Goal: Task Accomplishment & Management: Manage account settings

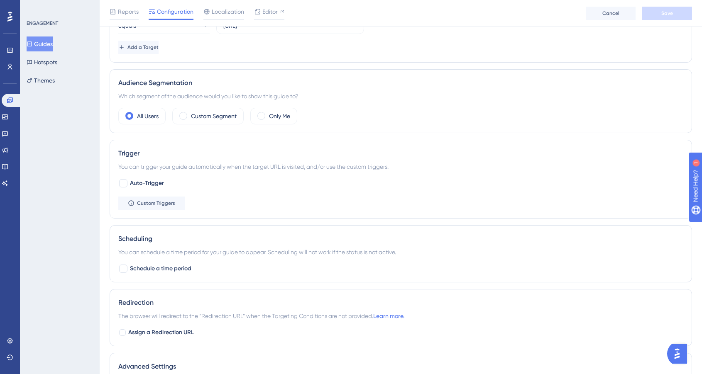
scroll to position [180, 0]
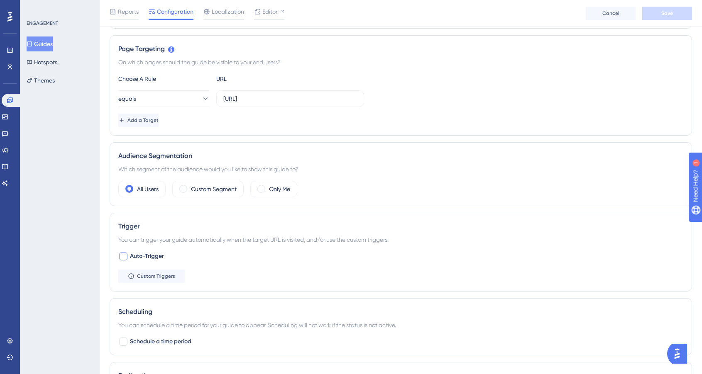
click at [137, 256] on span "Auto-Trigger" at bounding box center [147, 256] width 34 height 10
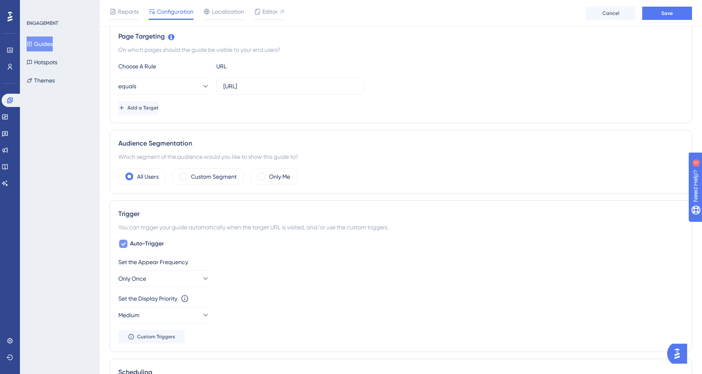
click at [140, 243] on span "Auto-Trigger" at bounding box center [147, 244] width 34 height 10
checkbox input "false"
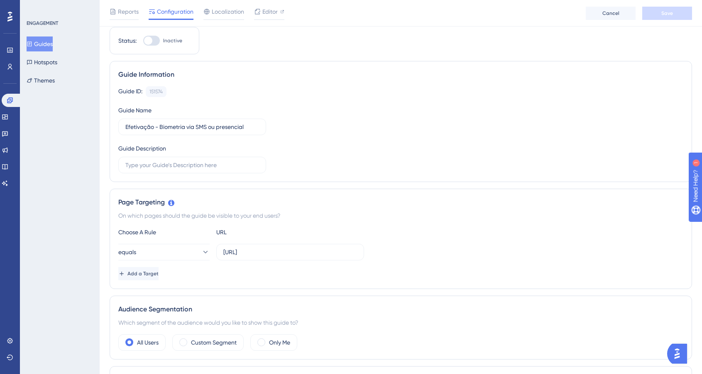
scroll to position [0, 0]
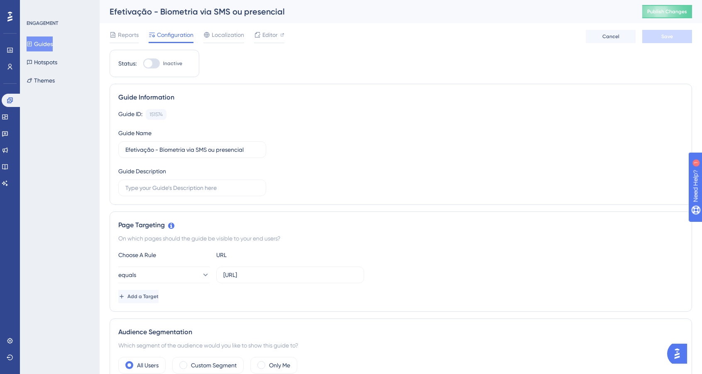
click at [170, 63] on span "Inactive" at bounding box center [172, 63] width 19 height 7
click at [143, 63] on input "Inactive" at bounding box center [143, 63] width 0 height 0
checkbox input "true"
click at [650, 39] on button "Save" at bounding box center [667, 36] width 50 height 13
click at [660, 16] on button "Publish Changes" at bounding box center [667, 11] width 50 height 13
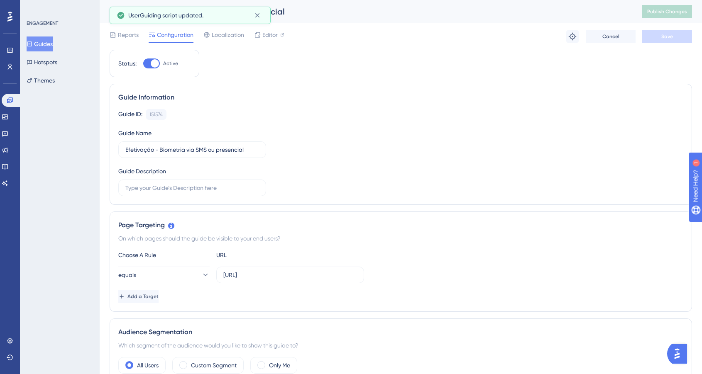
click at [51, 41] on button "Guides" at bounding box center [40, 44] width 26 height 15
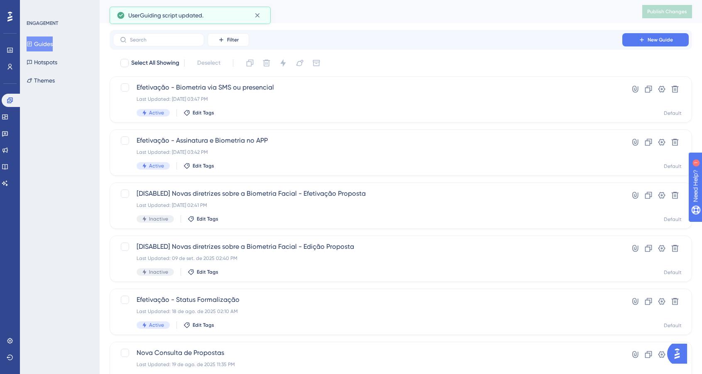
click at [51, 41] on button "Guides" at bounding box center [40, 44] width 26 height 15
click at [450, 48] on div "Filter New Guide" at bounding box center [401, 40] width 582 height 20
click at [498, 63] on div "Select All Showing Deselect" at bounding box center [405, 62] width 572 height 13
click at [604, 28] on div "Performance Users Engagement Widgets Feedback Product Updates Knowledge Base AI…" at bounding box center [401, 315] width 602 height 631
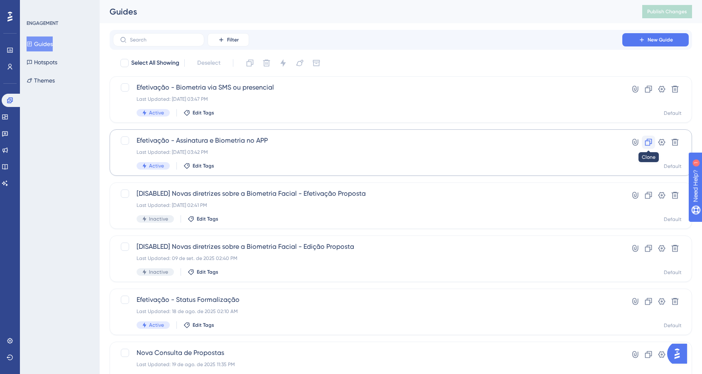
click at [653, 144] on button at bounding box center [647, 142] width 13 height 13
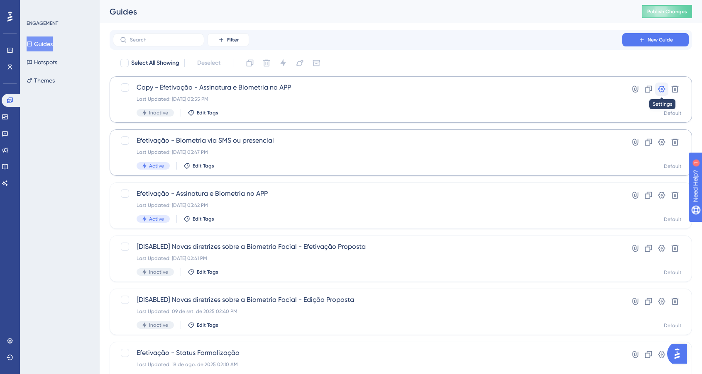
click at [658, 91] on icon at bounding box center [661, 89] width 8 height 8
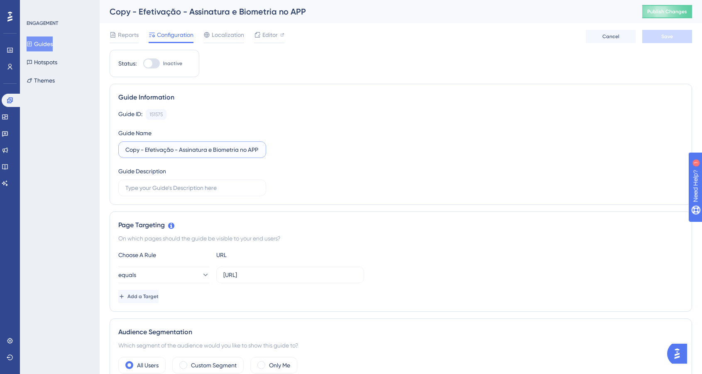
click at [215, 149] on input "Copy - Efetivação - Assinatura e Biometria no APP" at bounding box center [192, 149] width 134 height 9
type input "Efetivação - Todas as opções de Assinatura e Biometria"
click at [665, 39] on span "Save" at bounding box center [667, 36] width 12 height 7
drag, startPoint x: 326, startPoint y: 154, endPoint x: 306, endPoint y: 149, distance: 20.2
click at [326, 154] on div "Guide ID: 151575 Copy Guide Name Efetivação - Todas as opções de Assinatura e B…" at bounding box center [400, 152] width 565 height 87
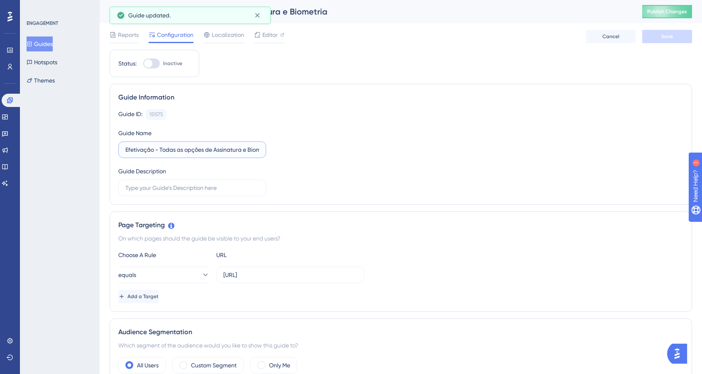
click at [207, 147] on input "Efetivação - Todas as opções de Assinatura e Biometria" at bounding box center [192, 149] width 134 height 9
click at [307, 130] on div "Guide ID: 151575 Copy Guide Name Efetivação - Todas as opções de Assinatura e B…" at bounding box center [400, 152] width 565 height 87
click at [47, 45] on button "Guides" at bounding box center [40, 44] width 26 height 15
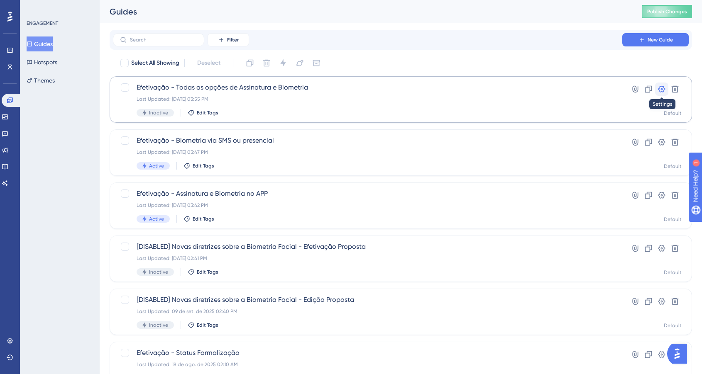
click at [663, 86] on icon at bounding box center [661, 89] width 7 height 7
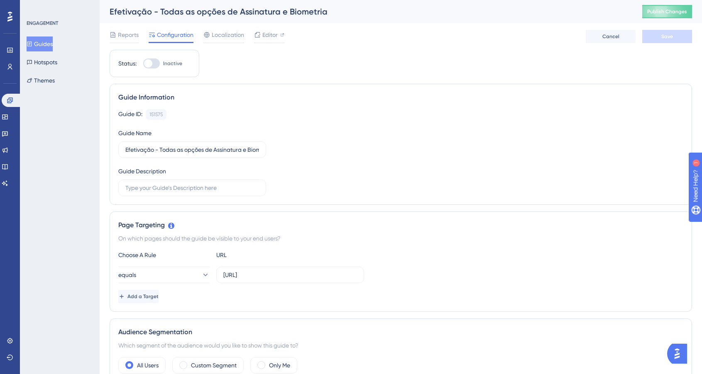
scroll to position [174, 0]
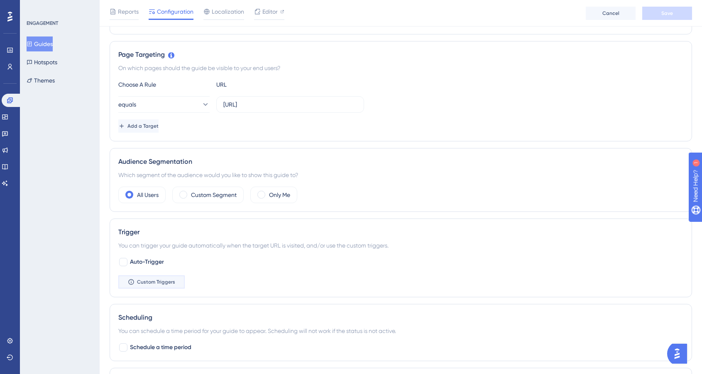
click at [167, 281] on span "Custom Triggers" at bounding box center [156, 282] width 38 height 7
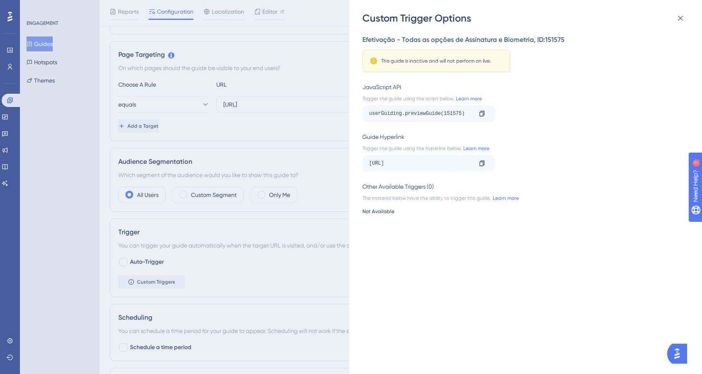
click at [453, 113] on div "userGuiding.previewGuide(151575)" at bounding box center [420, 113] width 103 height 13
copy div "151575"
click at [233, 119] on div "Custom Trigger Options Efetivação - Todas as opções de Assinatura e Biometria ,…" at bounding box center [351, 187] width 702 height 374
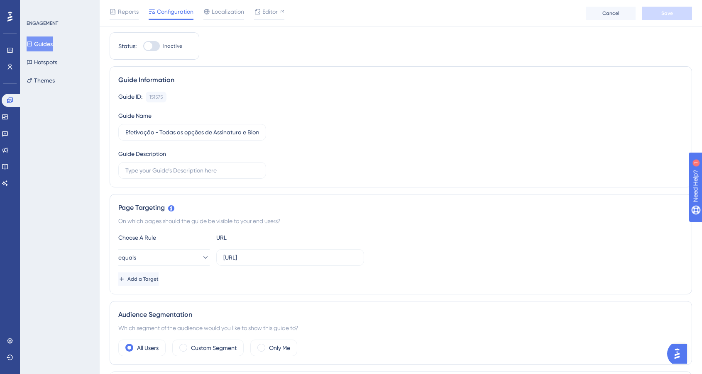
scroll to position [0, 0]
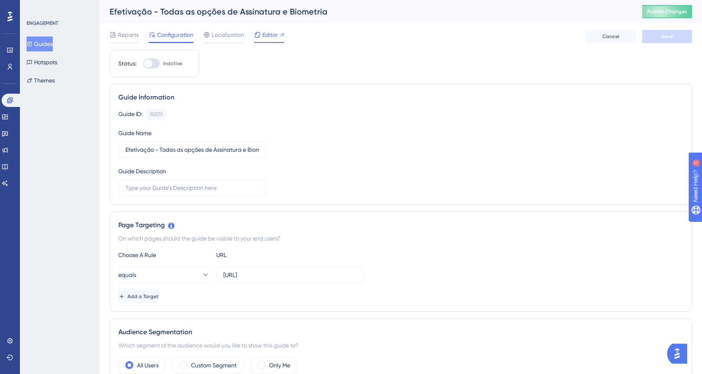
click at [265, 39] on span "Editor" at bounding box center [269, 35] width 15 height 10
click at [152, 64] on div at bounding box center [151, 63] width 17 height 10
click at [143, 64] on input "Inactive" at bounding box center [143, 63] width 0 height 0
checkbox input "true"
click at [652, 35] on button "Save" at bounding box center [667, 36] width 50 height 13
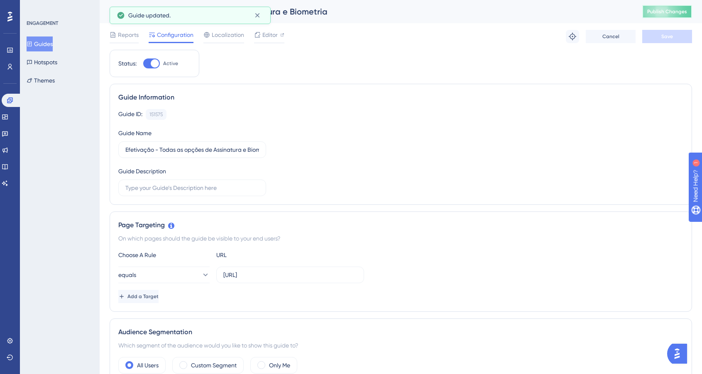
click at [677, 15] on span "Publish Changes" at bounding box center [667, 11] width 40 height 7
click at [51, 46] on button "Guides" at bounding box center [40, 44] width 26 height 15
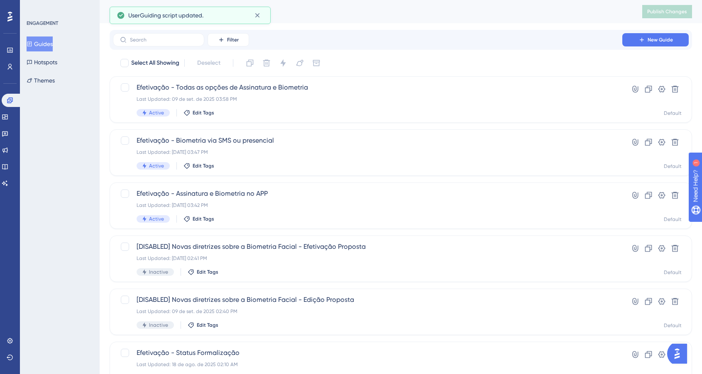
click at [51, 46] on button "Guides" at bounding box center [40, 44] width 26 height 15
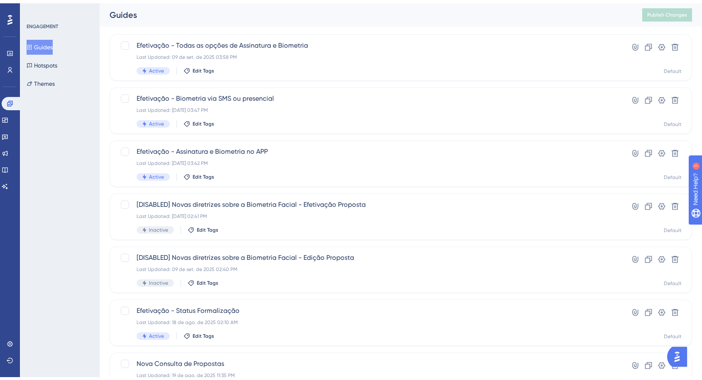
scroll to position [150, 0]
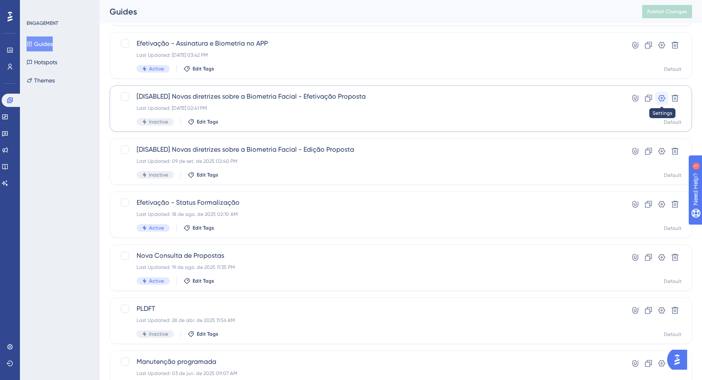
click at [664, 98] on icon at bounding box center [661, 98] width 7 height 7
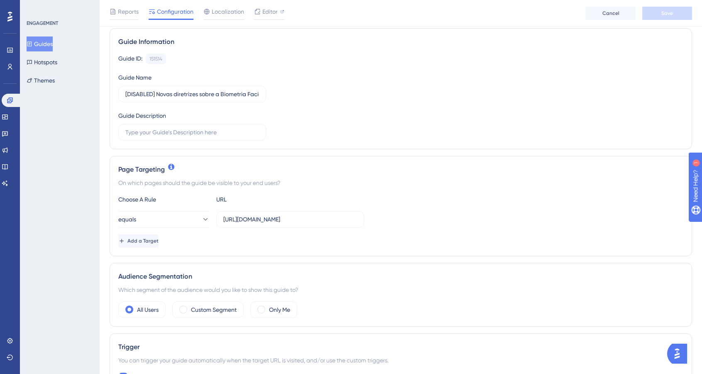
scroll to position [61, 0]
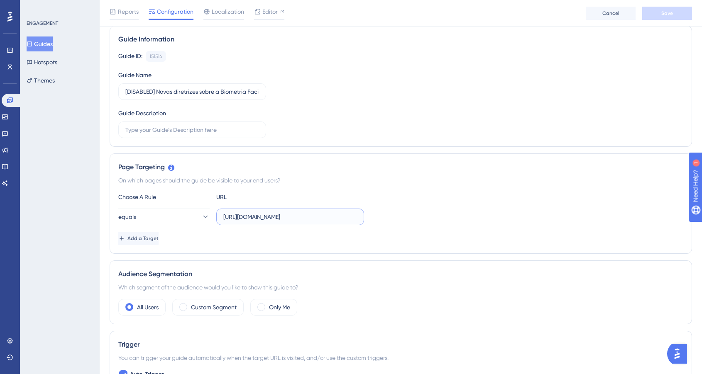
click at [253, 216] on input "[URL][DOMAIN_NAME]" at bounding box center [290, 216] width 134 height 9
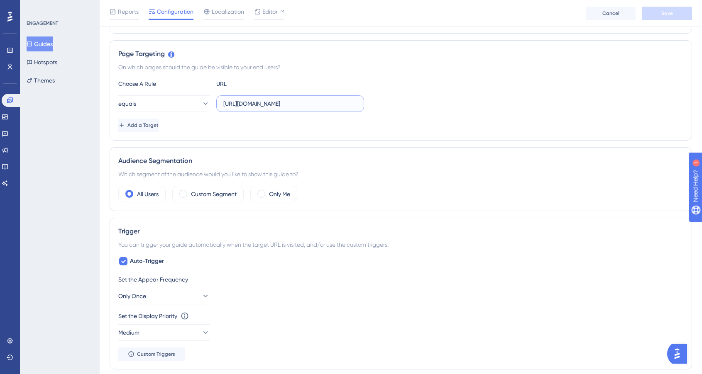
scroll to position [174, 0]
click at [328, 105] on input "[URL][DOMAIN_NAME]" at bounding box center [290, 104] width 134 height 9
type input "[URL]"
click at [235, 127] on div "Add a Target" at bounding box center [400, 125] width 565 height 13
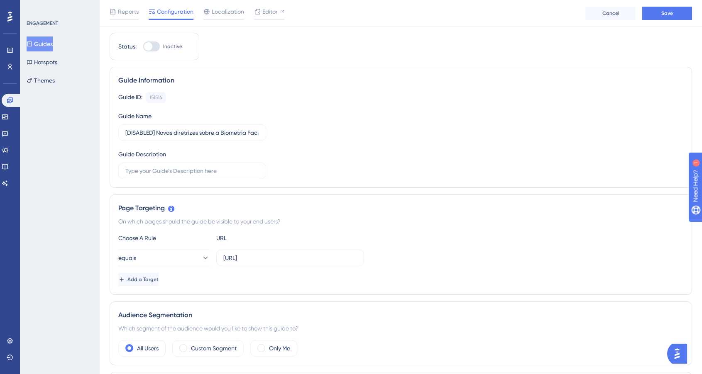
scroll to position [0, 0]
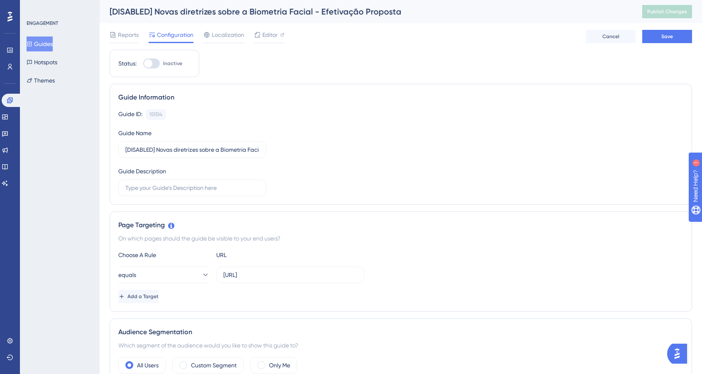
click at [51, 44] on button "Guides" at bounding box center [40, 44] width 26 height 15
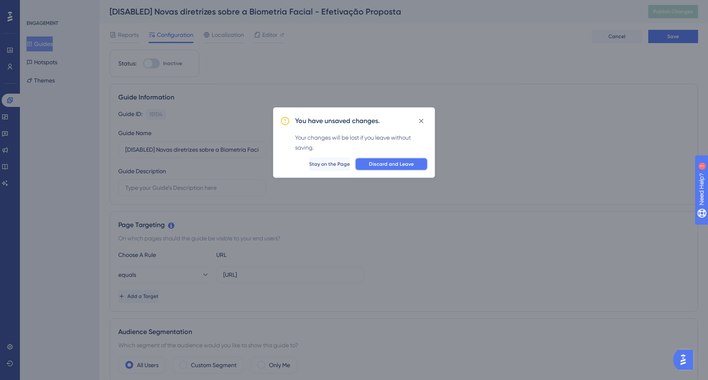
click at [386, 164] on span "Discard and Leave" at bounding box center [391, 164] width 45 height 7
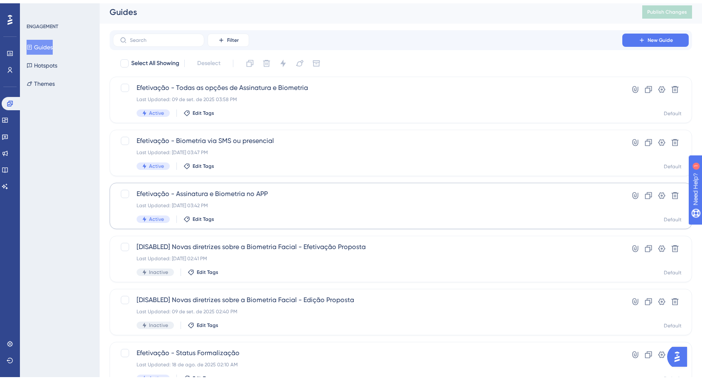
scroll to position [142, 0]
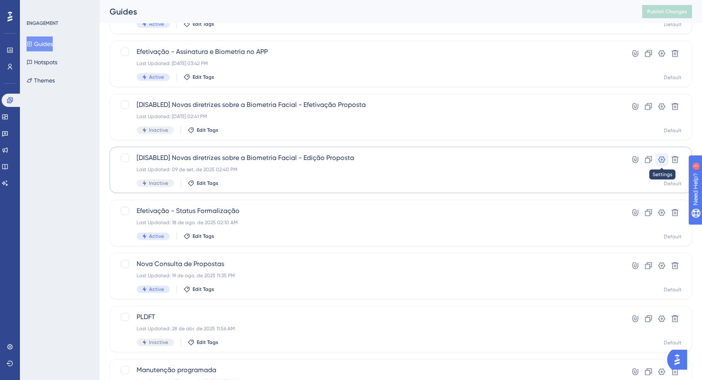
click at [658, 158] on icon at bounding box center [661, 160] width 8 height 8
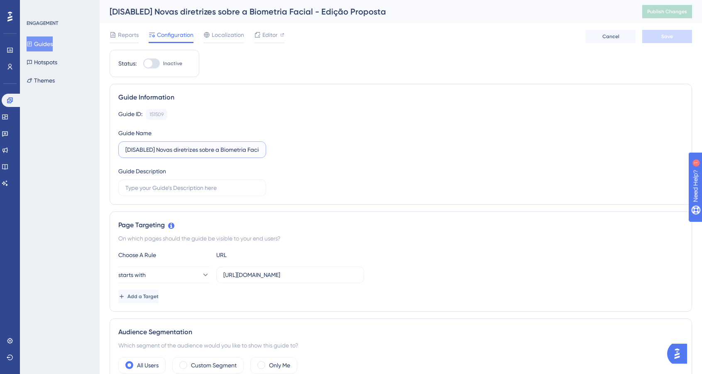
click at [144, 149] on input "[DISABLED] Novas diretrizes sobre a Biometria Facial - Edição Proposta" at bounding box center [192, 149] width 134 height 9
type input "Novas diretrizes sobre a Biometria Facial - Edição Proposta"
click at [251, 274] on input "[URL][DOMAIN_NAME]" at bounding box center [290, 274] width 134 height 9
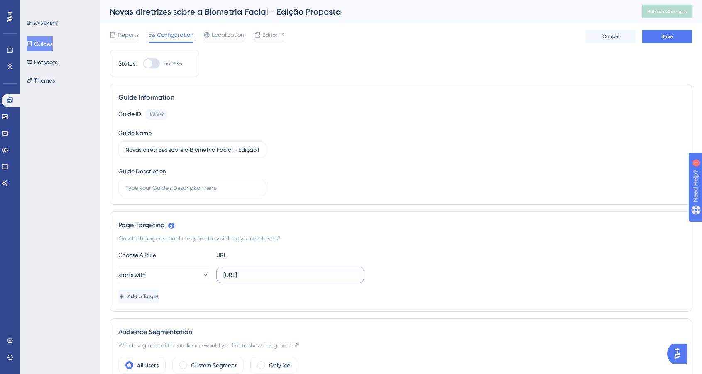
type input "[URL]"
click at [341, 244] on div "Page Targeting On which pages should the guide be visible to your end users? Ch…" at bounding box center [401, 262] width 582 height 100
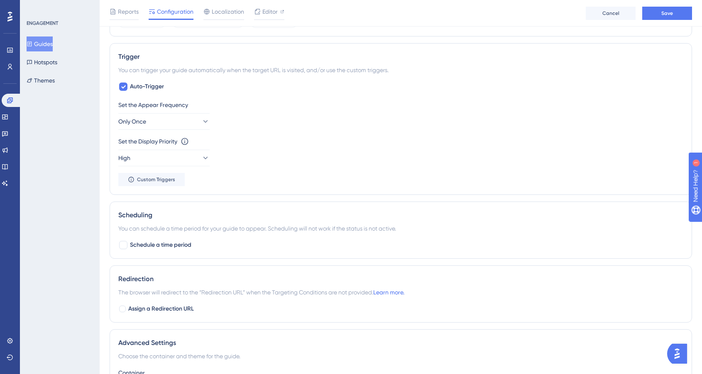
scroll to position [379, 0]
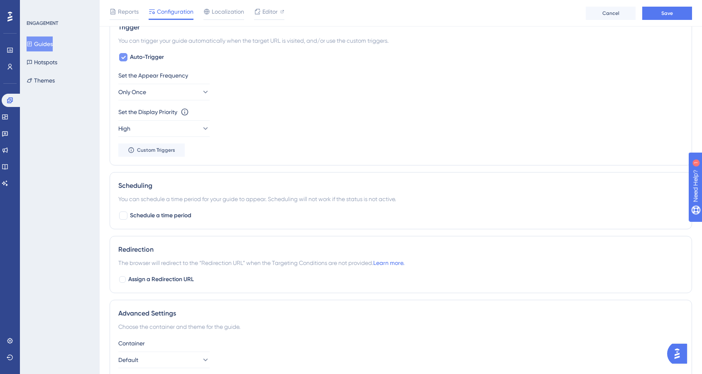
click at [140, 60] on span "Auto-Trigger" at bounding box center [147, 57] width 34 height 10
checkbox input "false"
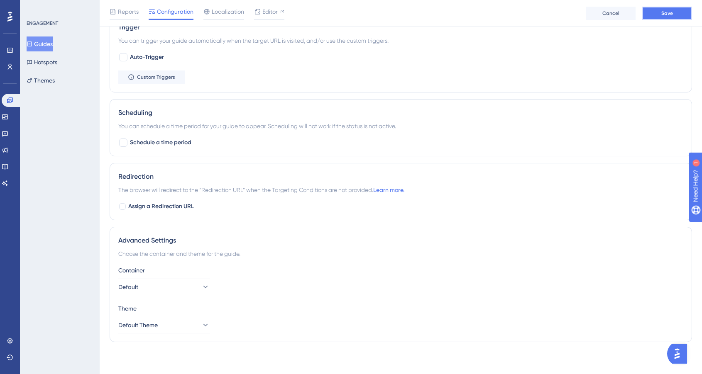
click at [656, 14] on button "Save" at bounding box center [667, 13] width 50 height 13
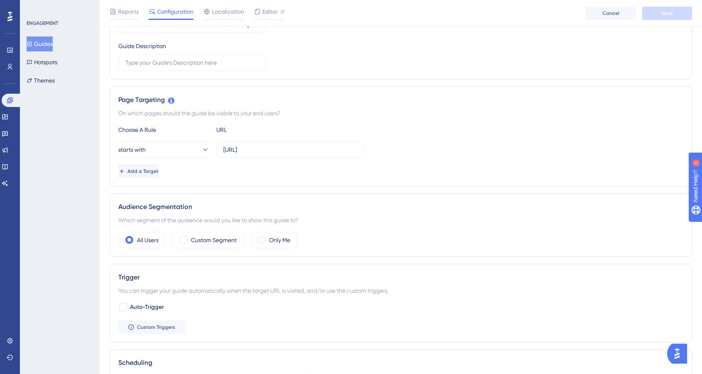
scroll to position [0, 0]
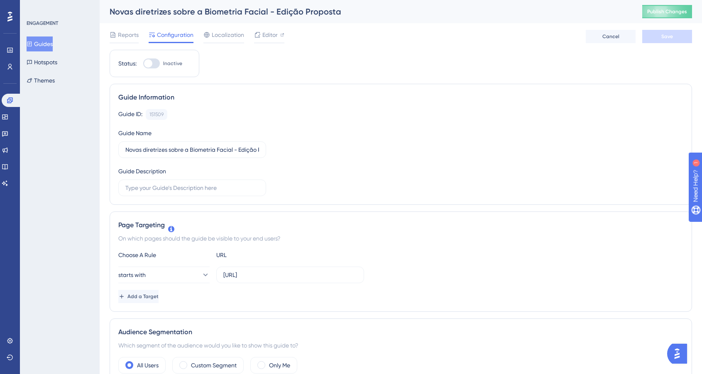
click at [173, 66] on span "Inactive" at bounding box center [172, 63] width 19 height 7
click at [143, 64] on input "Inactive" at bounding box center [143, 63] width 0 height 0
checkbox input "true"
click at [659, 31] on button "Save" at bounding box center [667, 36] width 50 height 13
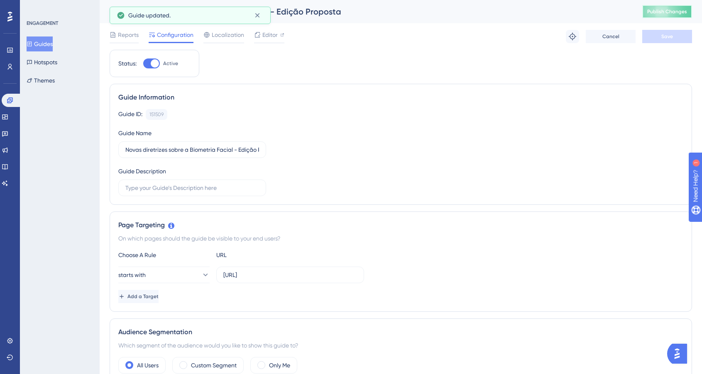
click at [663, 15] on span "Publish Changes" at bounding box center [667, 11] width 40 height 7
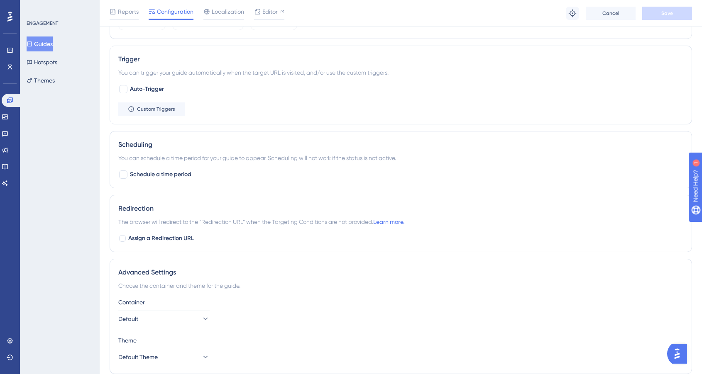
scroll to position [311, 0]
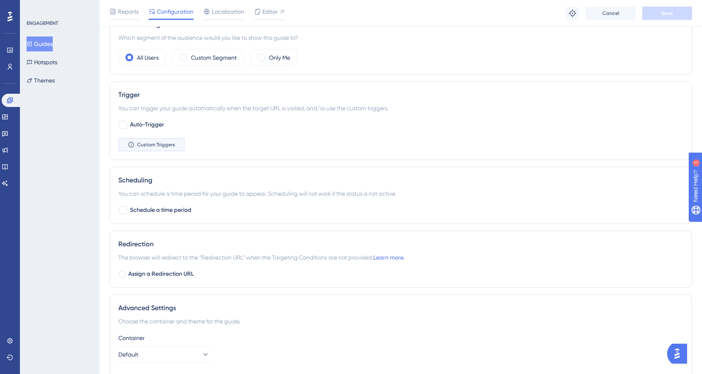
click at [170, 149] on button "Custom Triggers" at bounding box center [151, 144] width 66 height 13
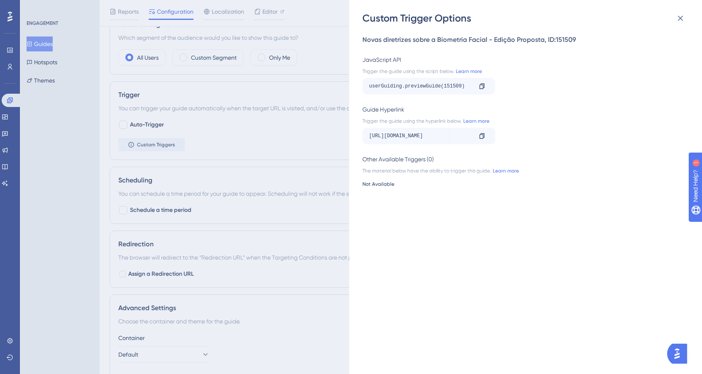
click at [448, 88] on div "userGuiding.previewGuide(151509)" at bounding box center [420, 86] width 103 height 13
copy div "151509"
drag, startPoint x: 394, startPoint y: 136, endPoint x: 547, endPoint y: 135, distance: 153.1
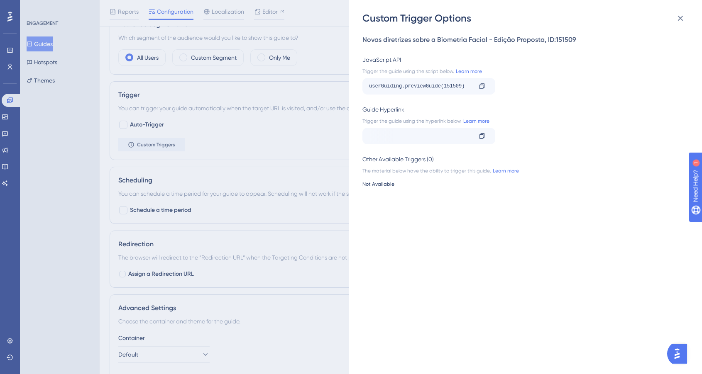
click at [547, 135] on div "https://acerta-sistema-dev.web.app/consulta-de-propostas?__ug__=151509 Copy" at bounding box center [522, 136] width 321 height 17
click at [548, 135] on div "https://acerta-sistema-dev.web.app/consulta-de-propostas?__ug__=151509 Copy" at bounding box center [522, 136] width 321 height 17
click at [264, 137] on div "Custom Trigger Options Novas diretrizes sobre a Biometria Facial - Edição Propo…" at bounding box center [351, 187] width 702 height 374
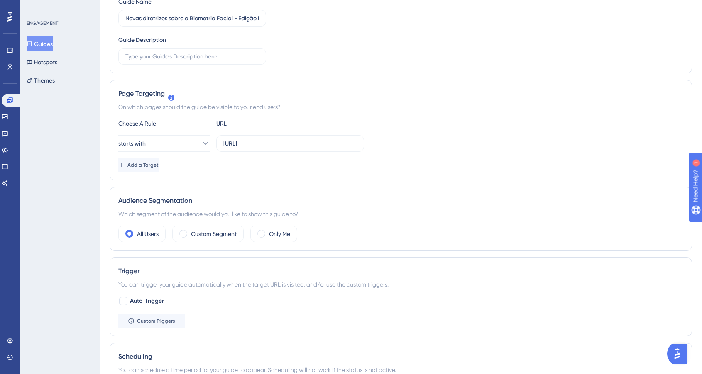
scroll to position [0, 0]
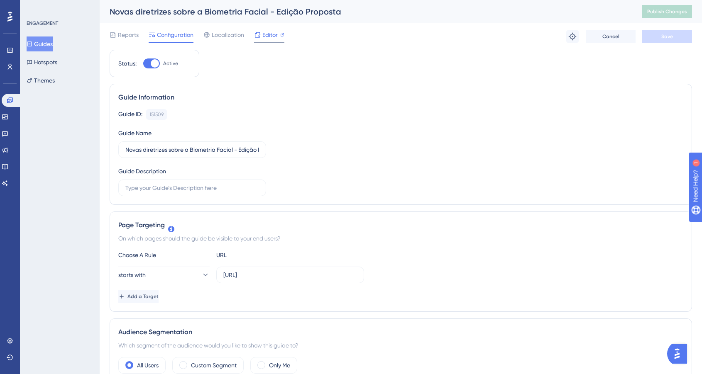
click at [270, 36] on span "Editor" at bounding box center [269, 35] width 15 height 10
click at [338, 85] on div "Guide Information Guide ID: 151509 Copy Guide Name Novas diretrizes sobre a Bio…" at bounding box center [401, 144] width 582 height 121
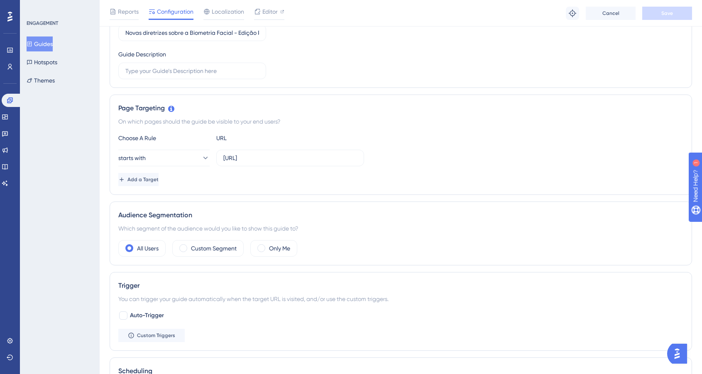
scroll to position [41, 0]
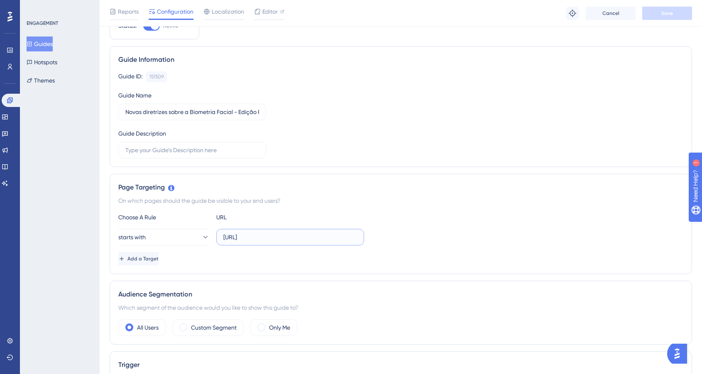
click at [285, 236] on input "[URL]" at bounding box center [290, 237] width 134 height 9
drag, startPoint x: 283, startPoint y: 236, endPoint x: 157, endPoint y: 228, distance: 126.0
click at [157, 228] on div "Choose A Rule URL starts with http://localhost:3000/proposta/editar Add a Target" at bounding box center [400, 238] width 565 height 53
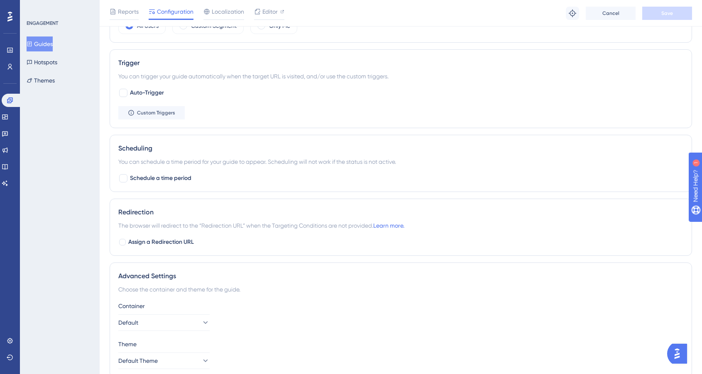
scroll to position [380, 0]
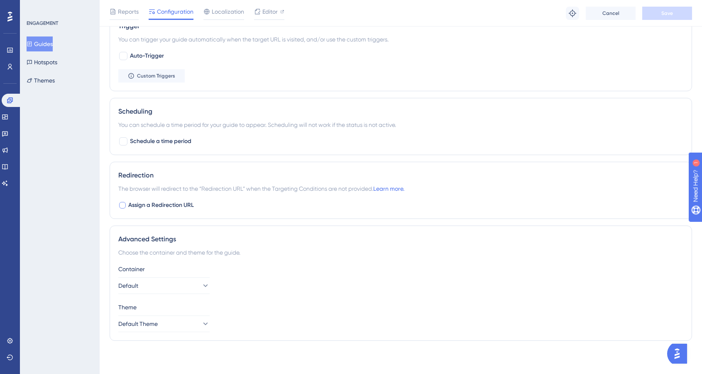
click at [182, 206] on span "Assign a Redirection URL" at bounding box center [161, 205] width 66 height 10
checkbox input "true"
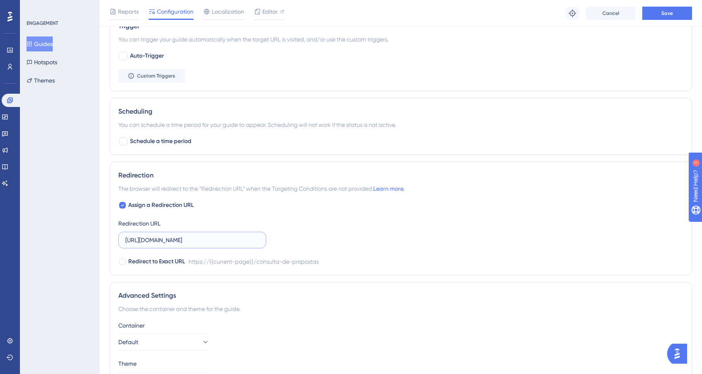
click at [222, 239] on input "https://acerta-sistema-dev.web.app/consulta-de-propostas" at bounding box center [192, 240] width 134 height 9
click at [233, 240] on input "https://acerta-sistema-dev.web.app/consulta-de-propostas" at bounding box center [192, 240] width 134 height 9
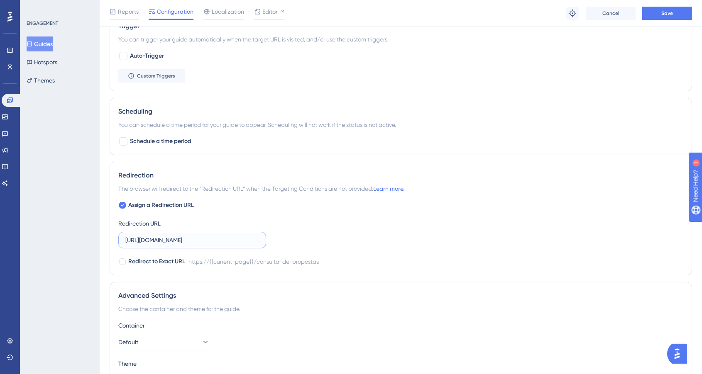
scroll to position [0, 32]
drag, startPoint x: 196, startPoint y: 241, endPoint x: 314, endPoint y: 244, distance: 118.7
click at [314, 244] on div "Assign a Redirection URL Redirection URL https://acerta-sistema-dev.web.app/con…" at bounding box center [400, 233] width 565 height 66
click at [239, 239] on input "https://acerta-sistema-dev.web.app/consulta-de-propostas" at bounding box center [192, 240] width 134 height 9
paste input "://localhost:3000"
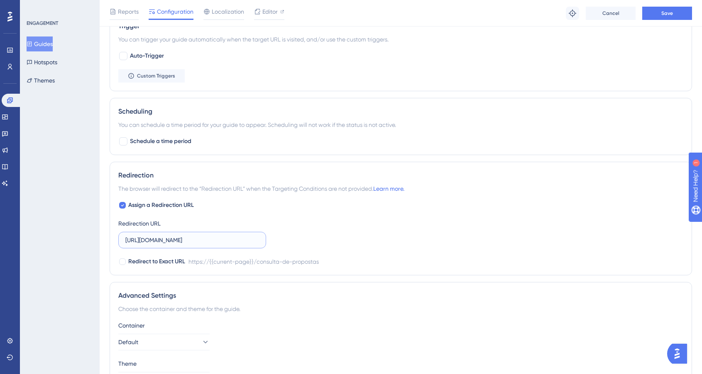
paste input "://localhost:3000"
type input "[URL]"
click at [400, 226] on div "Assign a Redirection URL Redirection URL http://localhost:3000/consulta-de-prop…" at bounding box center [400, 233] width 565 height 66
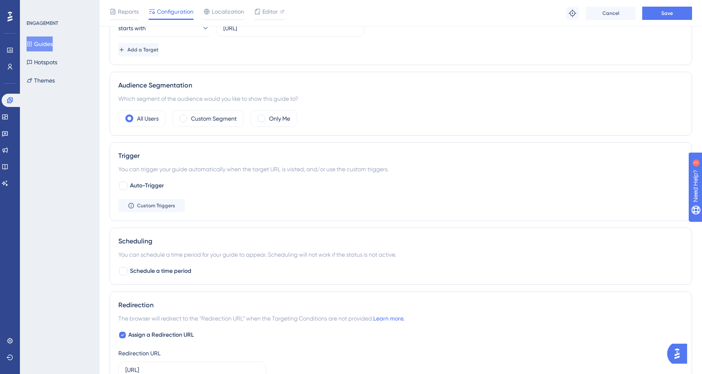
scroll to position [249, 0]
click at [650, 12] on button "Save" at bounding box center [667, 13] width 50 height 13
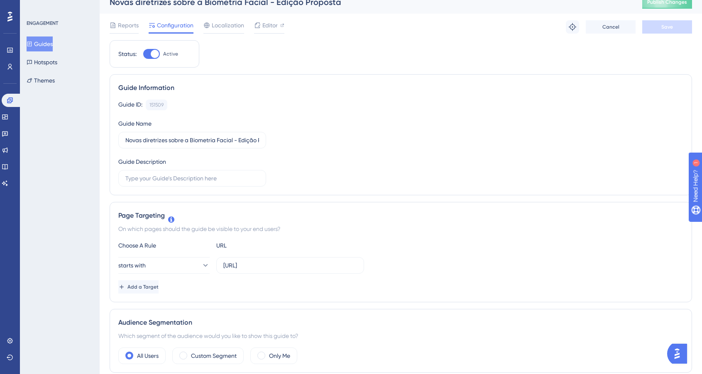
scroll to position [0, 0]
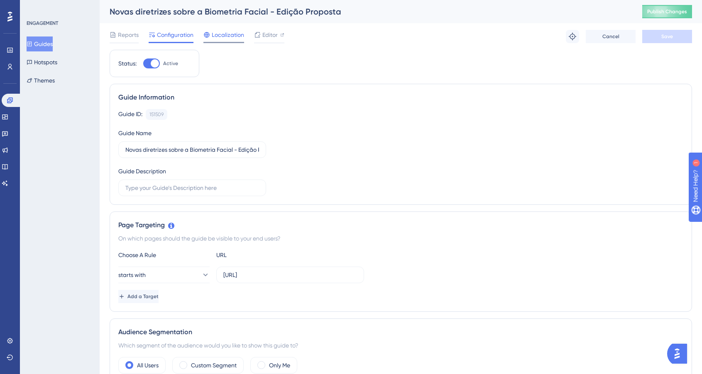
click at [239, 35] on span "Localization" at bounding box center [228, 35] width 32 height 10
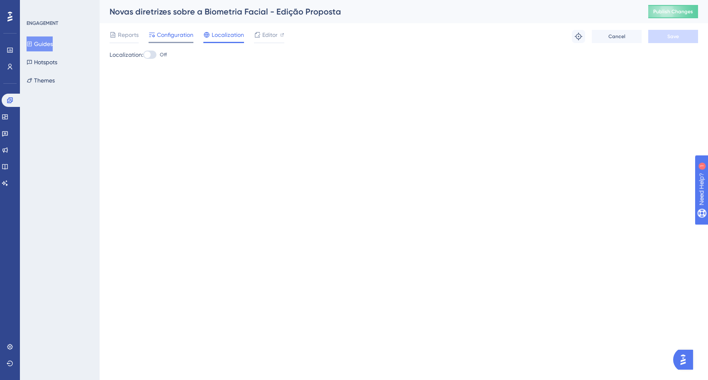
click at [173, 34] on span "Configuration" at bounding box center [175, 35] width 37 height 10
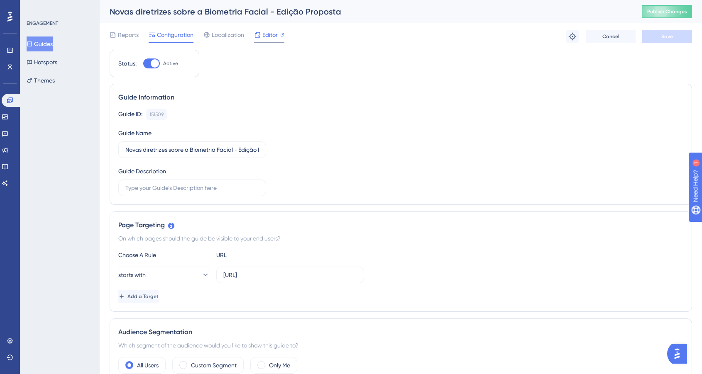
click at [258, 34] on icon at bounding box center [257, 35] width 7 height 7
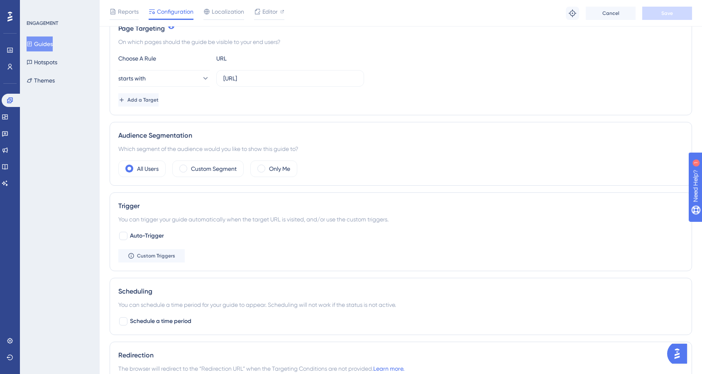
scroll to position [246, 0]
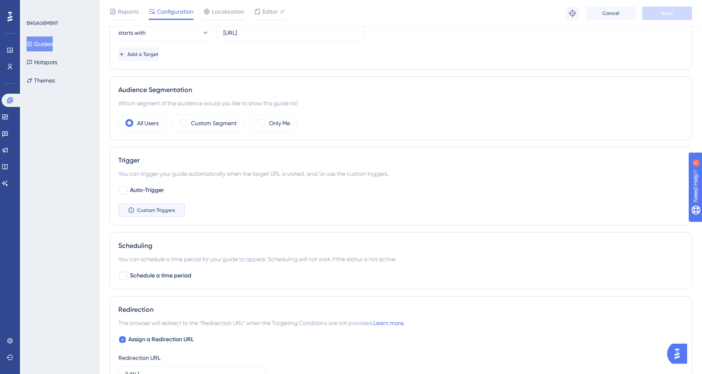
click at [168, 213] on span "Custom Triggers" at bounding box center [156, 210] width 38 height 7
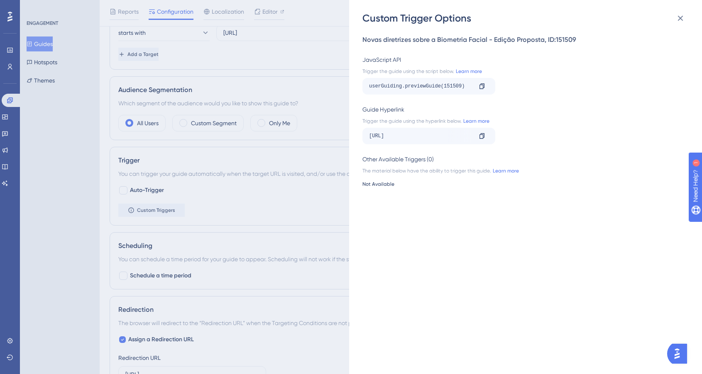
click at [288, 87] on div "Custom Trigger Options Novas diretrizes sobre a Biometria Facial - Edição Propo…" at bounding box center [351, 187] width 702 height 374
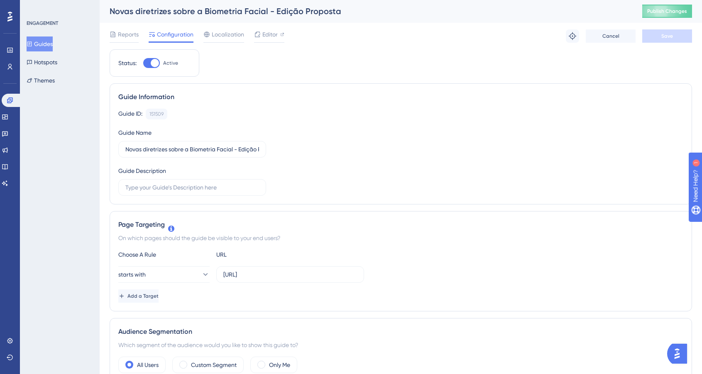
scroll to position [0, 0]
click at [660, 14] on span "Publish Changes" at bounding box center [667, 11] width 40 height 7
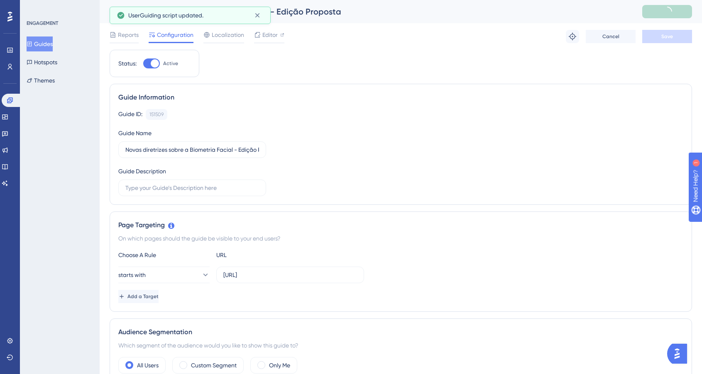
click at [45, 45] on button "Guides" at bounding box center [40, 44] width 26 height 15
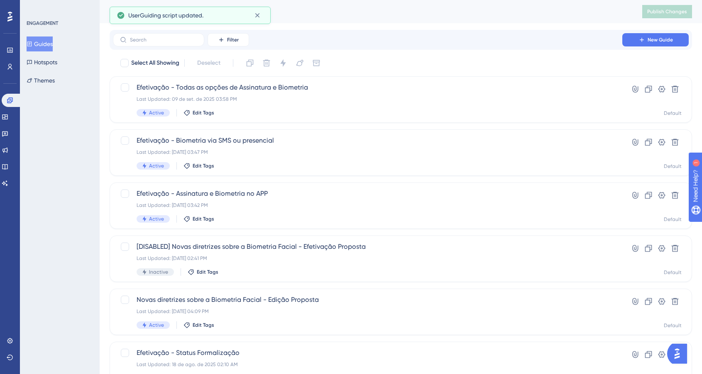
click at [45, 45] on button "Guides" at bounding box center [40, 44] width 26 height 15
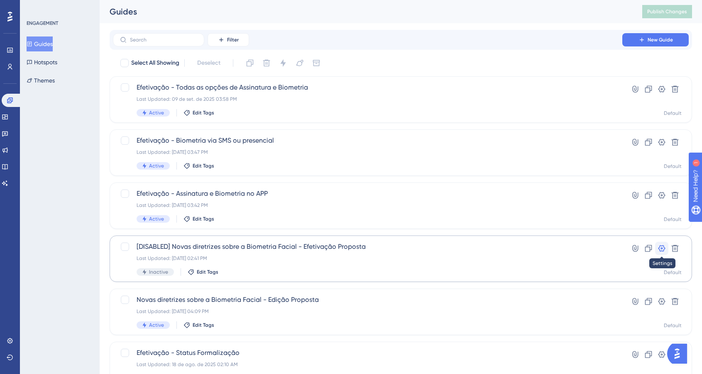
click at [660, 249] on icon at bounding box center [661, 248] width 8 height 8
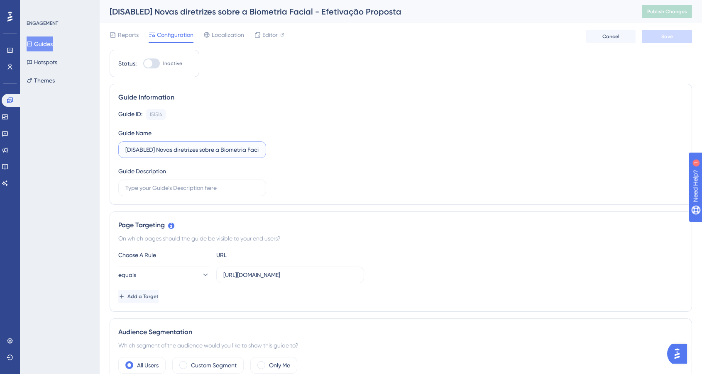
click at [144, 149] on input "[DISABLED] Novas diretrizes sobre a Biometria Facial - Efetivação Proposta" at bounding box center [192, 149] width 134 height 9
type input "Novas diretrizes sobre a Biometria Facial - Efetivação Proposta"
click at [159, 63] on div at bounding box center [151, 63] width 17 height 10
click at [143, 63] on input "Inactive" at bounding box center [143, 63] width 0 height 0
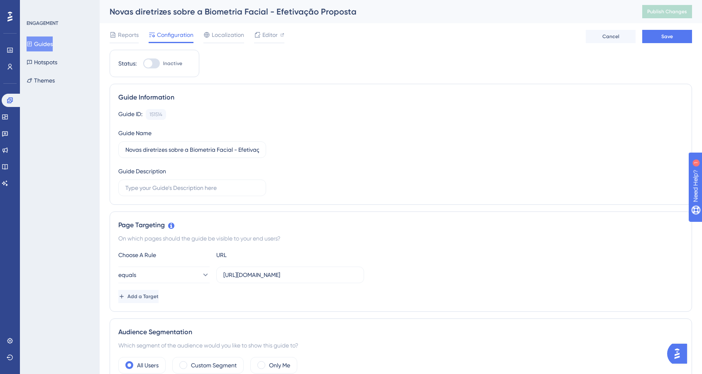
checkbox input "true"
click at [663, 38] on span "Save" at bounding box center [667, 36] width 12 height 7
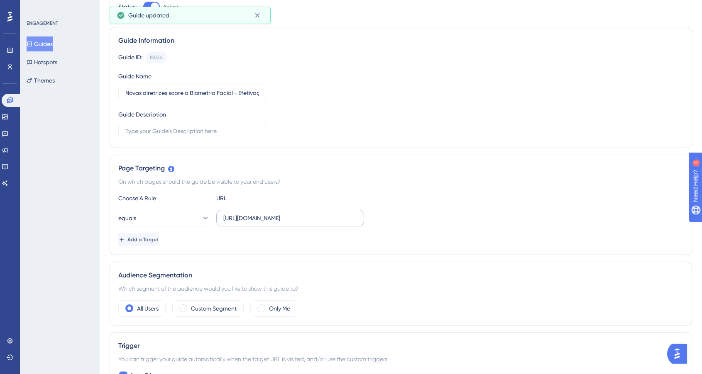
scroll to position [59, 0]
click at [255, 221] on input "[URL][DOMAIN_NAME]" at bounding box center [290, 219] width 134 height 9
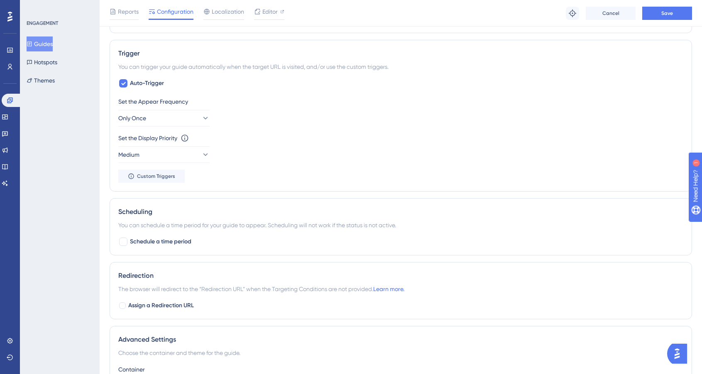
scroll to position [364, 0]
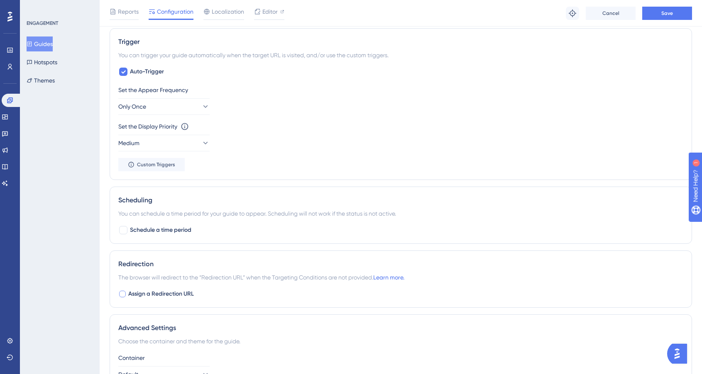
type input "[URL]"
click at [179, 295] on span "Assign a Redirection URL" at bounding box center [161, 294] width 66 height 10
checkbox input "true"
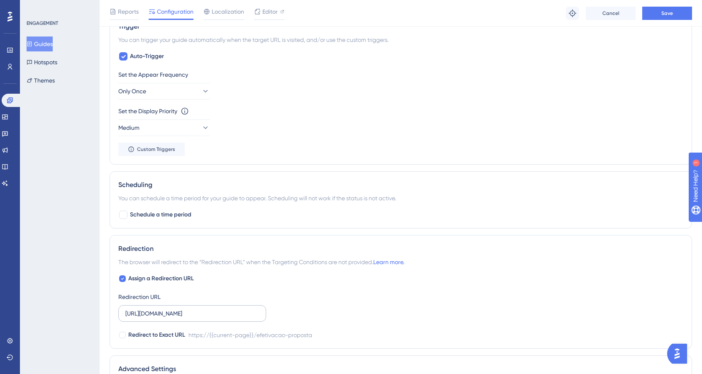
scroll to position [380, 0]
click at [224, 314] on input "https://acerta-sistema-dev.web.app/efetivacao-proposta" at bounding box center [192, 312] width 134 height 9
paste input "://localhost:3000"
type input "[URL]"
click at [661, 10] on span "Save" at bounding box center [667, 13] width 12 height 7
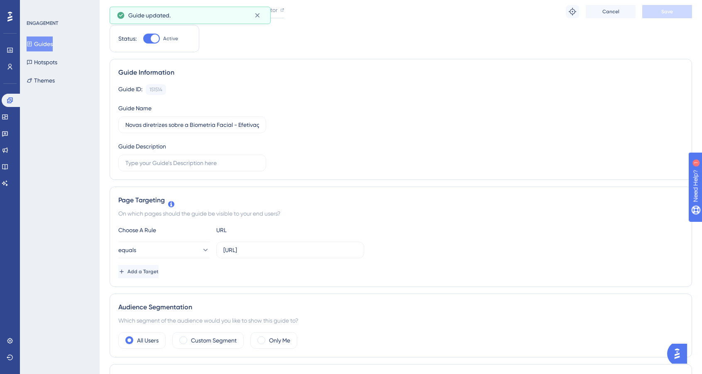
scroll to position [0, 0]
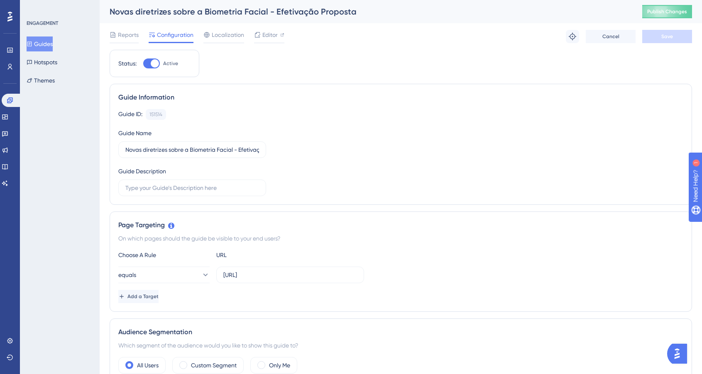
click at [268, 29] on div "Reports Configuration Localization Editor Troubleshoot Cancel Save" at bounding box center [401, 36] width 582 height 27
click at [270, 32] on span "Editor" at bounding box center [269, 35] width 15 height 10
click at [658, 11] on span "Publish Changes" at bounding box center [667, 11] width 40 height 7
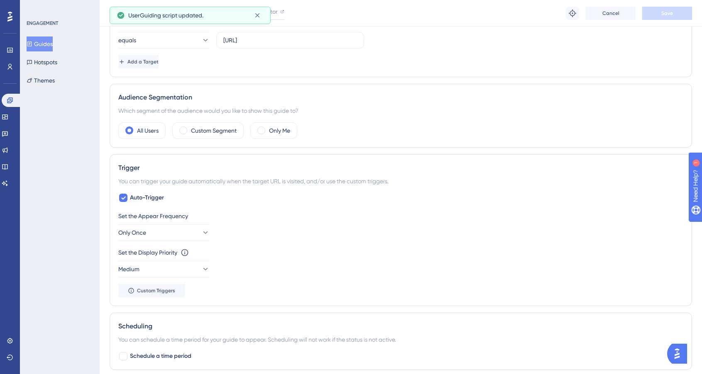
scroll to position [363, 0]
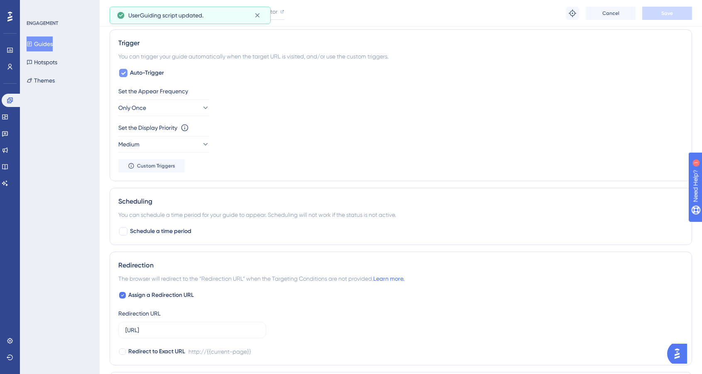
click at [152, 74] on span "Auto-Trigger" at bounding box center [147, 73] width 34 height 10
checkbox input "false"
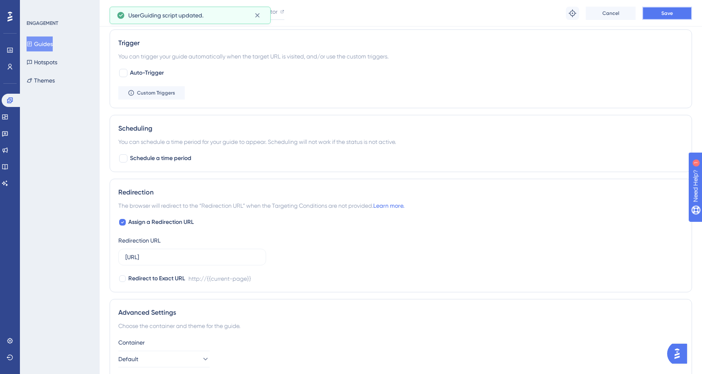
click at [675, 12] on button "Save" at bounding box center [667, 13] width 50 height 13
click at [174, 92] on span "Custom Triggers" at bounding box center [156, 93] width 38 height 7
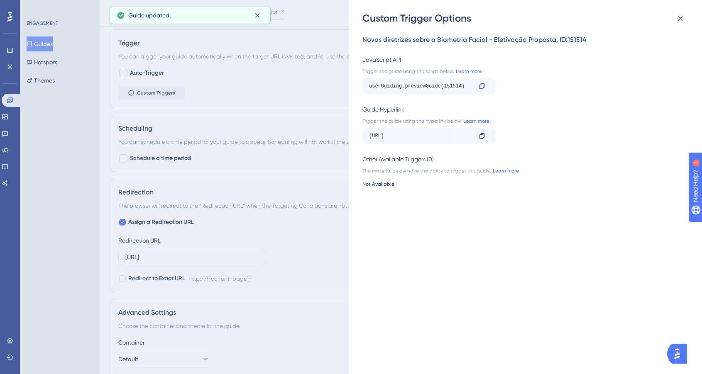
click at [450, 87] on div "userGuiding.previewGuide(151514)" at bounding box center [420, 86] width 103 height 13
copy div "151514"
click at [297, 154] on div "Custom Trigger Options Novas diretrizes sobre a Biometria Facial - Efetivação P…" at bounding box center [351, 187] width 702 height 374
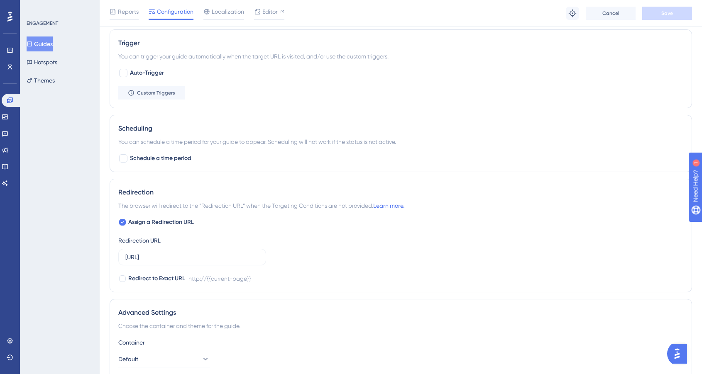
click at [271, 153] on div "Schedule a time period" at bounding box center [400, 158] width 565 height 10
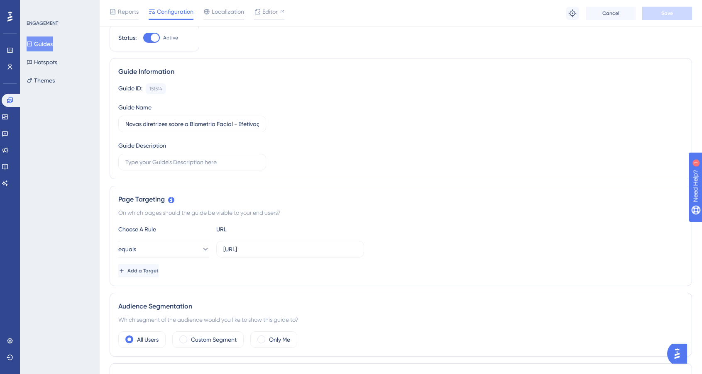
scroll to position [24, 0]
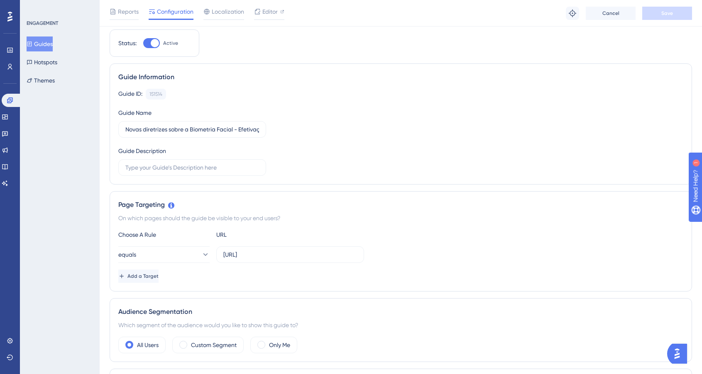
click at [50, 47] on button "Guides" at bounding box center [40, 44] width 26 height 15
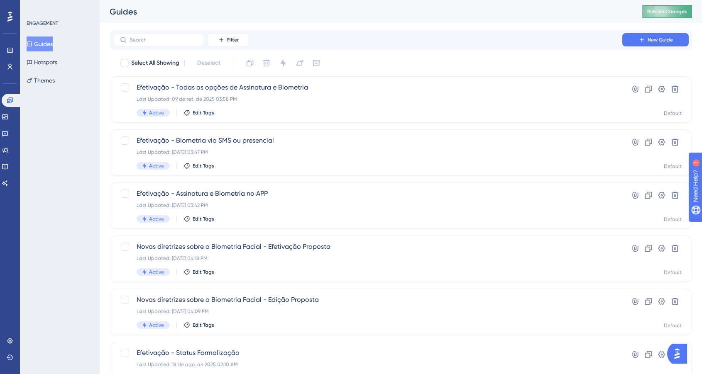
click at [680, 11] on span "Publish Changes" at bounding box center [667, 11] width 40 height 7
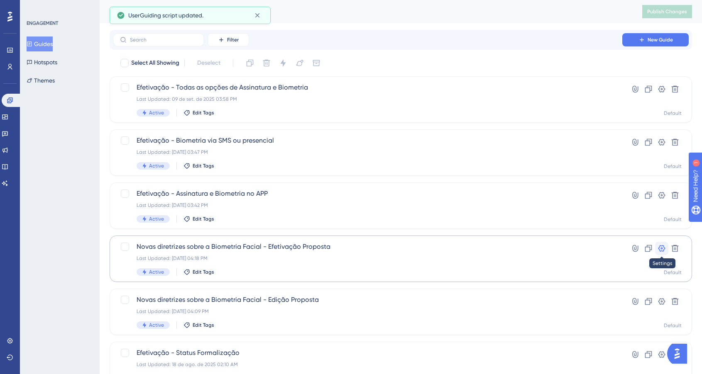
click at [664, 252] on icon at bounding box center [661, 248] width 8 height 8
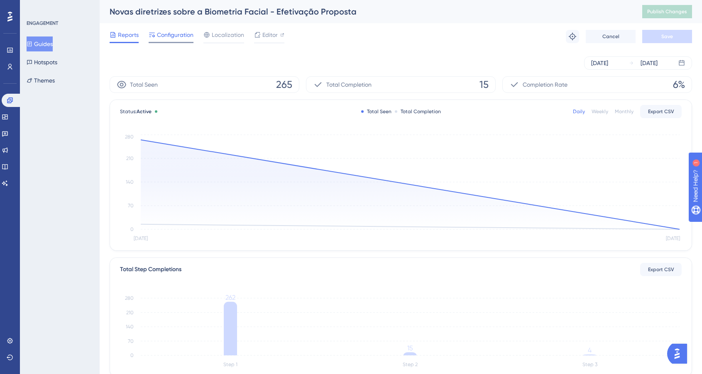
click at [191, 34] on span "Configuration" at bounding box center [175, 35] width 37 height 10
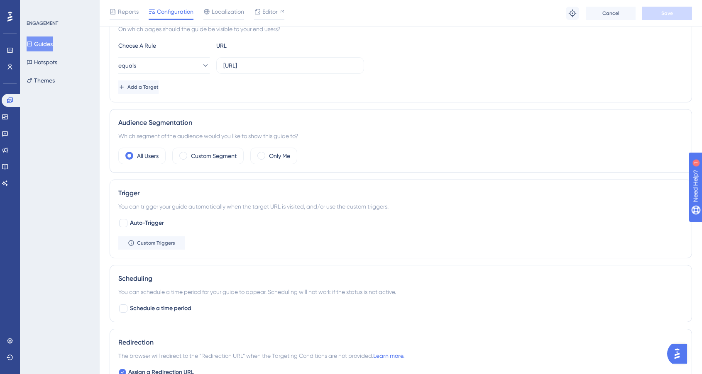
scroll to position [212, 0]
click at [159, 241] on span "Custom Triggers" at bounding box center [156, 243] width 38 height 7
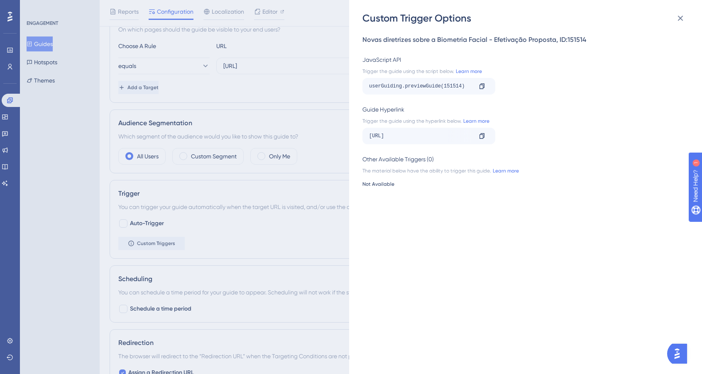
click at [281, 130] on div "Custom Trigger Options Novas diretrizes sobre a Biometria Facial - Efetivação P…" at bounding box center [351, 187] width 702 height 374
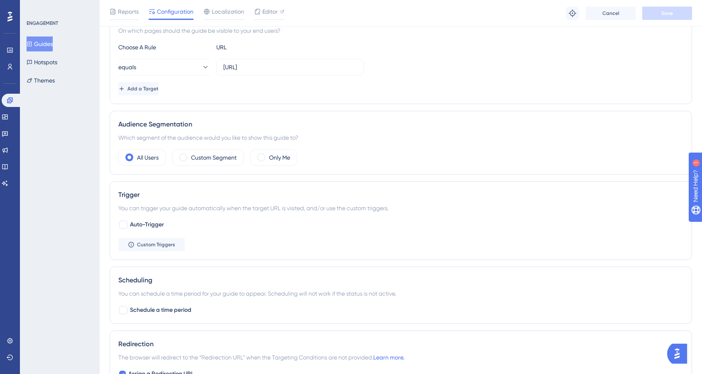
scroll to position [211, 0]
click at [32, 41] on icon at bounding box center [30, 44] width 6 height 6
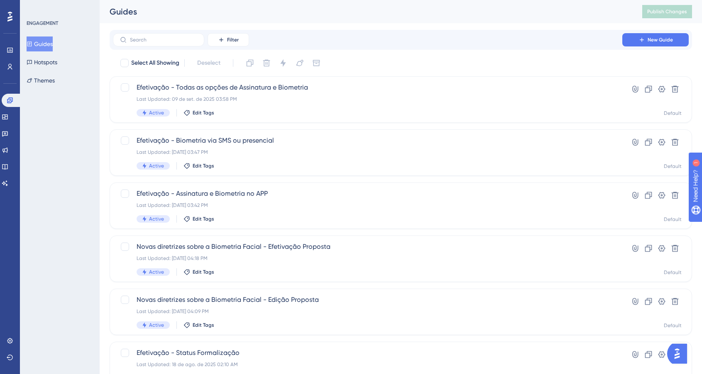
click at [425, 17] on div "Guides" at bounding box center [366, 12] width 512 height 12
click at [51, 61] on button "Hotspots" at bounding box center [42, 62] width 31 height 15
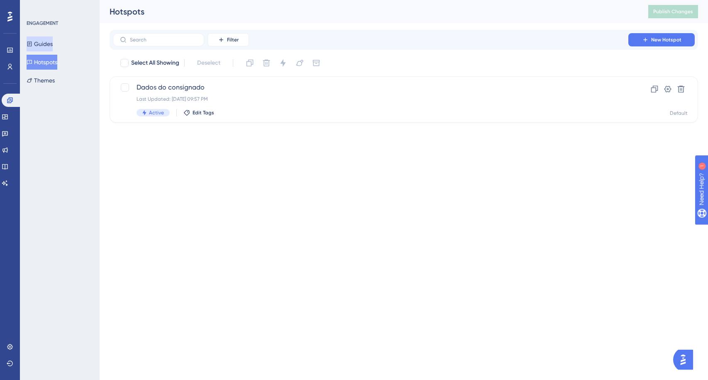
click at [46, 38] on button "Guides" at bounding box center [40, 44] width 26 height 15
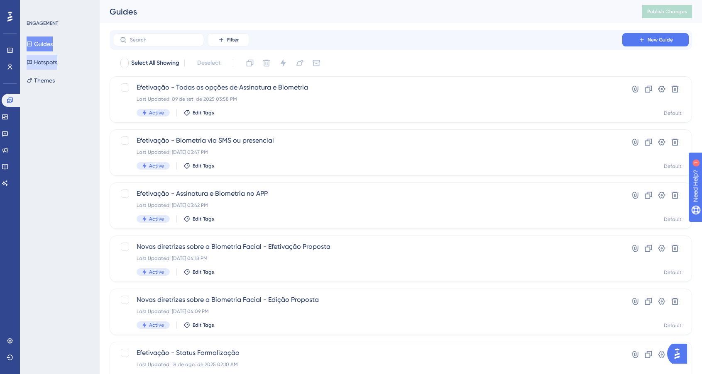
click at [51, 60] on button "Hotspots" at bounding box center [42, 62] width 31 height 15
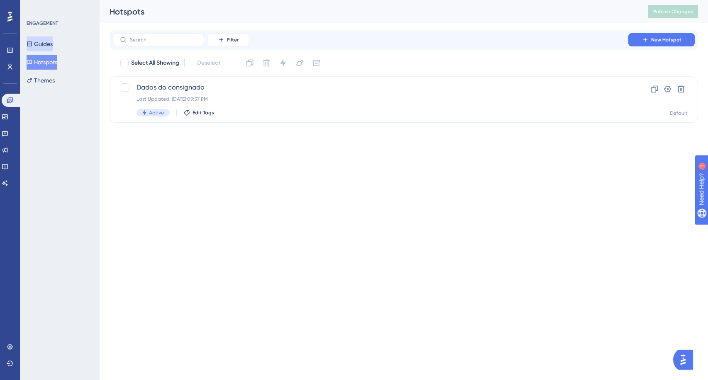
click at [47, 48] on button "Guides" at bounding box center [40, 44] width 26 height 15
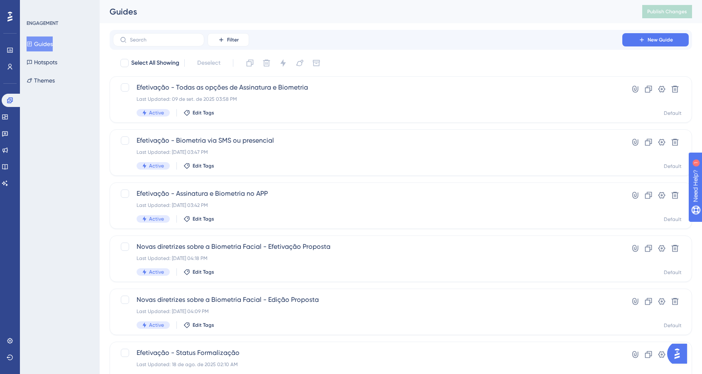
click at [67, 207] on div "ENGAGEMENT Guides Hotspots Themes" at bounding box center [60, 187] width 80 height 374
click at [650, 197] on icon at bounding box center [648, 195] width 8 height 8
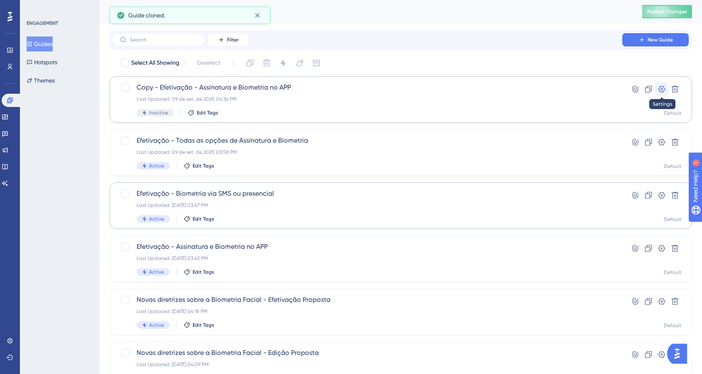
click at [658, 92] on icon at bounding box center [661, 89] width 8 height 8
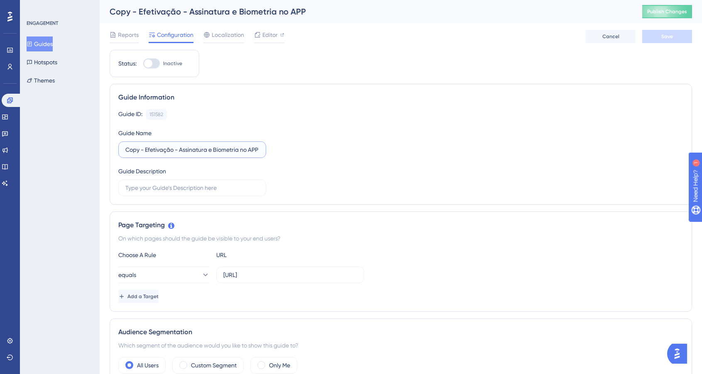
click at [136, 150] on input "Copy - Efetivação - Assinatura e Biometria no APP" at bounding box center [192, 149] width 134 height 9
click at [159, 146] on input "Efetivação - Assinatura e Biometria no APP" at bounding box center [192, 149] width 134 height 9
type input "Efetivação - Tipo de Biometria"
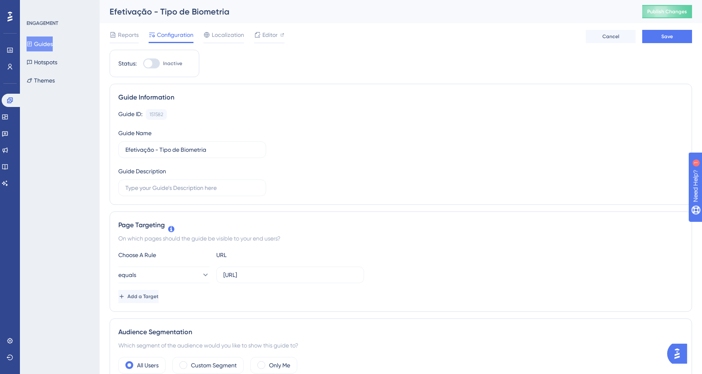
click at [152, 64] on div at bounding box center [148, 63] width 8 height 8
click at [143, 64] on input "Inactive" at bounding box center [143, 63] width 0 height 0
checkbox input "true"
click at [652, 41] on button "Save" at bounding box center [667, 36] width 50 height 13
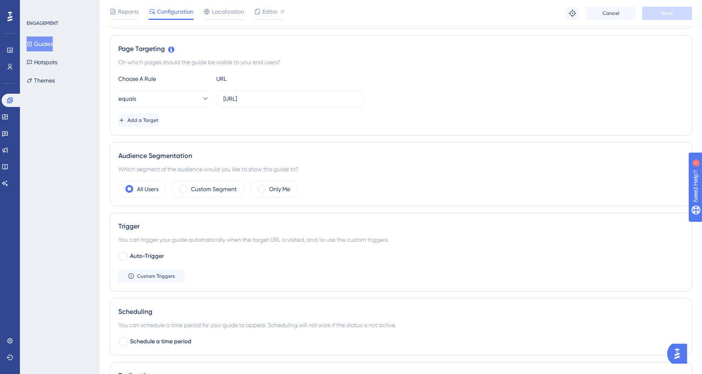
scroll to position [274, 0]
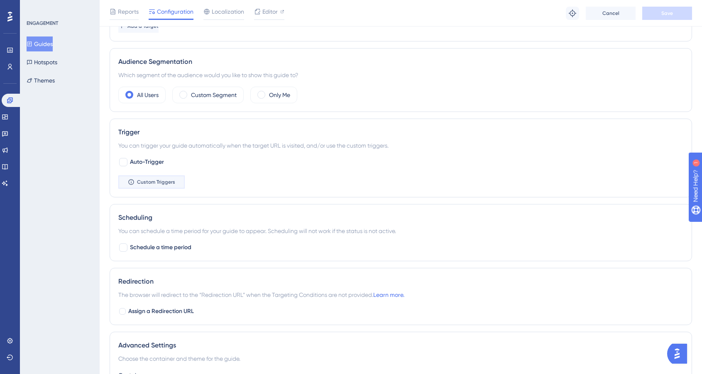
click at [152, 185] on button "Custom Triggers" at bounding box center [151, 181] width 66 height 13
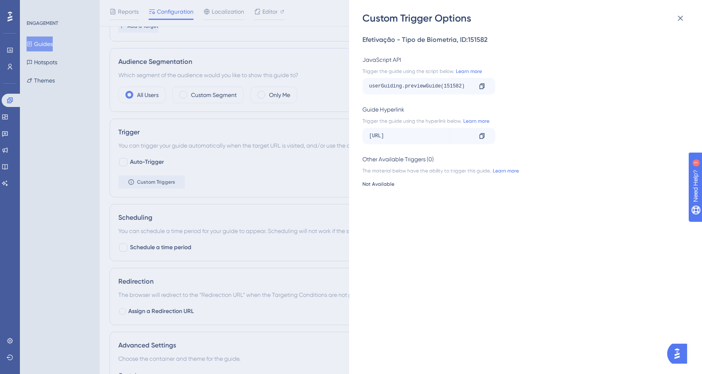
click at [451, 88] on div "userGuiding.previewGuide(151582)" at bounding box center [420, 86] width 103 height 13
copy div "151582"
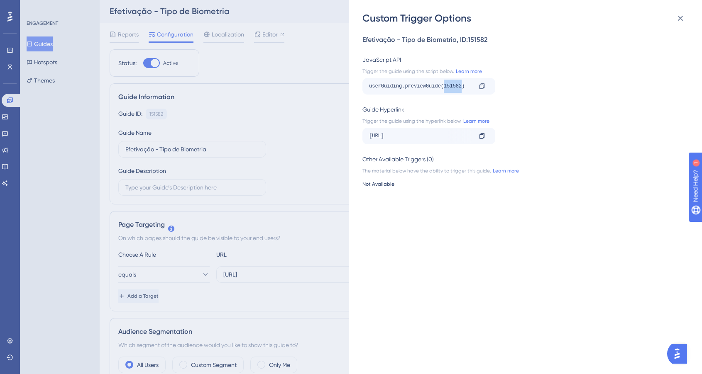
scroll to position [0, 0]
click at [72, 169] on div "Custom Trigger Options Efetivação - Tipo de Biometria , ID: 151582 JavaScript A…" at bounding box center [351, 187] width 702 height 374
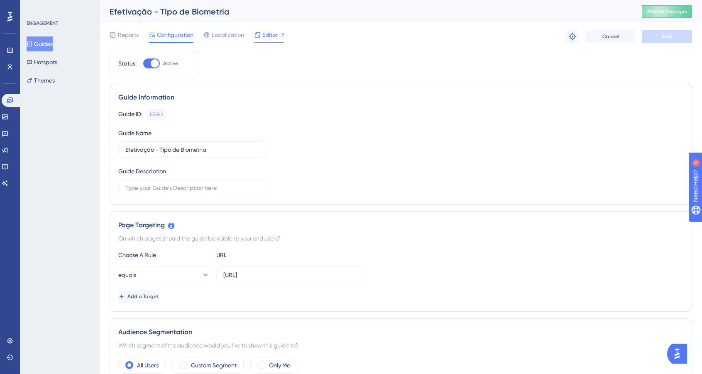
click at [268, 36] on span "Editor" at bounding box center [269, 35] width 15 height 10
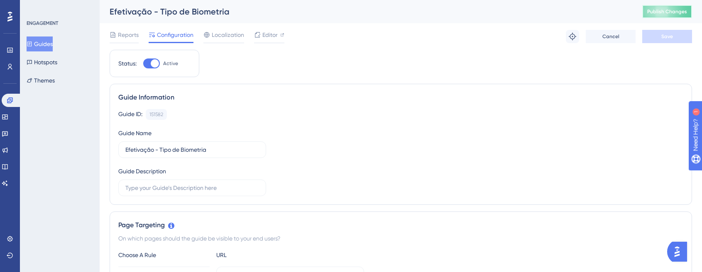
click at [671, 11] on span "Publish Changes" at bounding box center [667, 11] width 40 height 7
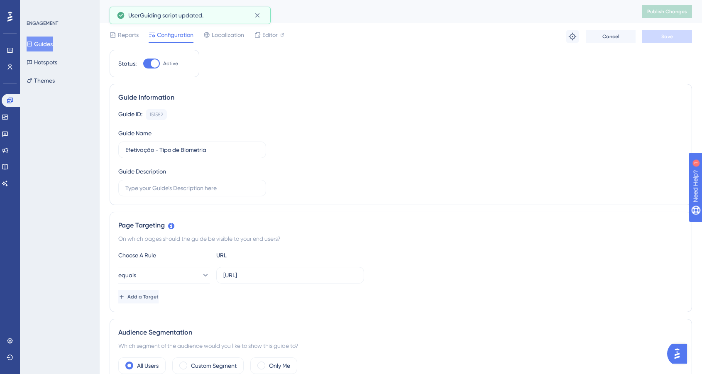
click at [49, 45] on button "Guides" at bounding box center [40, 44] width 26 height 15
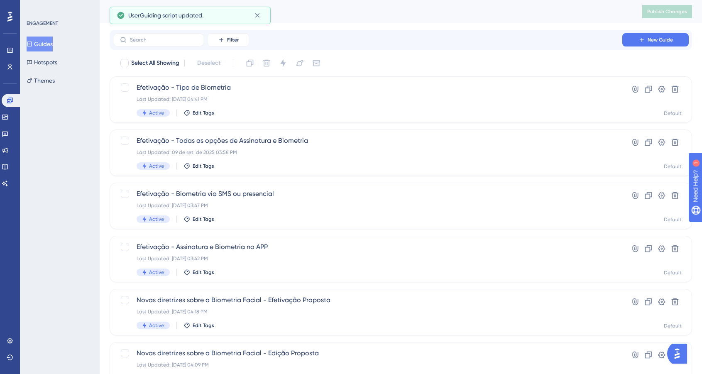
click at [49, 45] on button "Guides" at bounding box center [40, 44] width 26 height 15
click at [395, 69] on div "Select All Showing Deselect" at bounding box center [405, 62] width 572 height 13
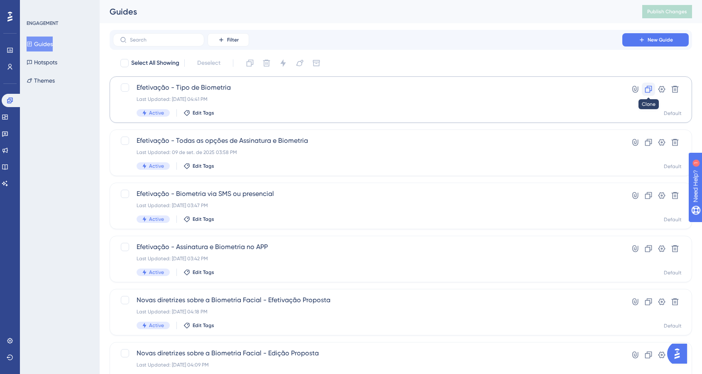
click at [650, 87] on icon at bounding box center [648, 89] width 8 height 8
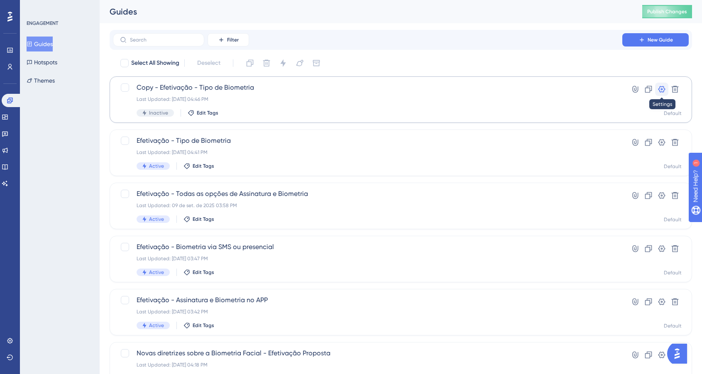
click at [665, 88] on button at bounding box center [661, 89] width 13 height 13
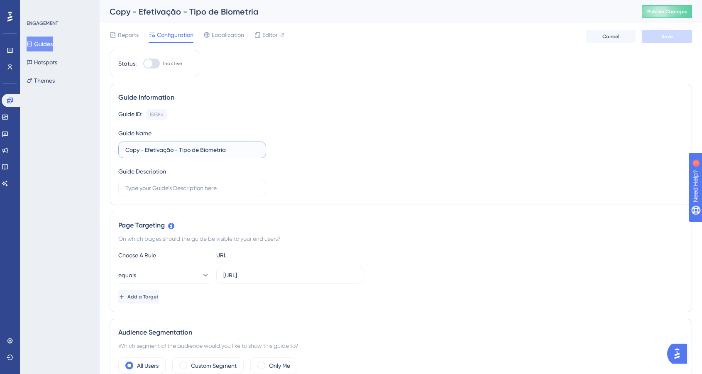
click at [136, 150] on input "Copy - Efetivação - Tipo de Biometria" at bounding box center [192, 149] width 134 height 9
click at [168, 149] on input "Efetivação - Tipo de Biometria" at bounding box center [192, 149] width 134 height 9
type input "Efetivação - Status da Biometria"
click at [665, 43] on button "Save" at bounding box center [667, 36] width 50 height 13
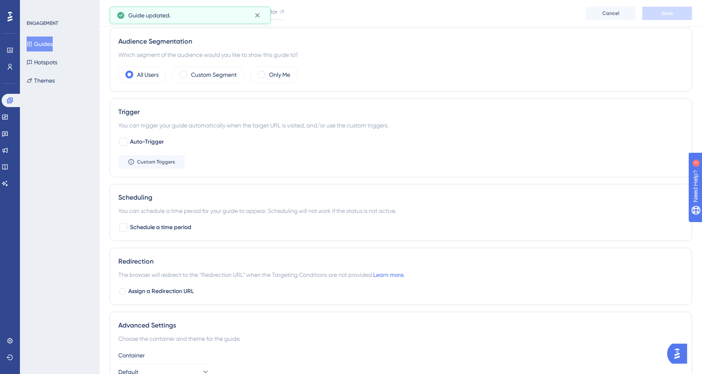
scroll to position [296, 0]
click at [171, 163] on span "Custom Triggers" at bounding box center [156, 160] width 38 height 7
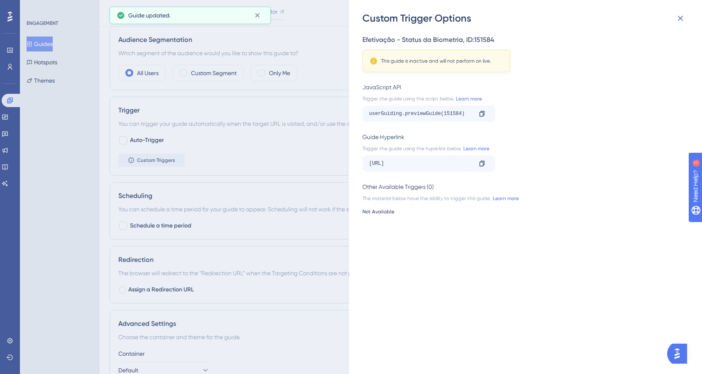
click at [453, 115] on div "userGuiding.previewGuide(151584)" at bounding box center [420, 113] width 103 height 13
copy div "151584"
click at [316, 123] on div "Custom Trigger Options Efetivação - Status da Biometria , ID: 151584 This guide…" at bounding box center [351, 187] width 702 height 374
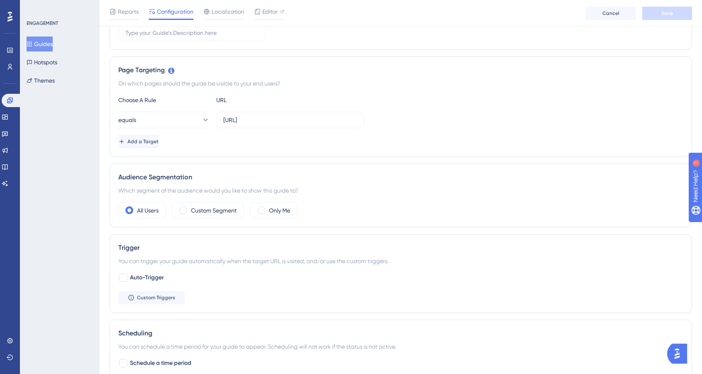
scroll to position [0, 0]
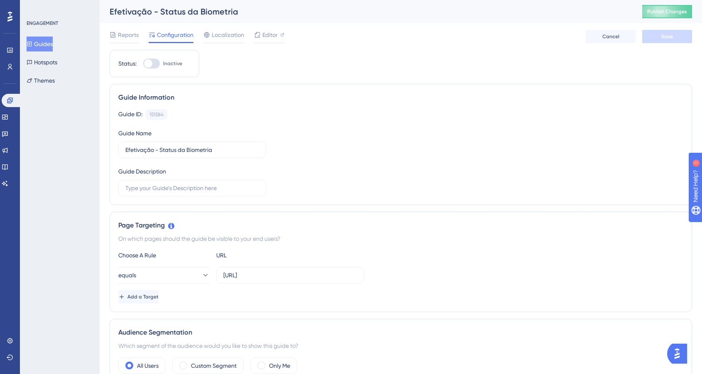
click at [205, 85] on div "Guide Information Guide ID: 151584 Copy Guide Name Efetivação - Status da Biome…" at bounding box center [401, 144] width 582 height 121
click at [272, 33] on span "Editor" at bounding box center [269, 35] width 15 height 10
click at [178, 63] on span "Inactive" at bounding box center [172, 63] width 19 height 7
click at [143, 63] on input "Inactive" at bounding box center [143, 63] width 0 height 0
checkbox input "true"
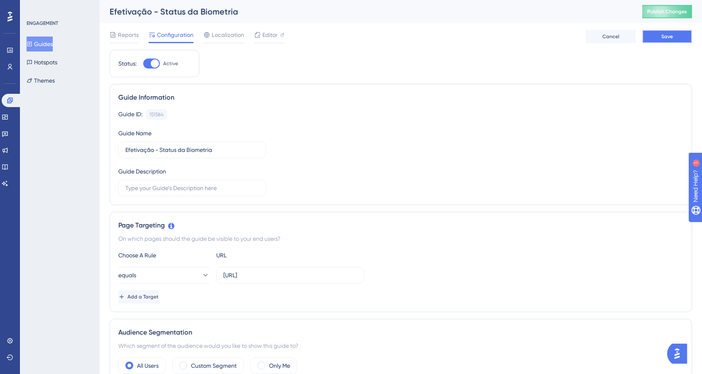
click at [681, 34] on button "Save" at bounding box center [667, 36] width 50 height 13
click at [673, 12] on span "Publish Changes" at bounding box center [667, 11] width 40 height 7
click at [53, 45] on button "Guides" at bounding box center [40, 44] width 26 height 15
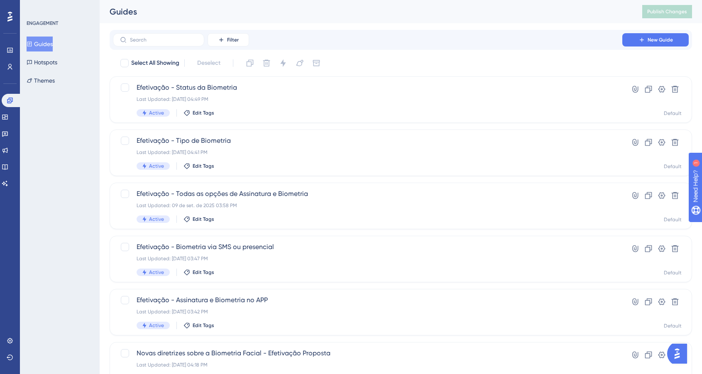
click at [407, 66] on div "Select All Showing Deselect" at bounding box center [405, 62] width 572 height 13
click at [663, 91] on icon at bounding box center [661, 89] width 8 height 8
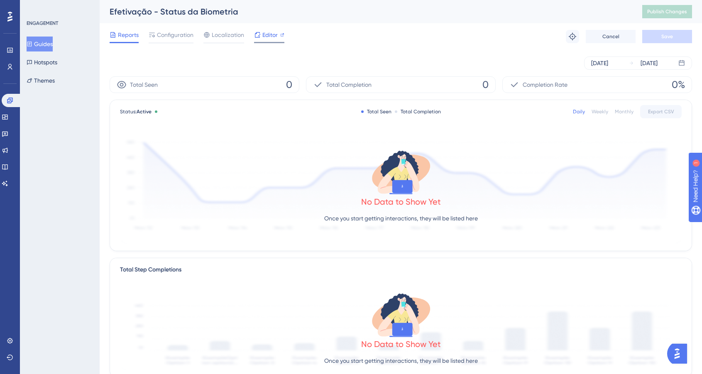
click at [278, 35] on div "Editor" at bounding box center [269, 35] width 30 height 10
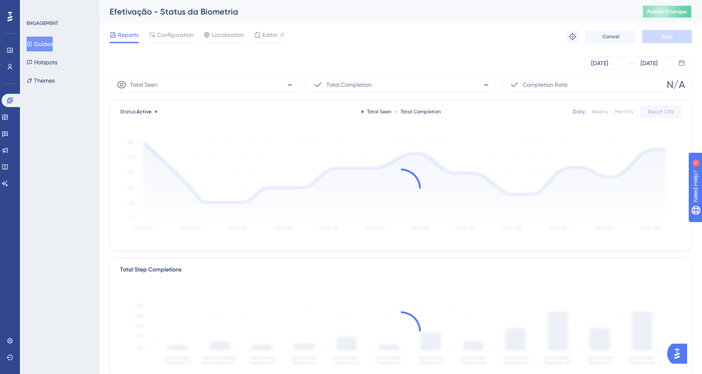
click at [663, 13] on span "Publish Changes" at bounding box center [667, 11] width 40 height 7
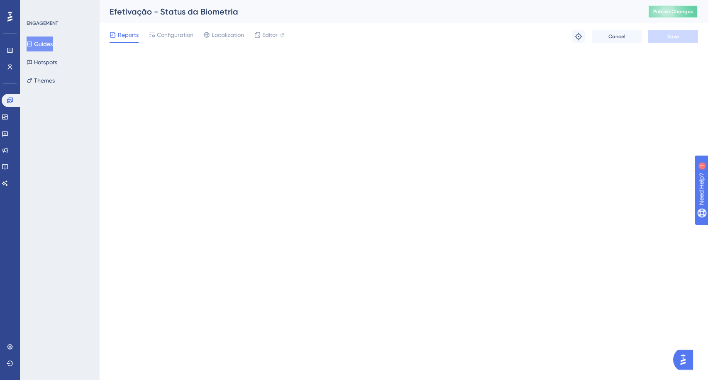
click at [670, 12] on span "Publish Changes" at bounding box center [673, 11] width 40 height 7
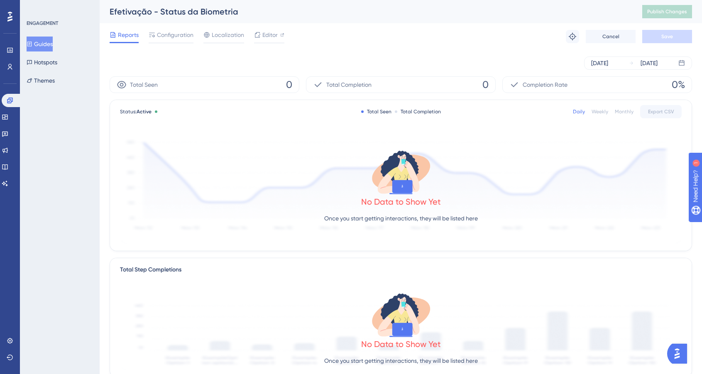
click at [382, 34] on div "Reports Configuration Localization Editor Troubleshoot Cancel Save" at bounding box center [401, 36] width 582 height 27
click at [51, 42] on button "Guides" at bounding box center [40, 44] width 26 height 15
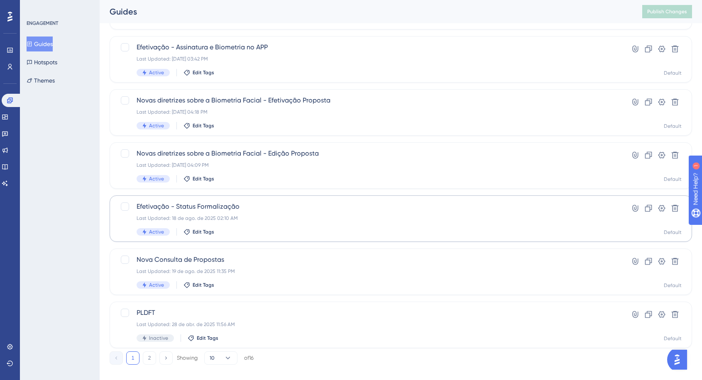
scroll to position [252, 0]
click at [300, 203] on span "Efetivação - Status Formalização" at bounding box center [367, 207] width 462 height 10
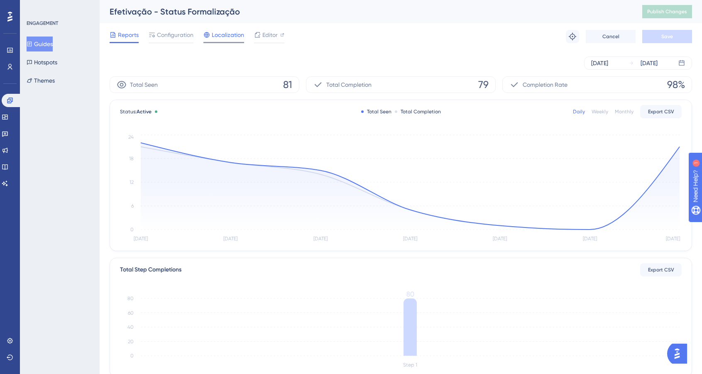
click at [214, 37] on span "Localization" at bounding box center [228, 35] width 32 height 10
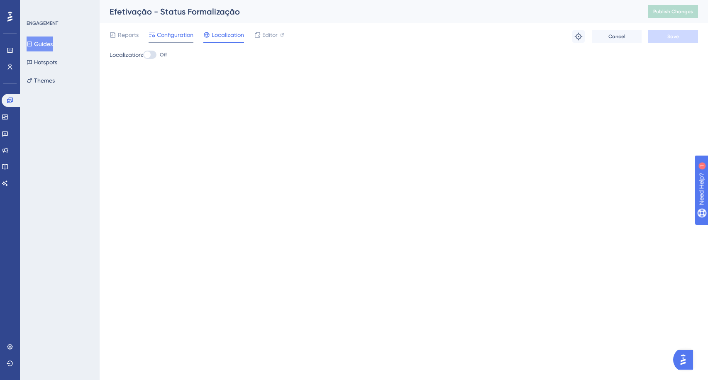
click at [180, 37] on span "Configuration" at bounding box center [175, 35] width 37 height 10
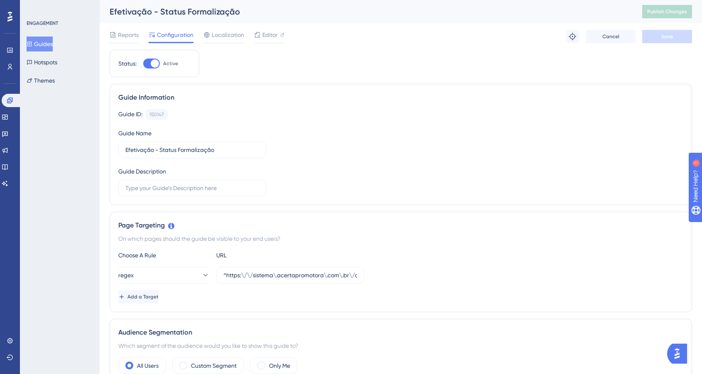
click at [41, 46] on button "Guides" at bounding box center [40, 44] width 26 height 15
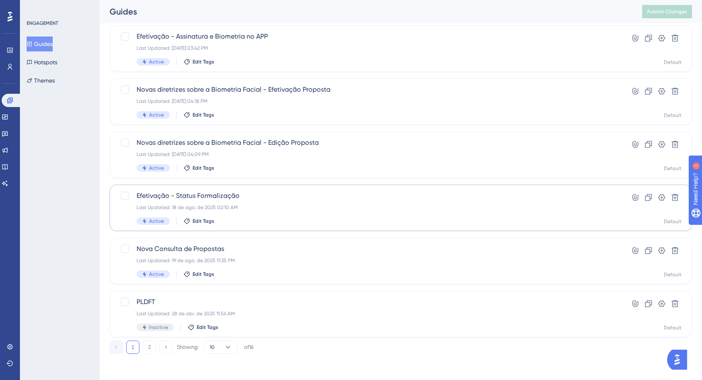
scroll to position [264, 0]
click at [665, 198] on icon at bounding box center [661, 197] width 8 height 8
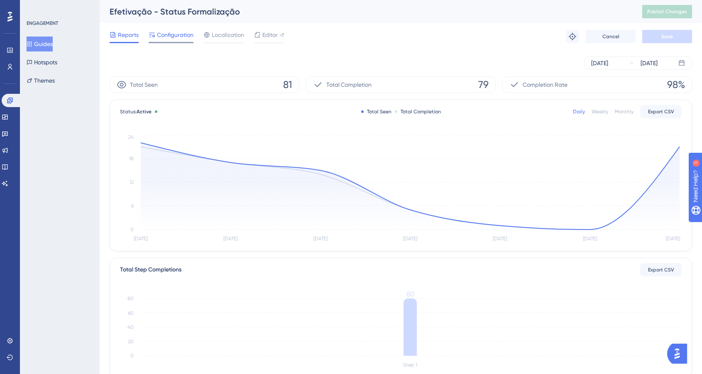
click at [180, 34] on span "Configuration" at bounding box center [175, 35] width 37 height 10
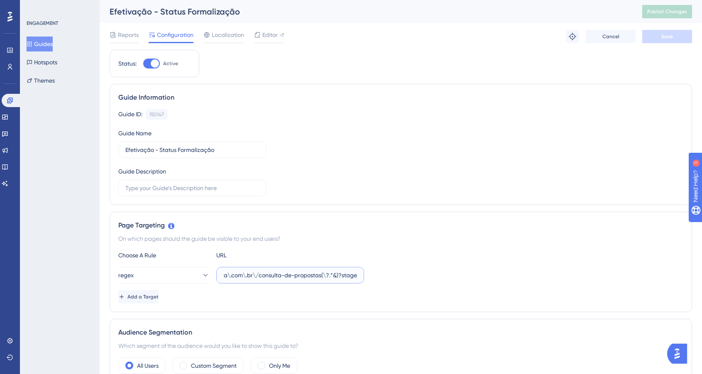
scroll to position [0, 151]
drag, startPoint x: 258, startPoint y: 275, endPoint x: 415, endPoint y: 278, distance: 157.3
click at [415, 278] on div "regex ^https:\/\/sistema\.acertapromotora\.com\.br\/consulta-de-propostas(\?.*&…" at bounding box center [400, 275] width 565 height 17
click at [148, 148] on input "Efetivação - Status Formalização" at bounding box center [192, 149] width 134 height 9
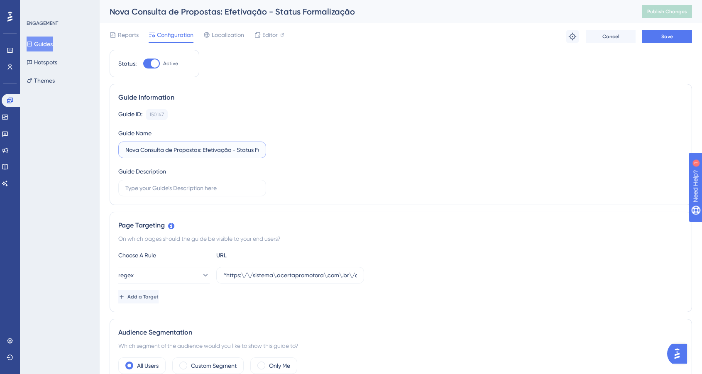
scroll to position [0, 34]
type input "Nova Consulta de Propostas: Efetivação - Status Formalização"
click at [675, 35] on button "Save" at bounding box center [667, 36] width 50 height 13
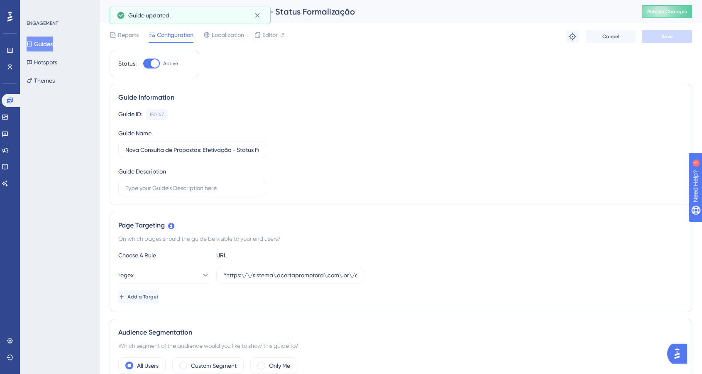
click at [46, 39] on button "Guides" at bounding box center [40, 44] width 26 height 15
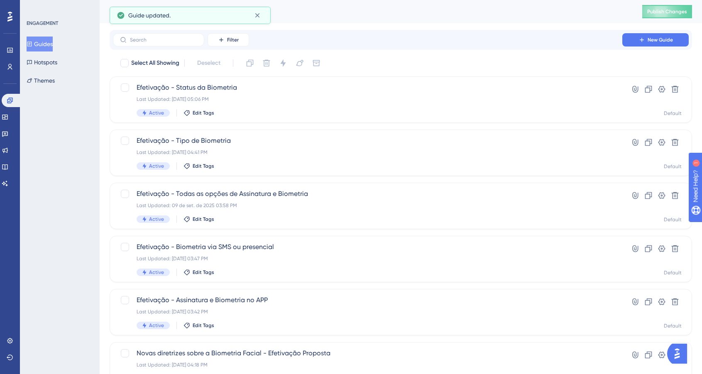
click at [46, 39] on button "Guides" at bounding box center [40, 44] width 26 height 15
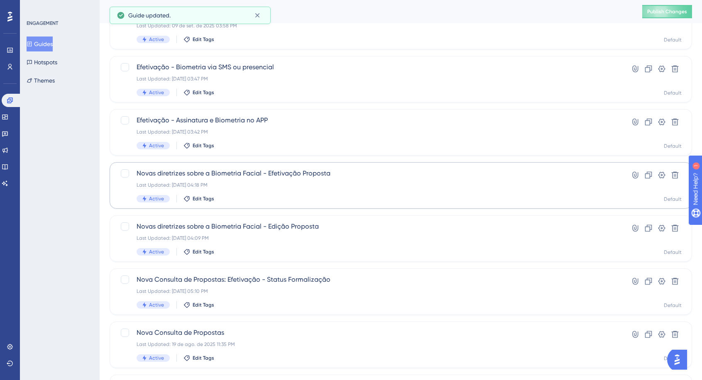
scroll to position [264, 0]
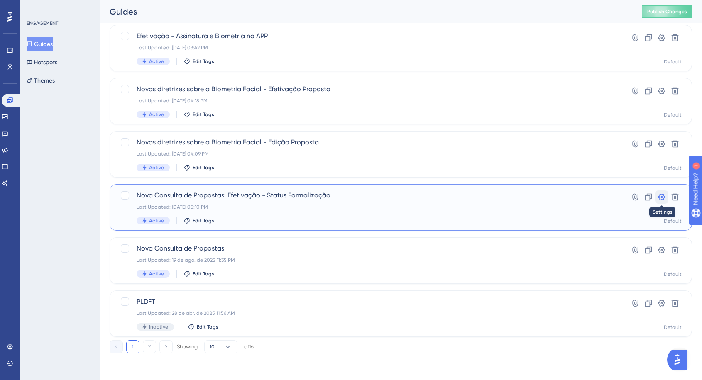
click at [665, 200] on icon at bounding box center [661, 197] width 8 height 8
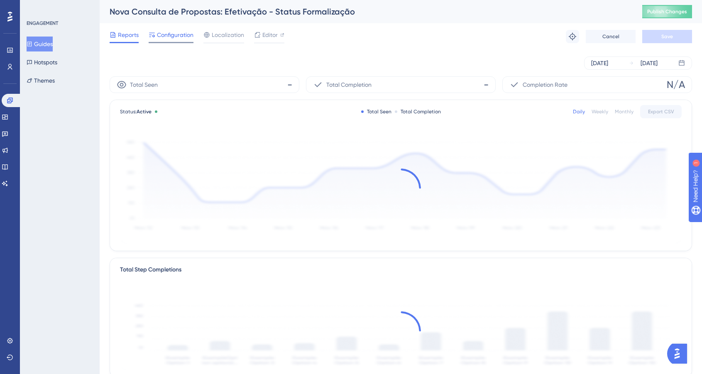
click at [169, 36] on span "Configuration" at bounding box center [175, 35] width 37 height 10
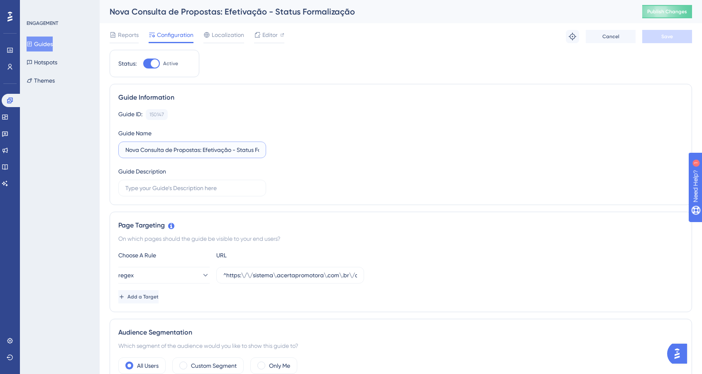
click at [211, 149] on input "Nova Consulta de Propostas: Efetivação - Status Formalização" at bounding box center [192, 149] width 134 height 9
type input "Nova Consulta de Propostas > Efetivação - Status Formalização"
click at [657, 38] on button "Save" at bounding box center [667, 36] width 50 height 13
click at [44, 44] on button "Guides" at bounding box center [40, 44] width 26 height 15
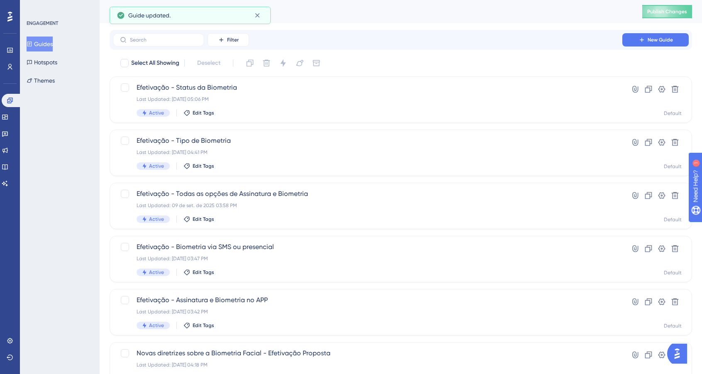
click at [44, 44] on button "Guides" at bounding box center [40, 44] width 26 height 15
click at [47, 63] on button "Hotspots" at bounding box center [42, 62] width 31 height 15
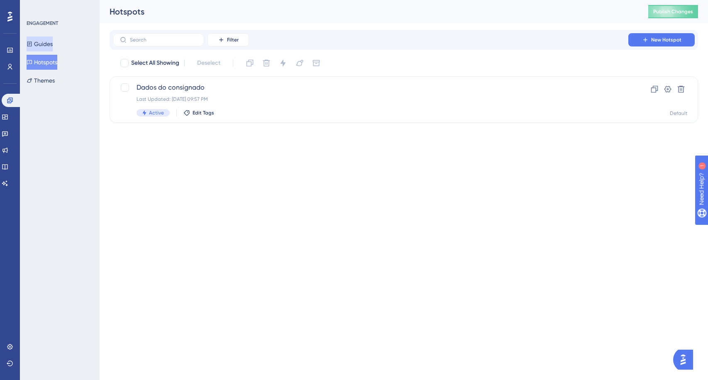
click at [46, 45] on button "Guides" at bounding box center [40, 44] width 26 height 15
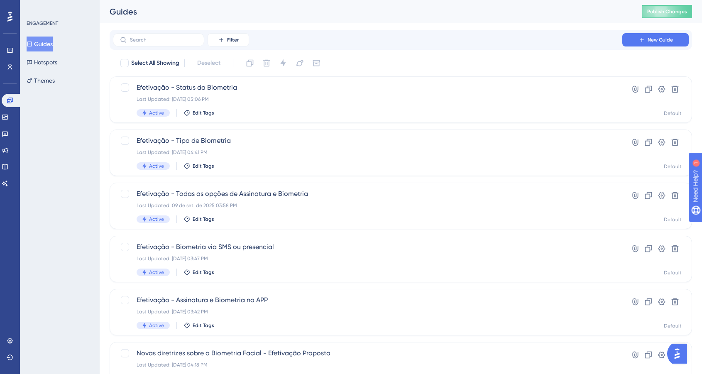
click at [380, 58] on div "Select All Showing Deselect" at bounding box center [405, 62] width 572 height 13
click at [655, 11] on span "Publish Changes" at bounding box center [667, 11] width 40 height 7
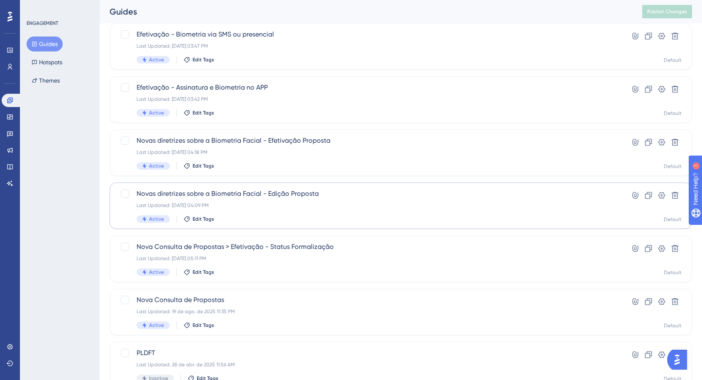
scroll to position [180, 0]
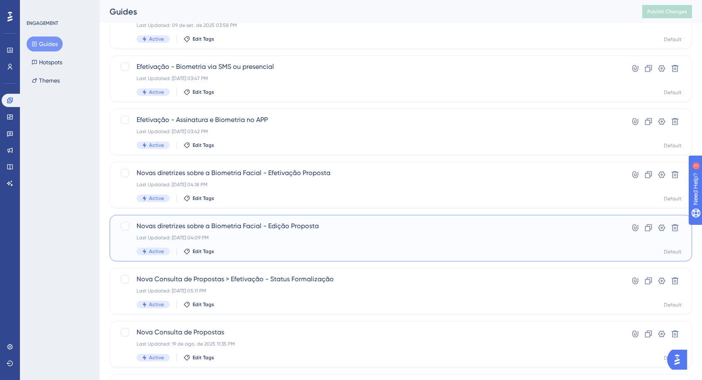
click at [365, 227] on span "Novas diretrizes sobre a Biometria Facial - Edição Proposta" at bounding box center [367, 226] width 462 height 10
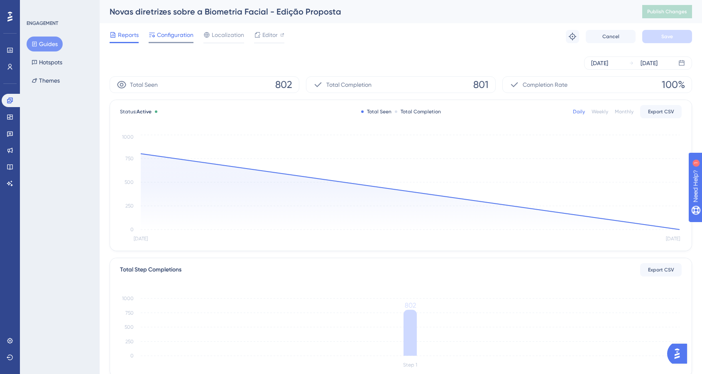
click at [183, 36] on span "Configuration" at bounding box center [175, 35] width 37 height 10
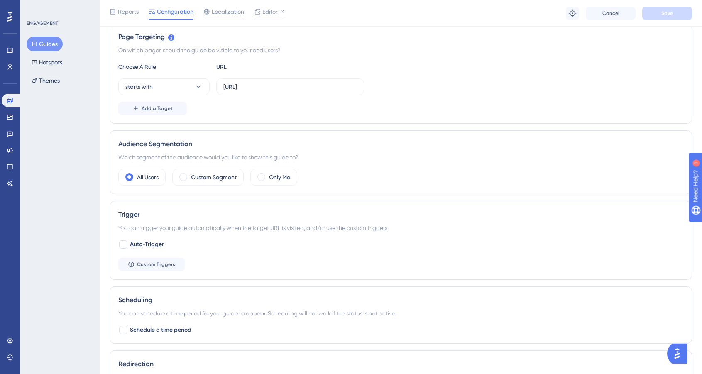
scroll to position [324, 0]
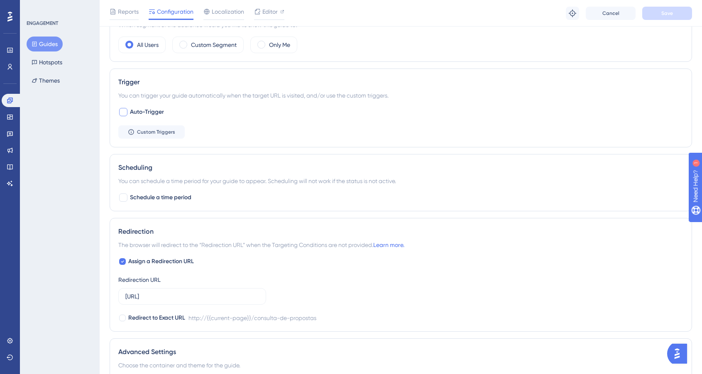
click at [147, 108] on span "Auto-Trigger" at bounding box center [147, 112] width 34 height 10
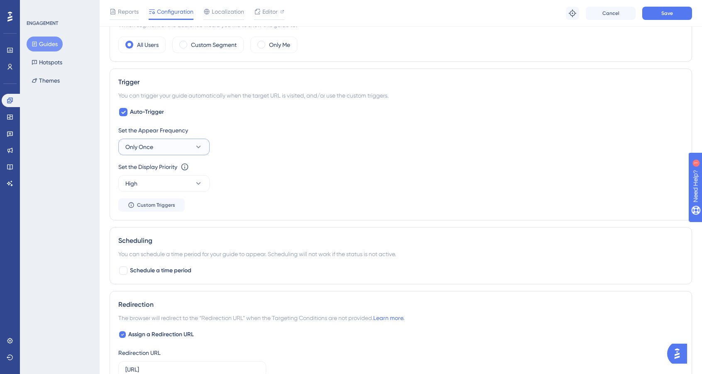
click at [190, 145] on button "Only Once" at bounding box center [163, 147] width 91 height 17
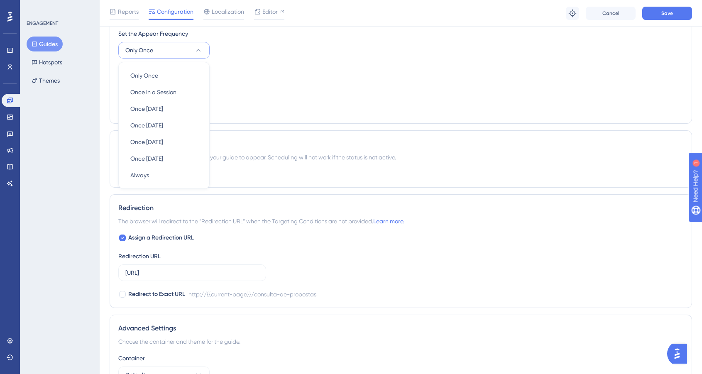
scroll to position [412, 0]
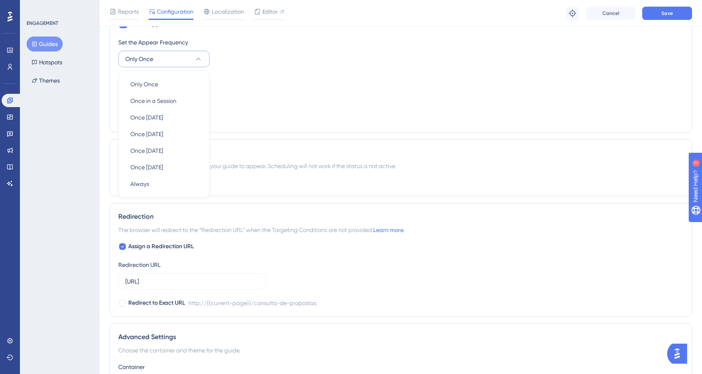
click at [108, 95] on div "Performance Users Engagement Widgets Feedback Product Updates Knowledge Base AI…" at bounding box center [401, 23] width 602 height 870
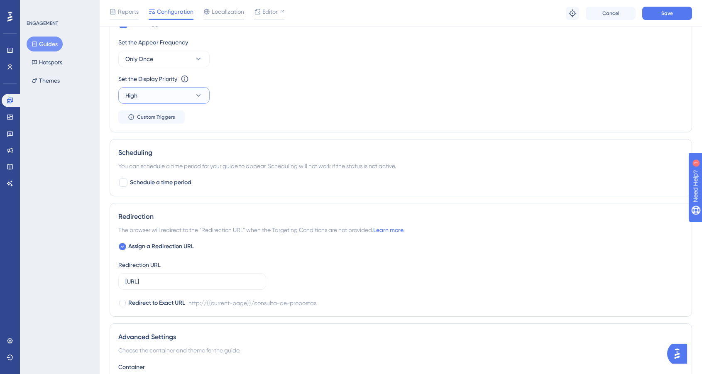
click at [189, 97] on button "High" at bounding box center [163, 95] width 91 height 17
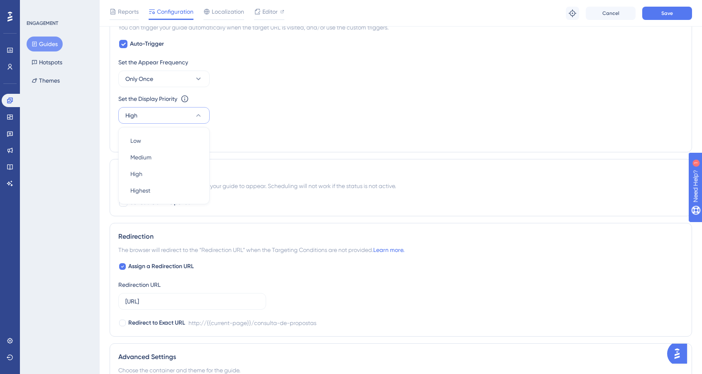
scroll to position [375, 0]
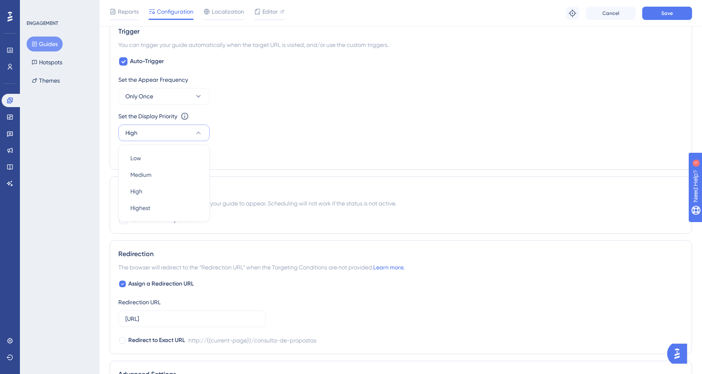
click at [259, 100] on div "Set the Appear Frequency Only Once" at bounding box center [400, 90] width 565 height 30
click at [151, 63] on span "Auto-Trigger" at bounding box center [147, 61] width 34 height 10
checkbox input "false"
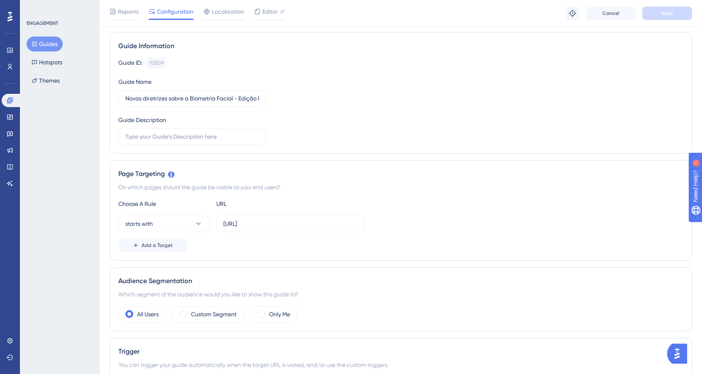
scroll to position [0, 0]
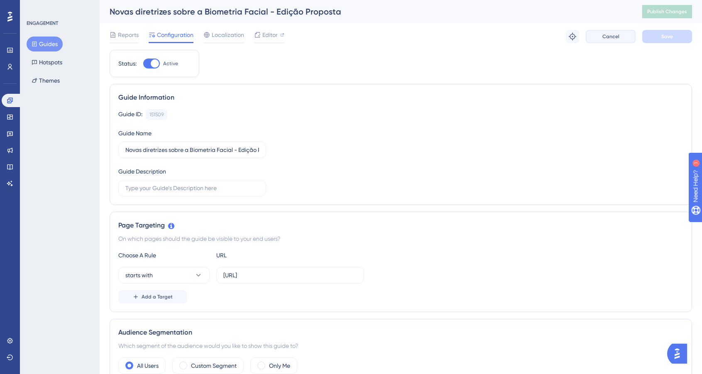
click at [615, 38] on span "Cancel" at bounding box center [610, 36] width 17 height 7
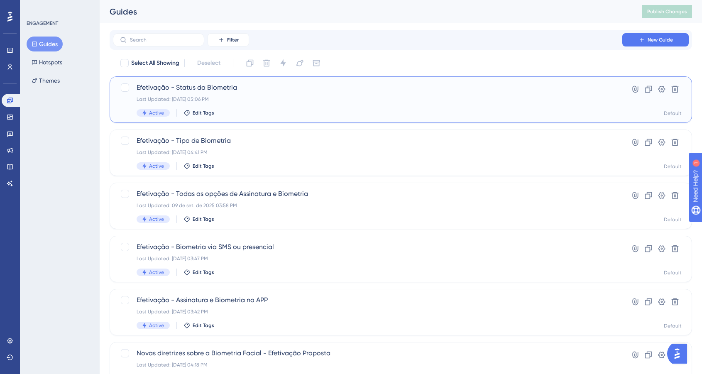
click at [258, 107] on div "Efetivação - Status da Biometria Last Updated: [DATE] 05:06 PM Active Edit Tags" at bounding box center [367, 100] width 462 height 34
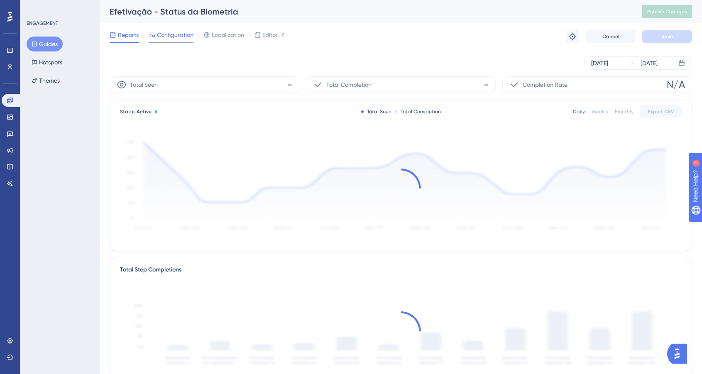
click at [174, 38] on span "Configuration" at bounding box center [175, 35] width 37 height 10
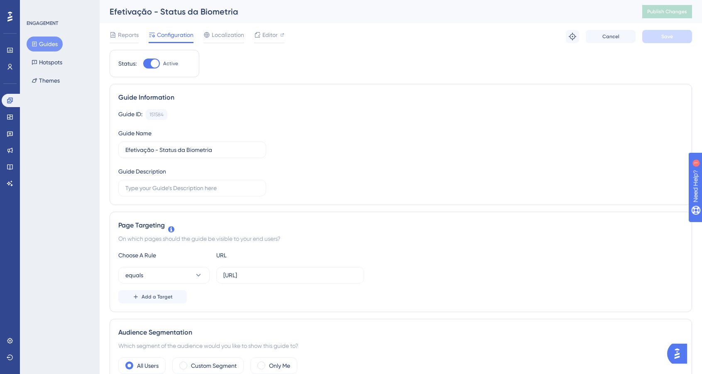
click at [49, 44] on button "Guides" at bounding box center [45, 44] width 36 height 15
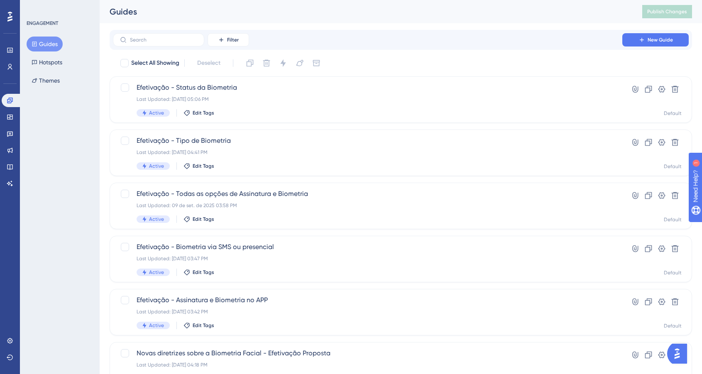
click at [367, 61] on div "Select All Showing Deselect" at bounding box center [405, 62] width 572 height 13
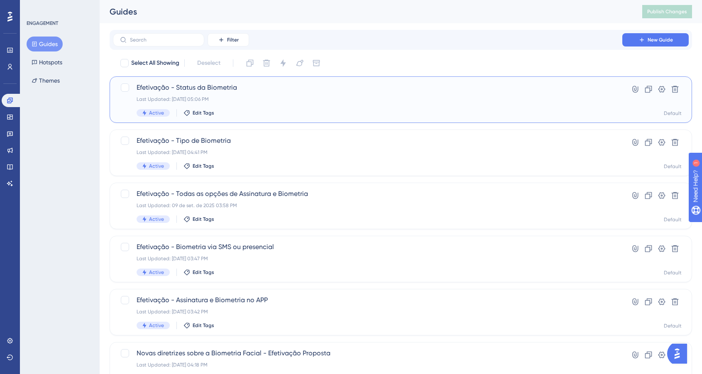
click at [321, 102] on div "Last Updated: [DATE] 05:06 PM" at bounding box center [367, 99] width 462 height 7
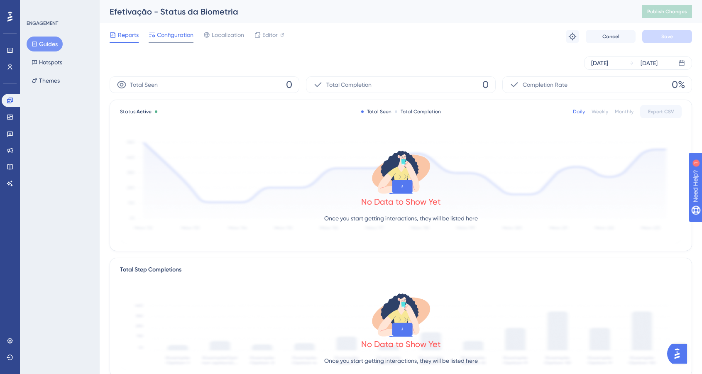
click at [180, 36] on span "Configuration" at bounding box center [175, 35] width 37 height 10
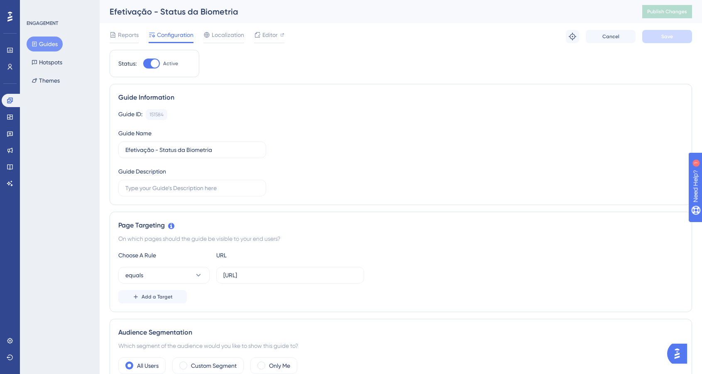
click at [50, 45] on button "Guides" at bounding box center [45, 44] width 36 height 15
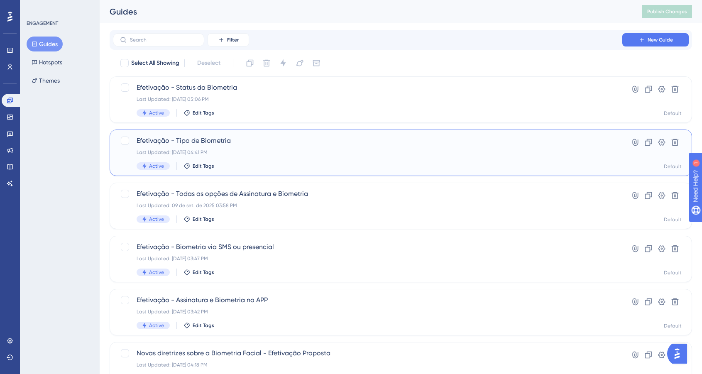
click at [269, 149] on div "Last Updated: [DATE] 04:41 PM" at bounding box center [367, 152] width 462 height 7
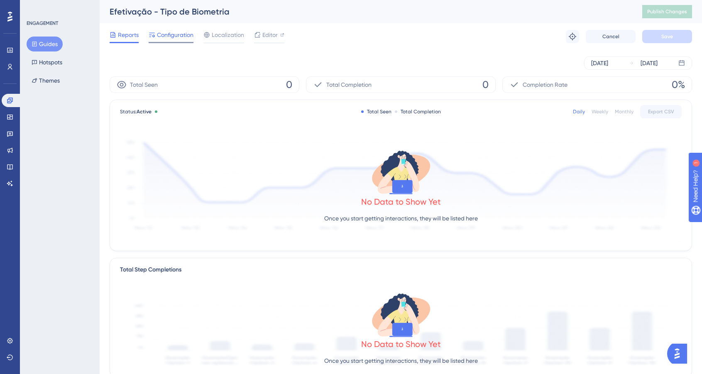
click at [188, 34] on span "Configuration" at bounding box center [175, 35] width 37 height 10
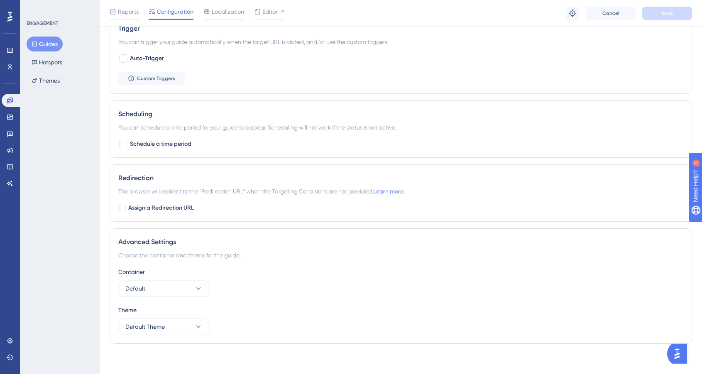
scroll to position [380, 0]
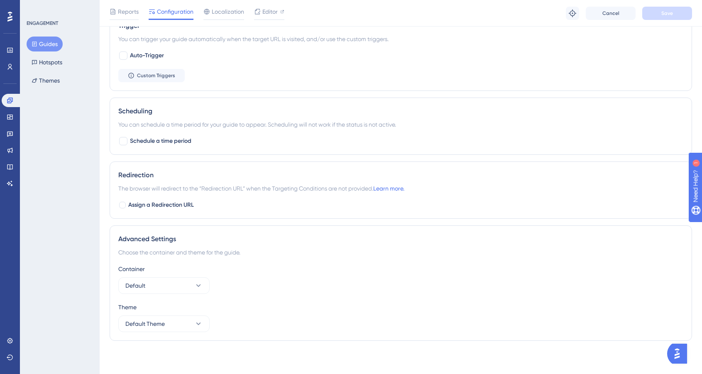
click at [46, 47] on button "Guides" at bounding box center [45, 44] width 36 height 15
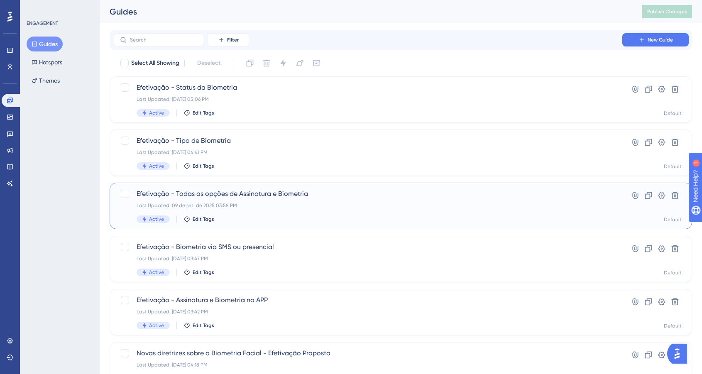
click at [225, 200] on div "Efetivação - Todas as opções de Assinatura e Biometria Last Updated: [DATE] 03:…" at bounding box center [367, 206] width 462 height 34
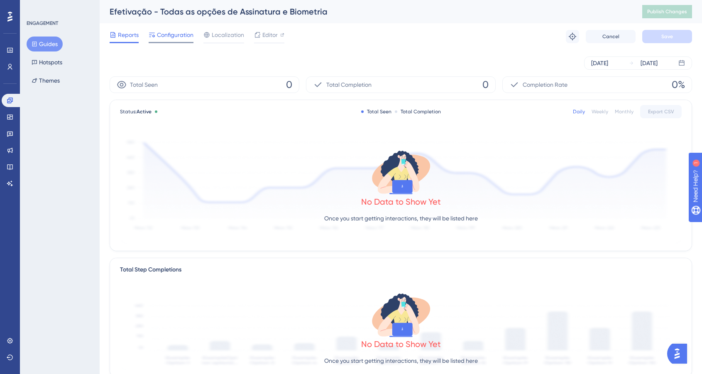
click at [170, 31] on span "Configuration" at bounding box center [175, 35] width 37 height 10
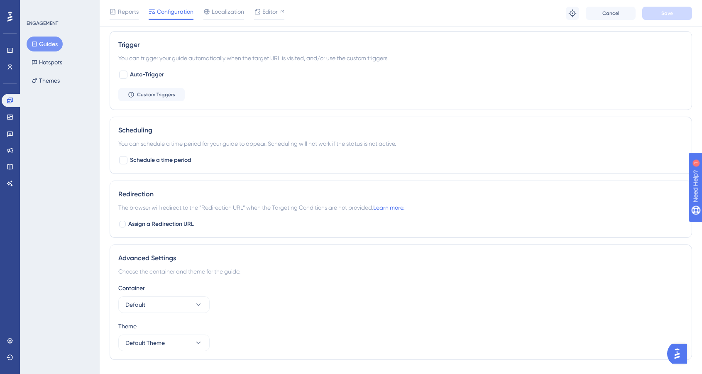
scroll to position [380, 0]
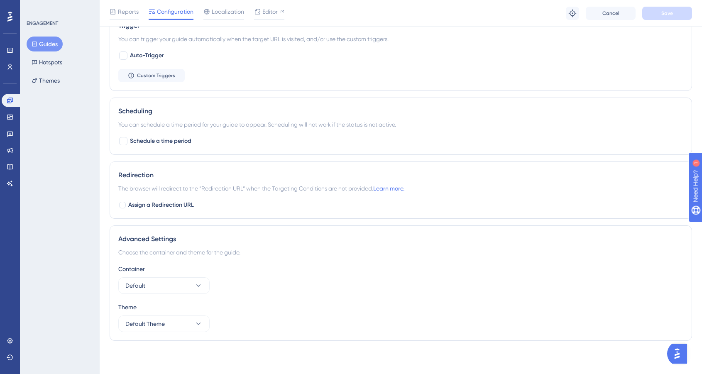
click at [46, 46] on button "Guides" at bounding box center [45, 44] width 36 height 15
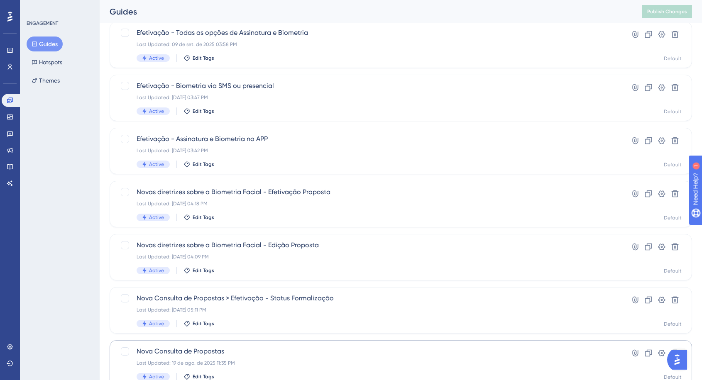
scroll to position [264, 0]
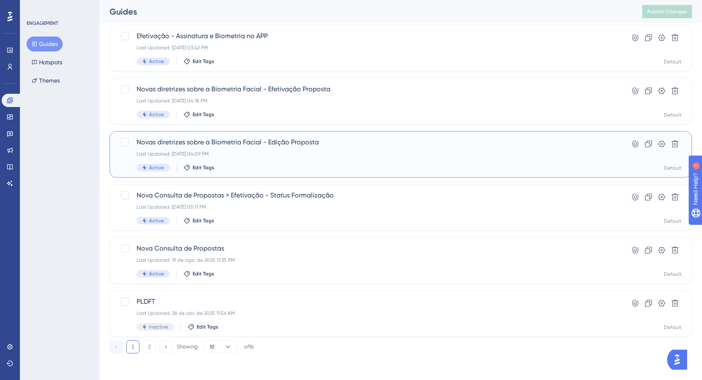
click at [224, 157] on div "Novas diretrizes sobre a Biometria Facial - Edição Proposta Last Updated: [DATE…" at bounding box center [367, 154] width 462 height 34
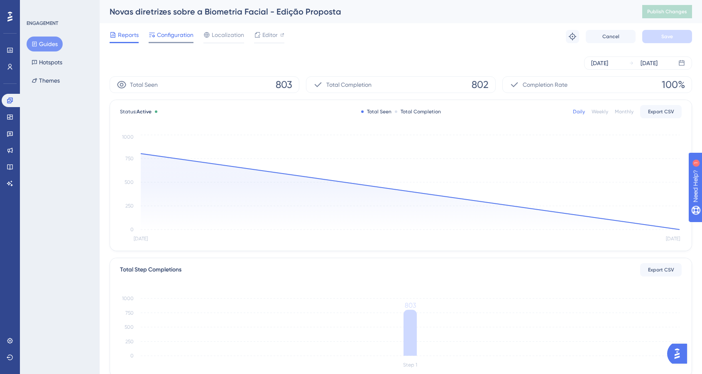
click at [179, 36] on span "Configuration" at bounding box center [175, 35] width 37 height 10
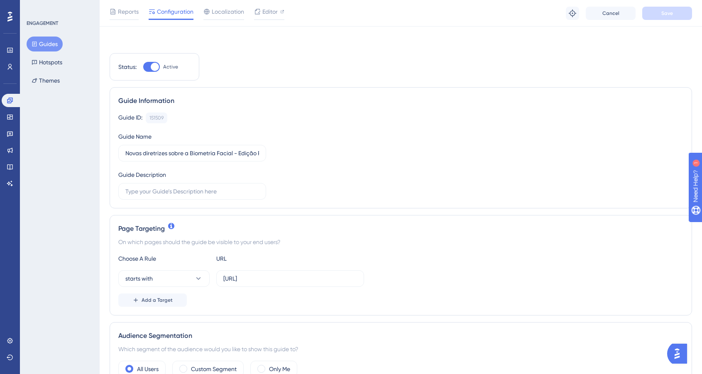
scroll to position [434, 0]
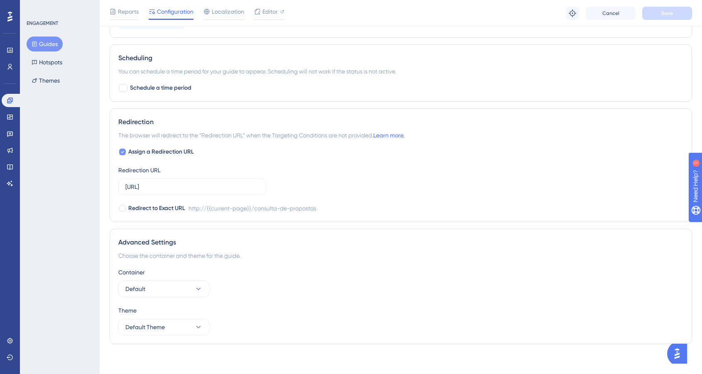
click at [162, 154] on span "Assign a Redirection URL" at bounding box center [161, 152] width 66 height 10
checkbox input "false"
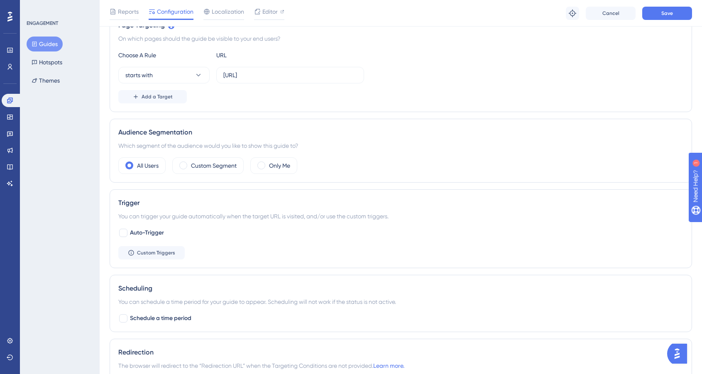
scroll to position [0, 0]
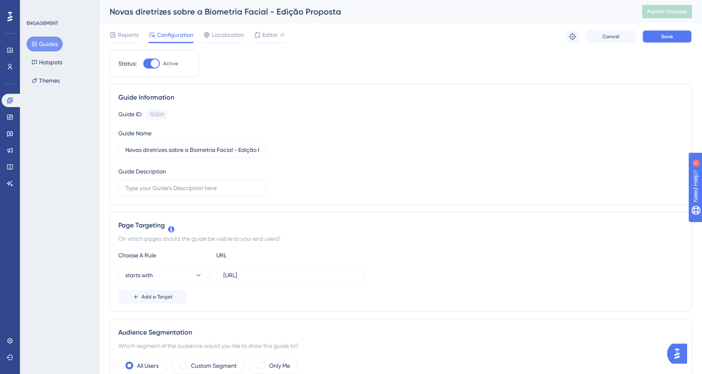
click at [665, 40] on button "Save" at bounding box center [667, 36] width 50 height 13
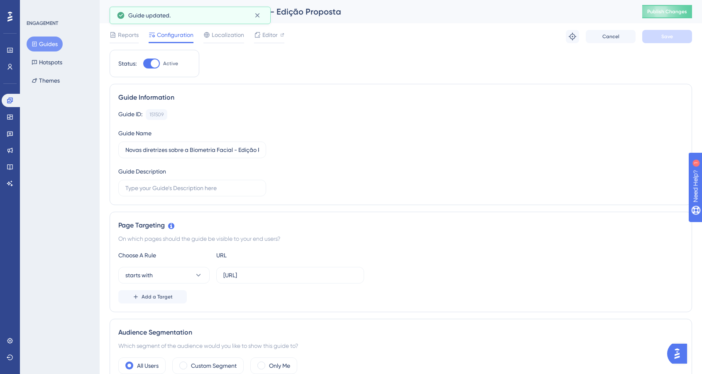
click at [46, 43] on button "Guides" at bounding box center [45, 44] width 36 height 15
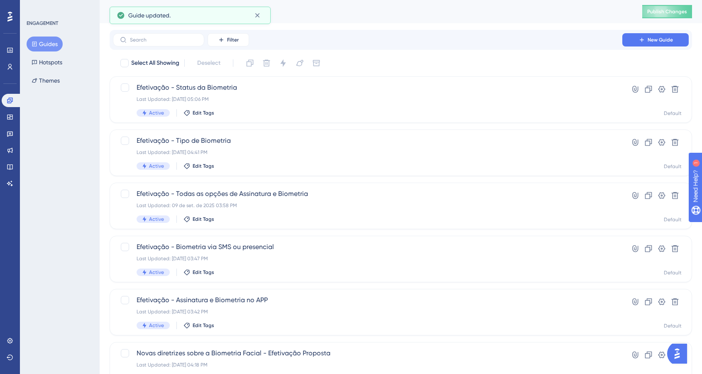
click at [46, 43] on button "Guides" at bounding box center [45, 44] width 36 height 15
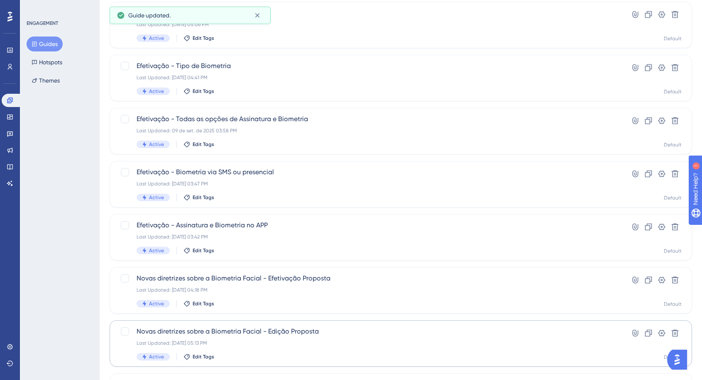
scroll to position [102, 0]
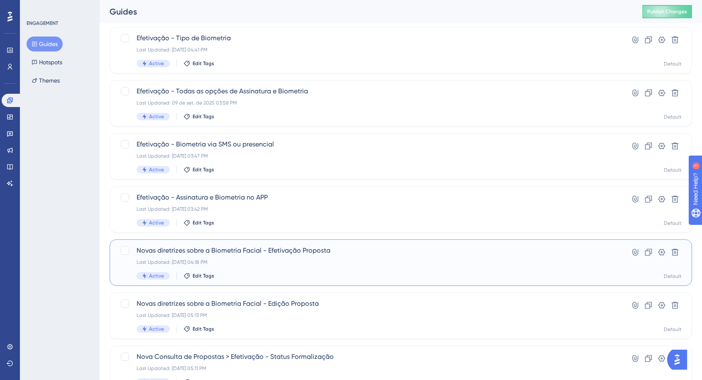
click at [286, 271] on div "Novas diretrizes sobre a Biometria Facial - Efetivação Proposta Last Updated: […" at bounding box center [367, 263] width 462 height 34
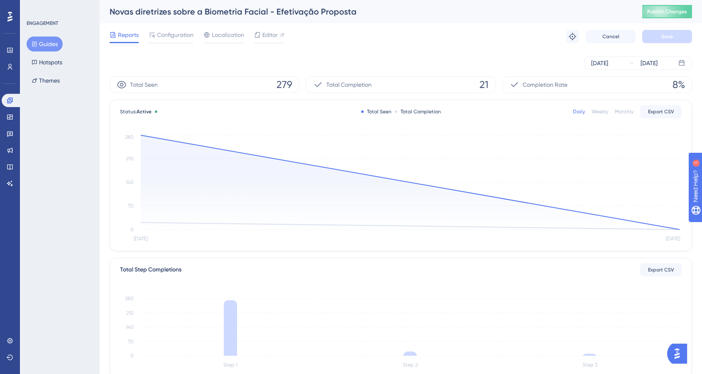
click at [178, 29] on div "Reports Configuration Localization Editor Troubleshoot Cancel Save" at bounding box center [401, 36] width 582 height 27
click at [178, 30] on span "Configuration" at bounding box center [175, 35] width 37 height 10
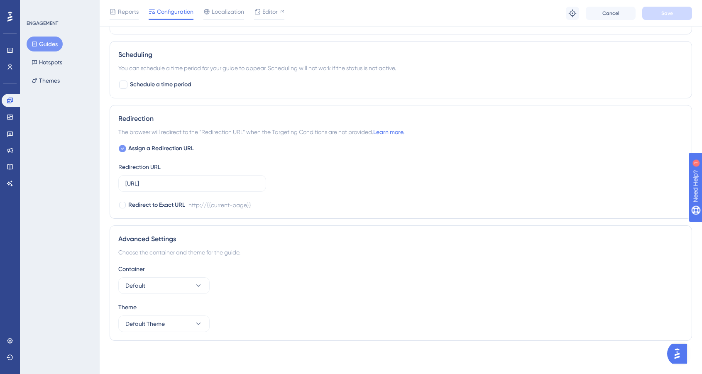
click at [173, 144] on span "Assign a Redirection URL" at bounding box center [161, 149] width 66 height 10
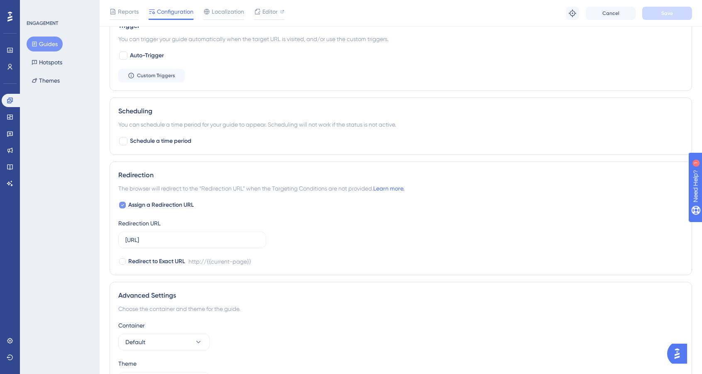
checkbox input "false"
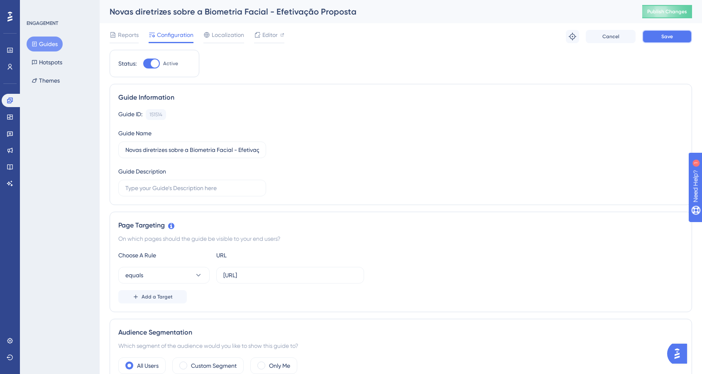
click at [652, 31] on button "Save" at bounding box center [667, 36] width 50 height 13
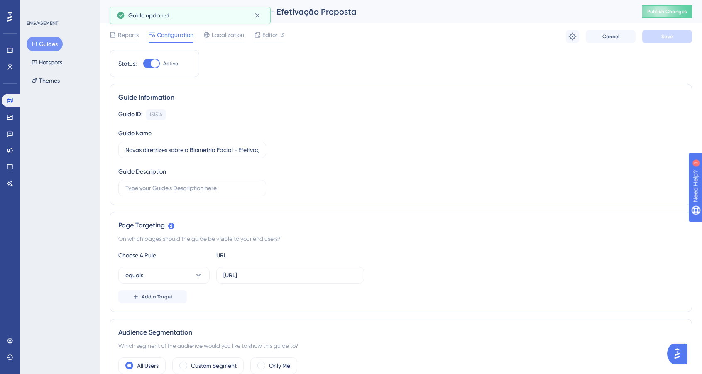
click at [48, 44] on button "Guides" at bounding box center [45, 44] width 36 height 15
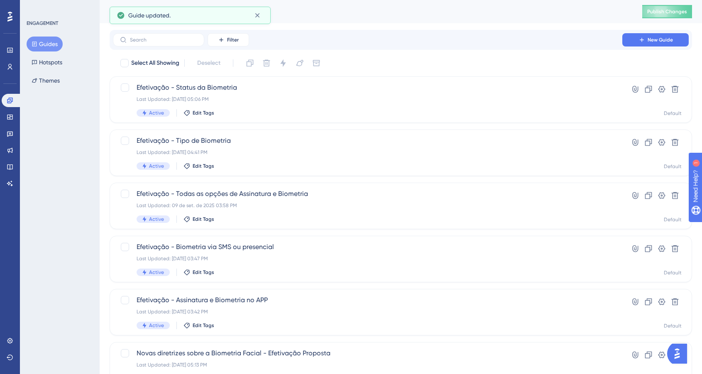
click at [48, 44] on button "Guides" at bounding box center [45, 44] width 36 height 15
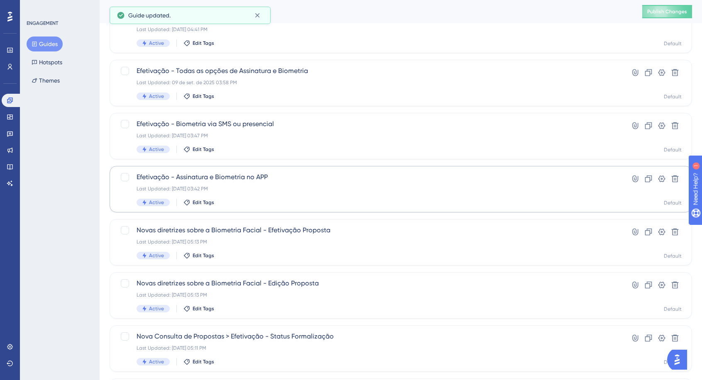
scroll to position [133, 0]
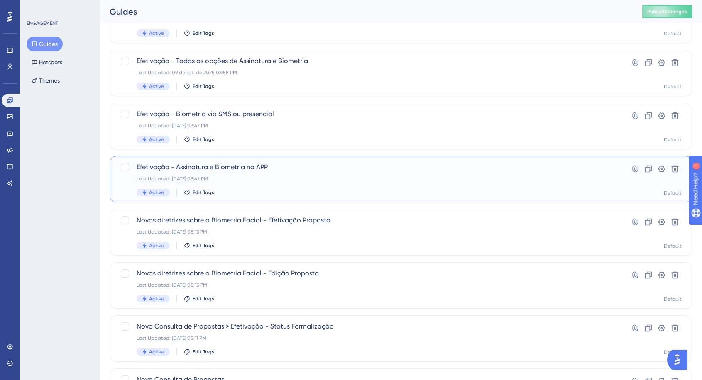
click at [227, 180] on div "Last Updated: [DATE] 03:42 PM" at bounding box center [367, 178] width 462 height 7
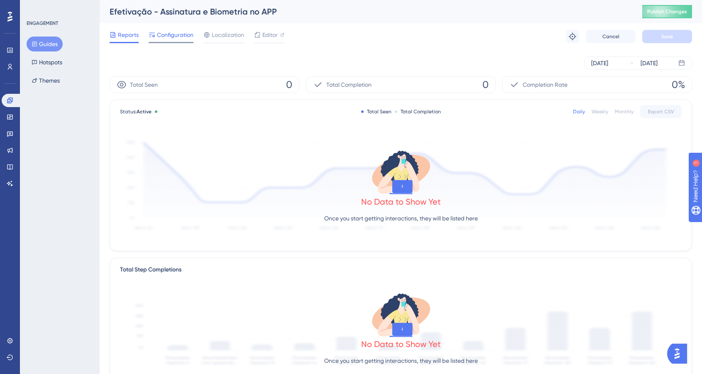
click at [169, 38] on span "Configuration" at bounding box center [175, 35] width 37 height 10
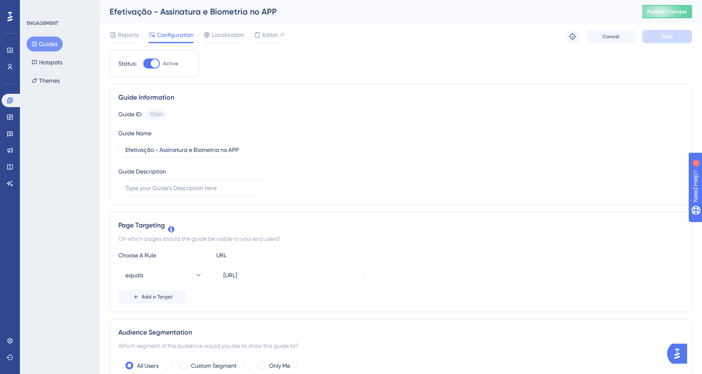
click at [49, 47] on button "Guides" at bounding box center [45, 44] width 36 height 15
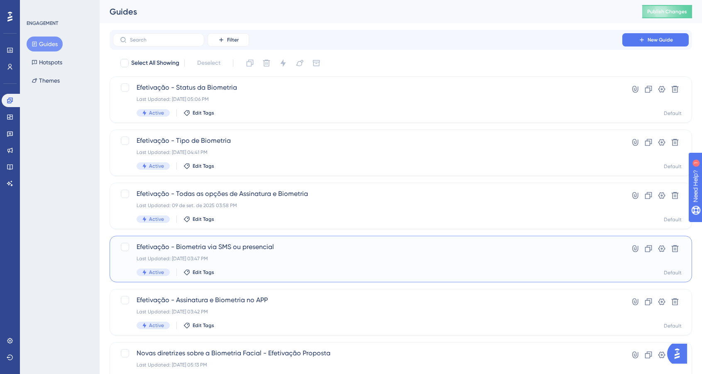
click at [237, 251] on span "Efetivação - Biometria via SMS ou presencial" at bounding box center [367, 247] width 462 height 10
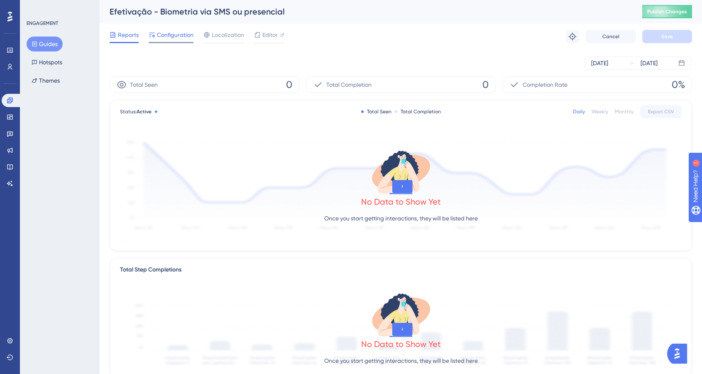
click at [175, 31] on span "Configuration" at bounding box center [175, 35] width 37 height 10
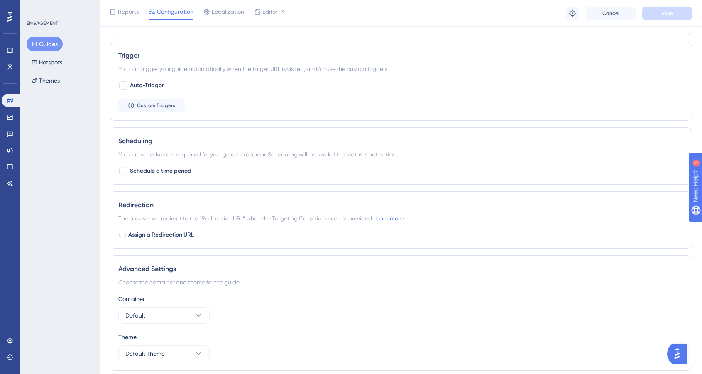
scroll to position [380, 0]
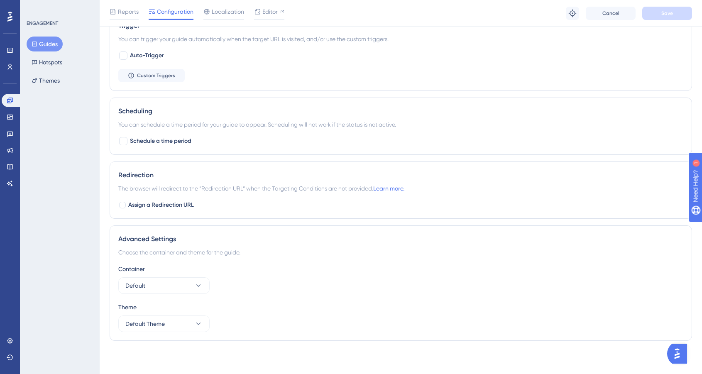
click at [48, 40] on button "Guides" at bounding box center [45, 44] width 36 height 15
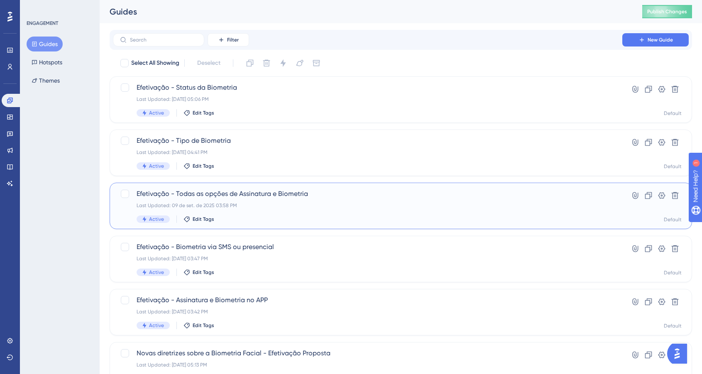
click at [248, 206] on div "Last Updated: 09 de set. de 2025 03:58 PM" at bounding box center [367, 205] width 462 height 7
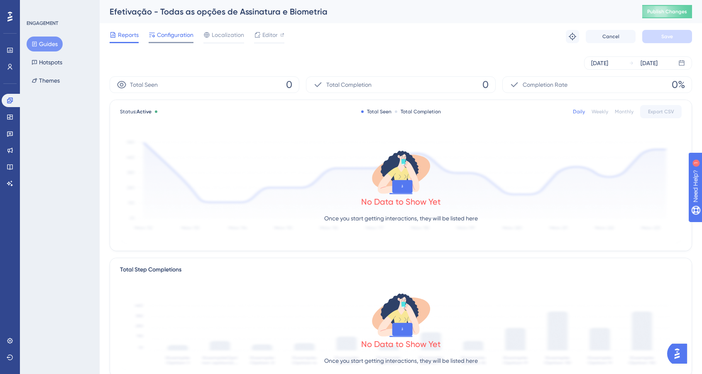
click at [167, 34] on span "Configuration" at bounding box center [175, 35] width 37 height 10
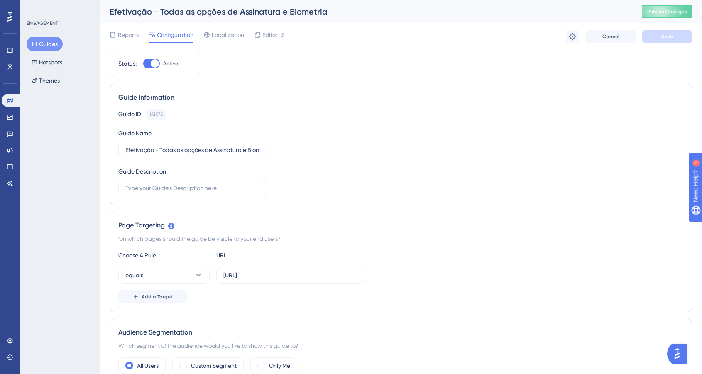
click at [40, 39] on button "Guides" at bounding box center [45, 44] width 36 height 15
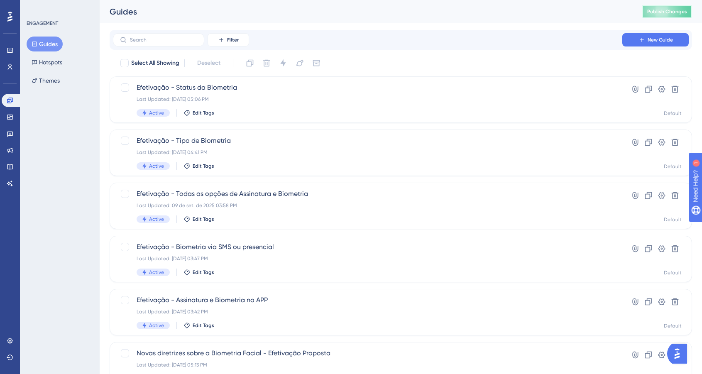
click at [687, 8] on span "Publish Changes" at bounding box center [667, 11] width 40 height 7
click at [349, 36] on div "Filter New Guide" at bounding box center [400, 39] width 575 height 13
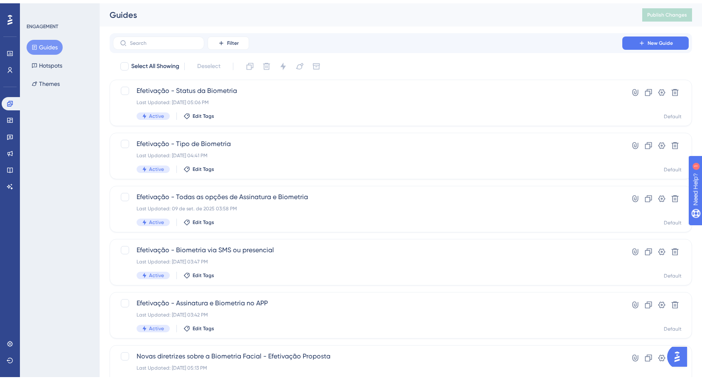
scroll to position [264, 0]
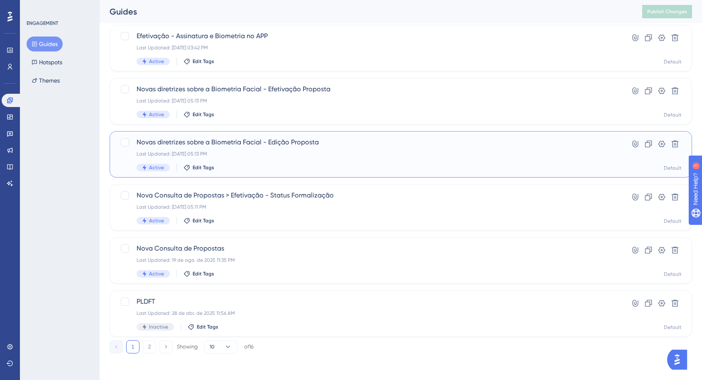
click at [302, 148] on div "Novas diretrizes sobre a Biometria Facial - Edição Proposta Last Updated: [DATE…" at bounding box center [367, 154] width 462 height 34
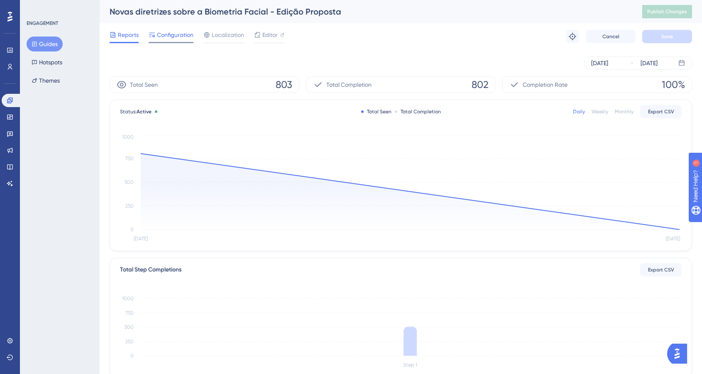
click at [167, 32] on span "Configuration" at bounding box center [175, 35] width 37 height 10
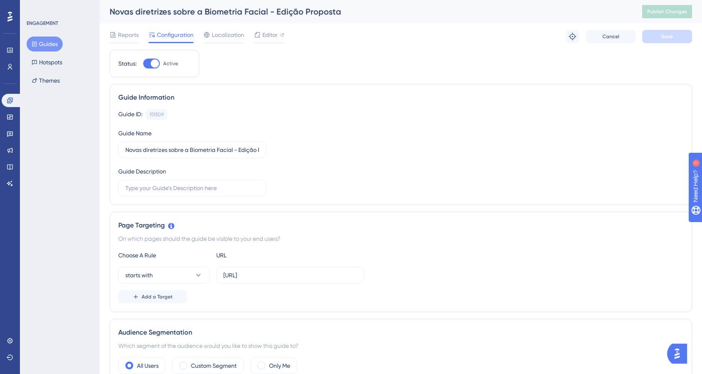
click at [150, 64] on div at bounding box center [151, 63] width 17 height 10
click at [143, 64] on input "Active" at bounding box center [143, 63] width 0 height 0
checkbox input "false"
click at [287, 276] on input "[URL]" at bounding box center [290, 274] width 134 height 9
paste input "s://[DOMAIN_NAME][URL]"
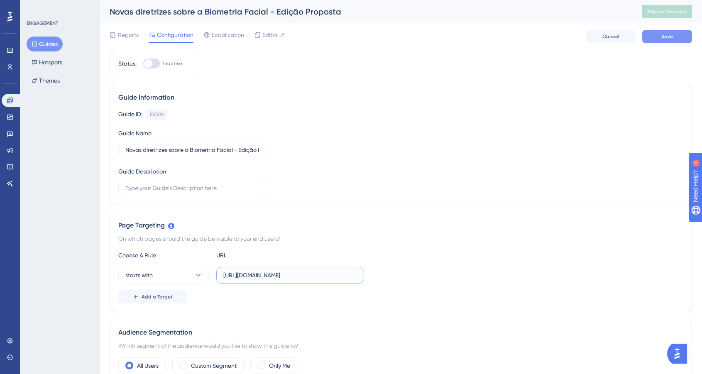
type input "[URL][DOMAIN_NAME]"
click at [653, 38] on button "Save" at bounding box center [667, 36] width 50 height 13
click at [53, 46] on button "Guides" at bounding box center [45, 44] width 36 height 15
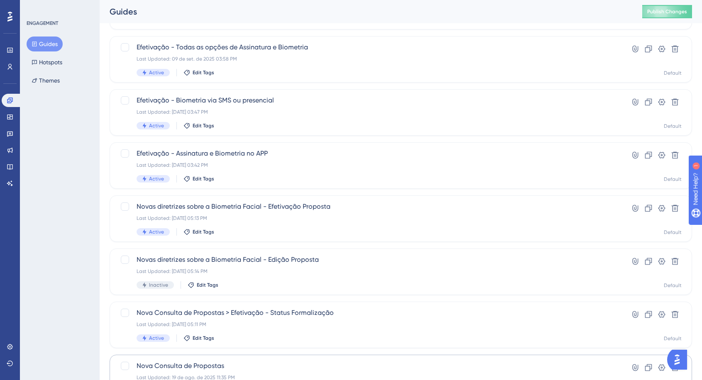
scroll to position [264, 0]
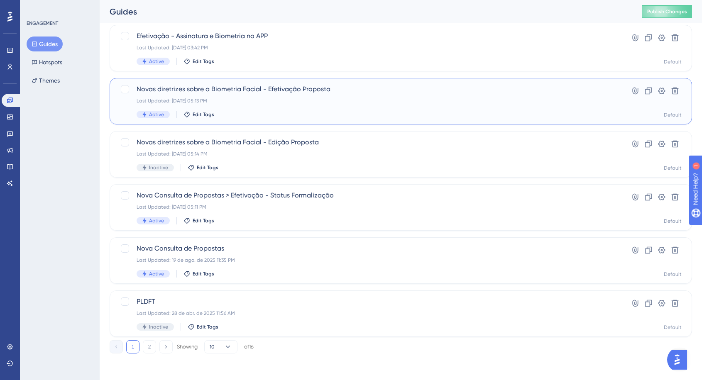
click at [356, 109] on div "Novas diretrizes sobre a Biometria Facial - Efetivação Proposta Last Updated: […" at bounding box center [367, 101] width 462 height 34
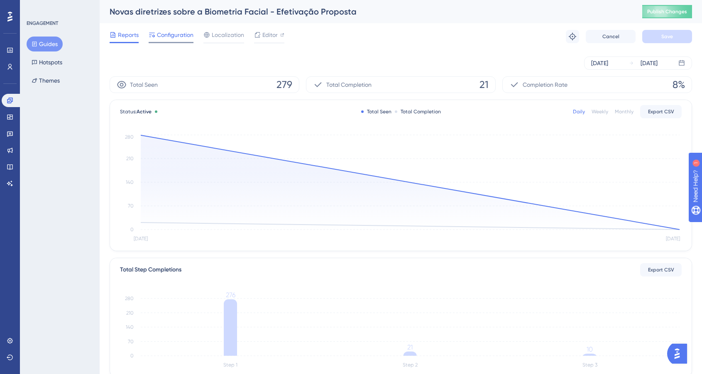
click at [156, 35] on div "Configuration" at bounding box center [171, 35] width 45 height 10
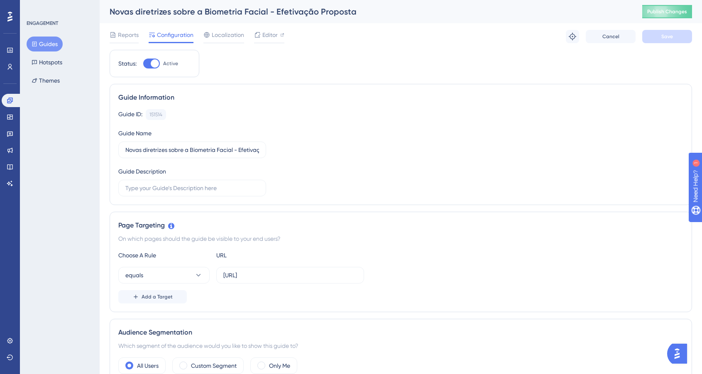
click at [151, 62] on div at bounding box center [151, 63] width 17 height 10
click at [143, 63] on input "Active" at bounding box center [143, 63] width 0 height 0
checkbox input "false"
click at [286, 277] on input "[URL]" at bounding box center [290, 274] width 134 height 9
paste input "s://[DOMAIN_NAME]"
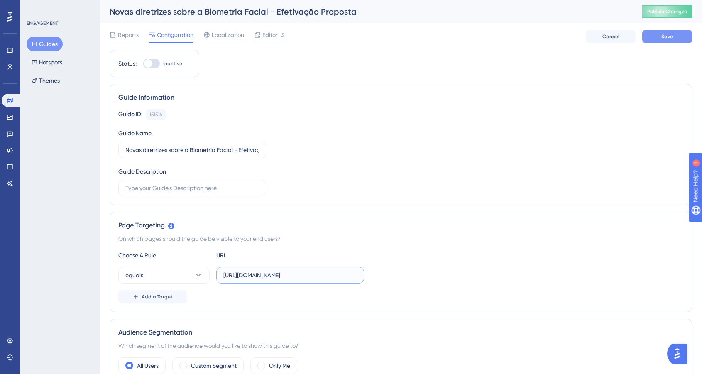
type input "[URL][DOMAIN_NAME]"
click at [650, 38] on button "Save" at bounding box center [667, 36] width 50 height 13
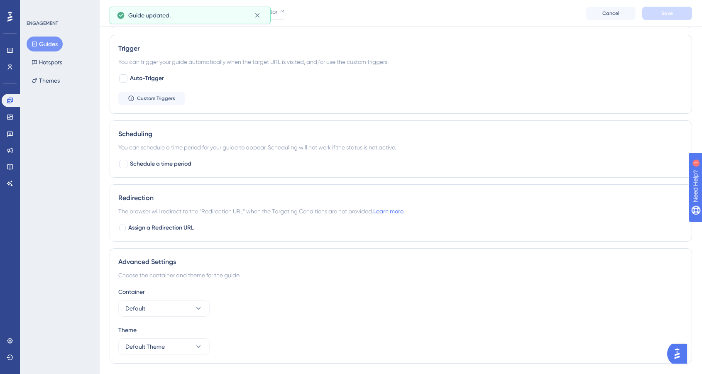
scroll to position [380, 0]
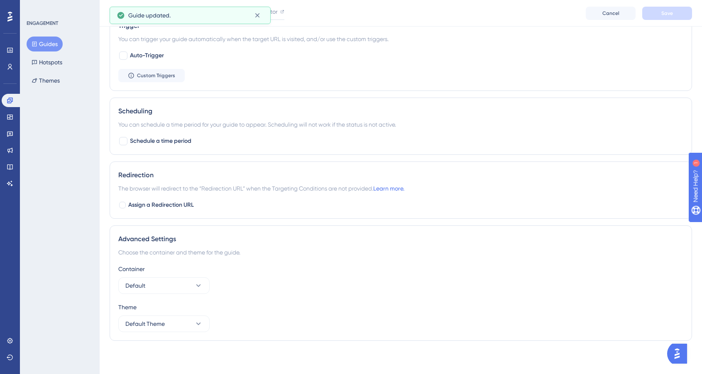
click at [33, 38] on button "Guides" at bounding box center [45, 44] width 36 height 15
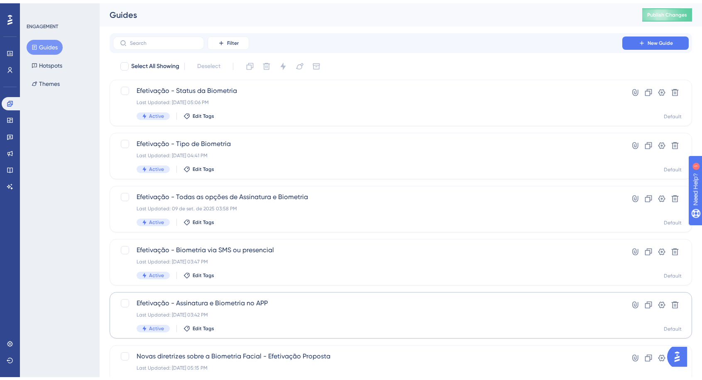
scroll to position [87, 0]
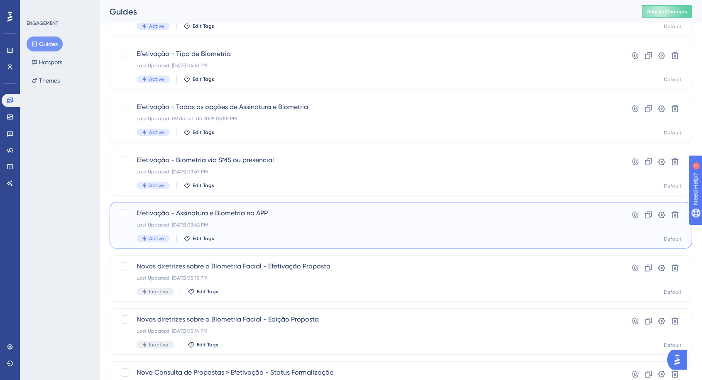
click at [360, 225] on div "Last Updated: [DATE] 03:42 PM" at bounding box center [367, 225] width 462 height 7
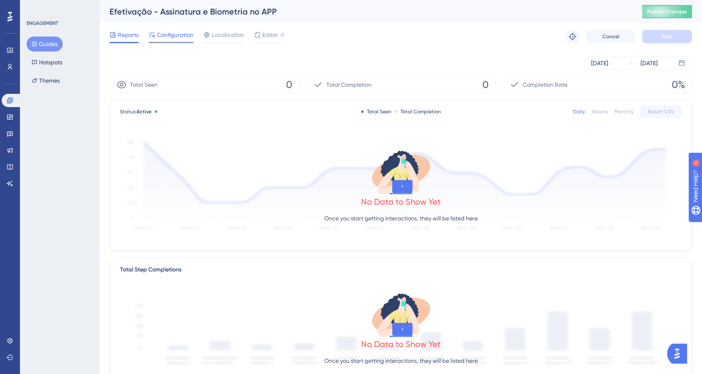
click at [174, 42] on div at bounding box center [171, 42] width 45 height 1
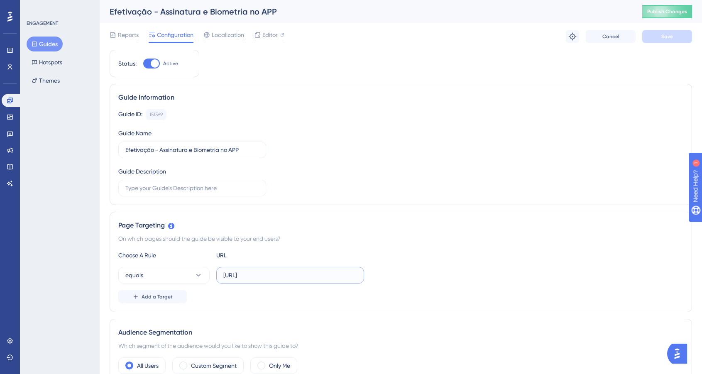
click at [285, 275] on input "[URL]" at bounding box center [290, 274] width 134 height 9
paste input "s://[DOMAIN_NAME]"
type input "[URL][DOMAIN_NAME]"
click at [149, 63] on div at bounding box center [151, 63] width 17 height 10
click at [143, 63] on input "Active" at bounding box center [143, 63] width 0 height 0
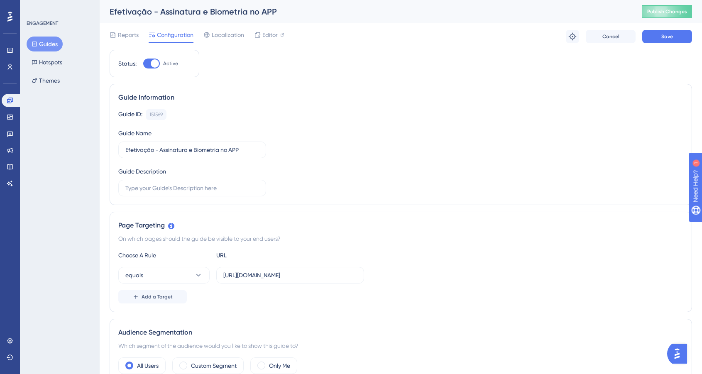
checkbox input "false"
click at [678, 36] on button "Save" at bounding box center [667, 36] width 50 height 13
click at [45, 44] on button "Guides" at bounding box center [45, 44] width 36 height 15
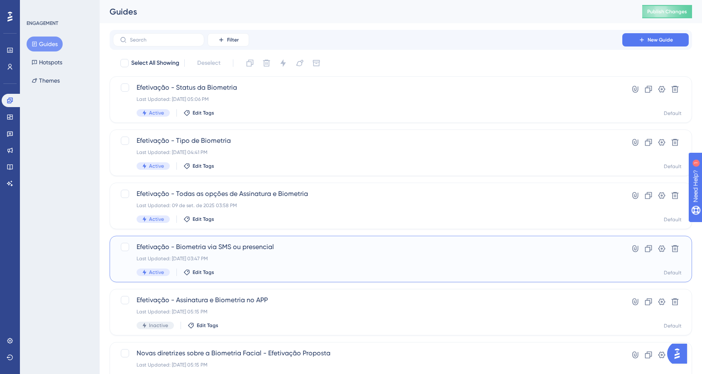
click at [457, 253] on div "Efetivação - Biometria via SMS ou presencial Last Updated: [DATE] 03:47 PM Acti…" at bounding box center [367, 259] width 462 height 34
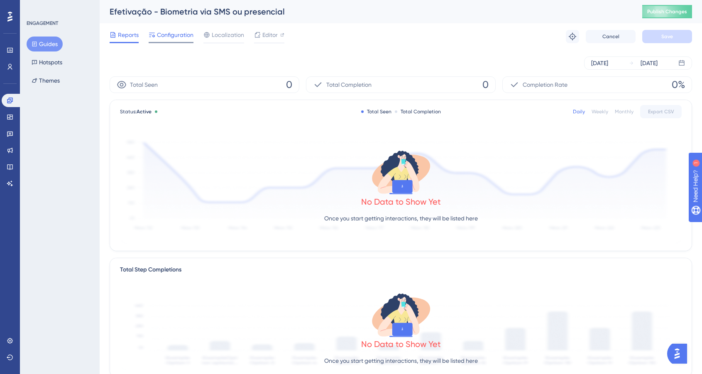
click at [182, 35] on span "Configuration" at bounding box center [175, 35] width 37 height 10
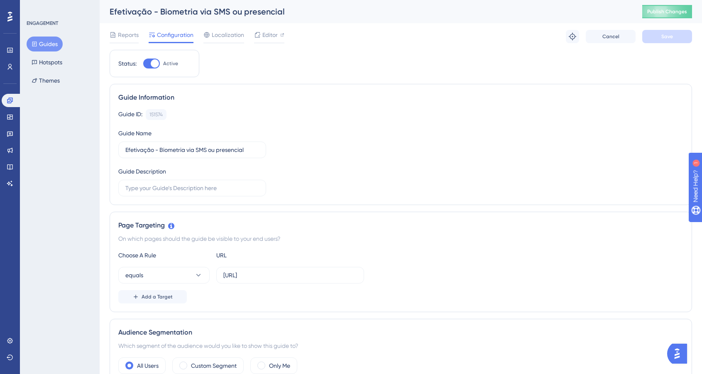
click at [156, 66] on div at bounding box center [155, 63] width 8 height 8
click at [143, 64] on input "Active" at bounding box center [143, 63] width 0 height 0
checkbox input "false"
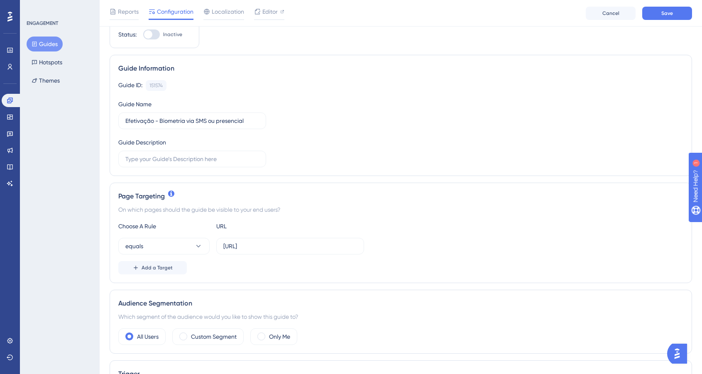
scroll to position [67, 0]
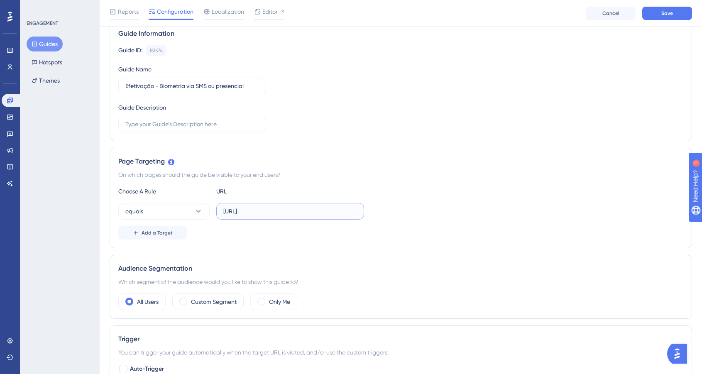
drag, startPoint x: 280, startPoint y: 211, endPoint x: -18, endPoint y: 200, distance: 298.1
paste input "s://[DOMAIN_NAME]"
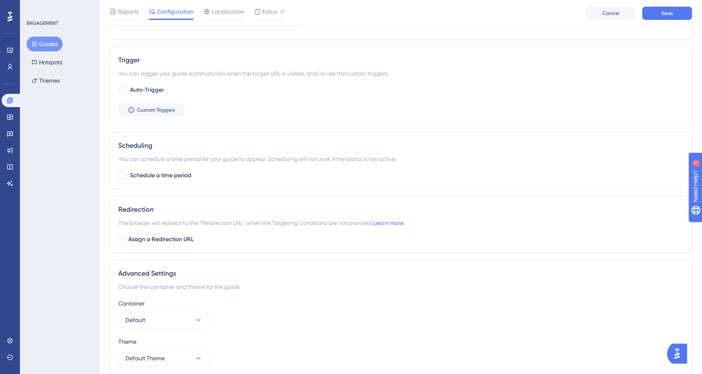
scroll to position [380, 0]
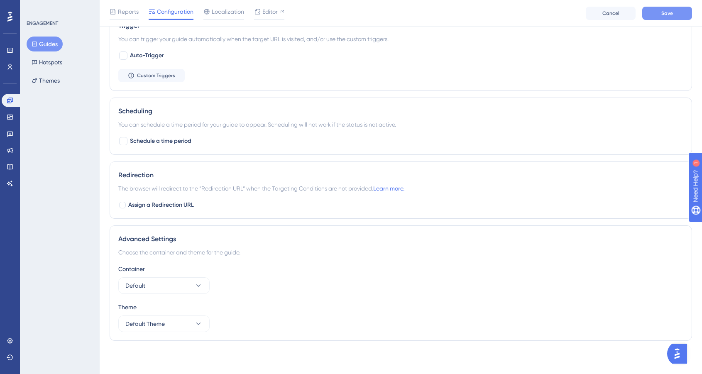
type input "[URL][DOMAIN_NAME]"
click at [659, 12] on button "Save" at bounding box center [667, 13] width 50 height 13
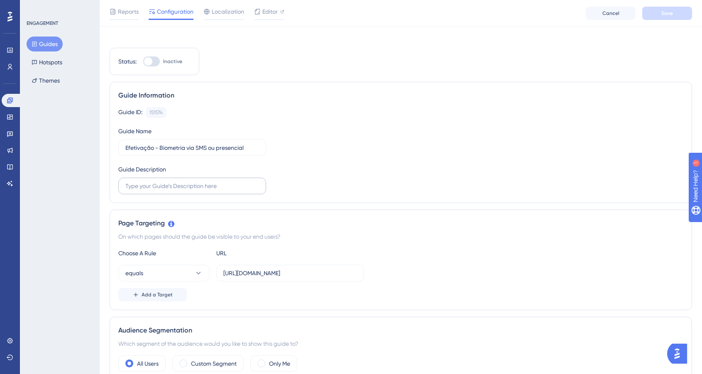
scroll to position [0, 0]
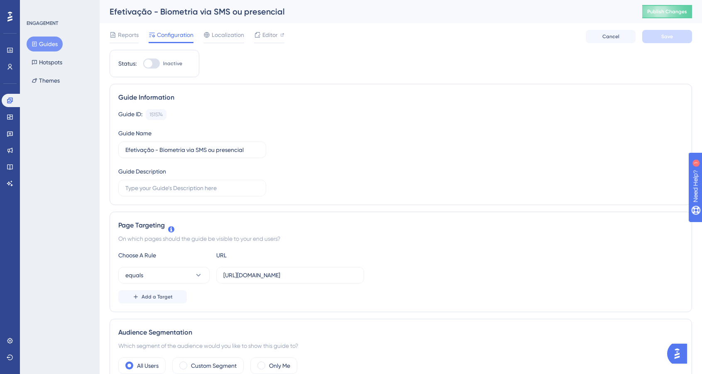
click at [45, 41] on button "Guides" at bounding box center [45, 44] width 36 height 15
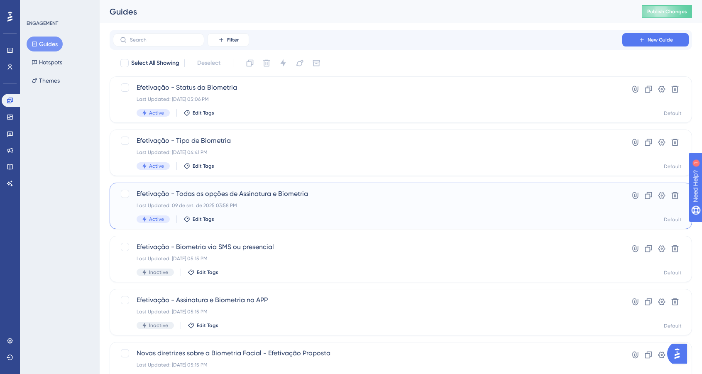
click at [338, 198] on span "Efetivação - Todas as opções de Assinatura e Biometria" at bounding box center [367, 194] width 462 height 10
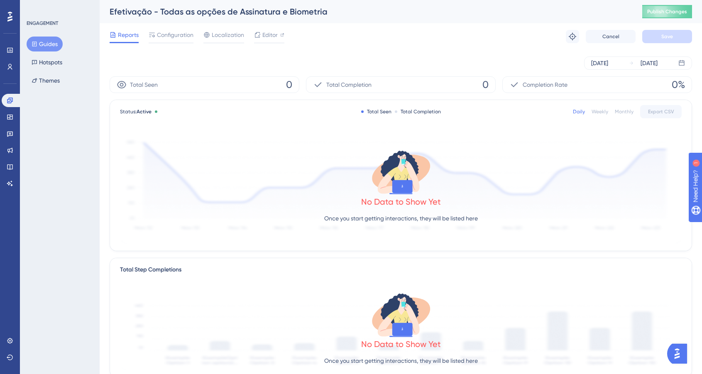
click at [172, 29] on div "Reports Configuration Localization Editor Troubleshoot Cancel Save" at bounding box center [401, 36] width 582 height 27
click at [173, 33] on span "Configuration" at bounding box center [175, 35] width 37 height 10
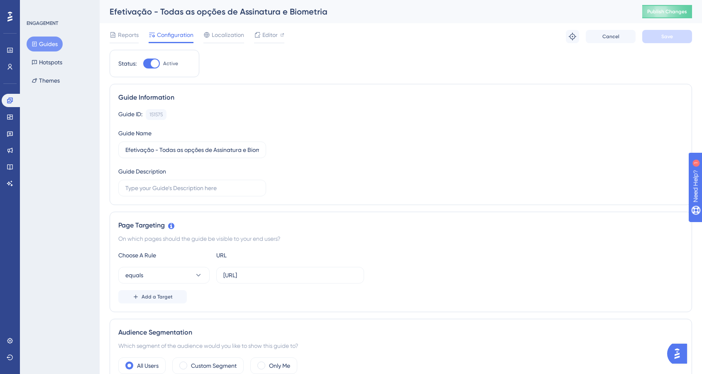
click at [147, 63] on div at bounding box center [151, 63] width 17 height 10
click at [143, 63] on input "Active" at bounding box center [143, 63] width 0 height 0
checkbox input "false"
drag, startPoint x: 281, startPoint y: 274, endPoint x: 118, endPoint y: 256, distance: 164.0
click at [118, 257] on div "Choose A Rule URL equals [URL] Add a Target" at bounding box center [400, 276] width 565 height 53
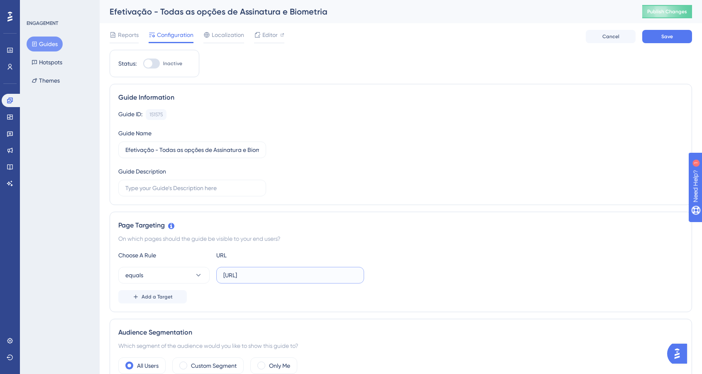
paste input "s://[DOMAIN_NAME]"
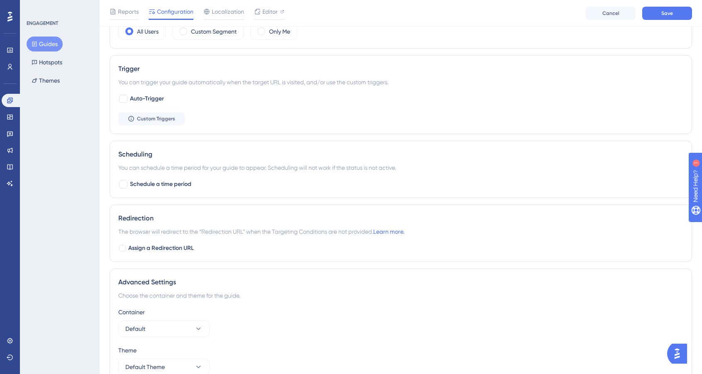
scroll to position [377, 0]
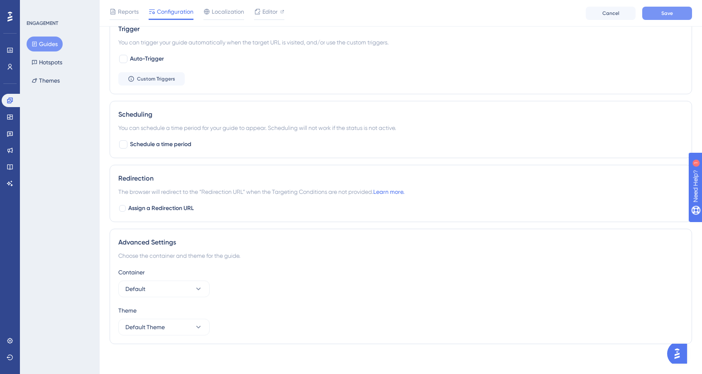
type input "[URL][DOMAIN_NAME]"
click at [667, 13] on span "Save" at bounding box center [667, 13] width 12 height 7
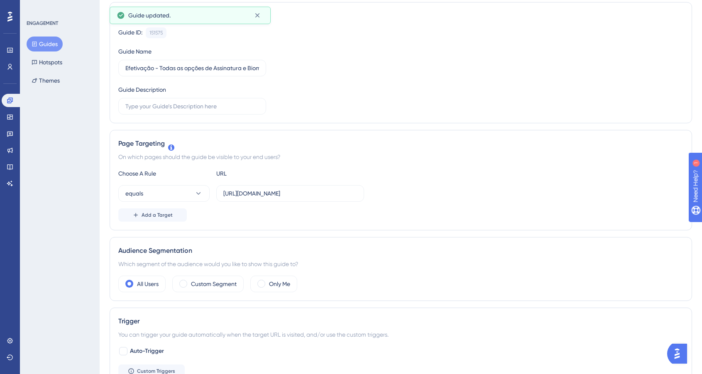
scroll to position [0, 0]
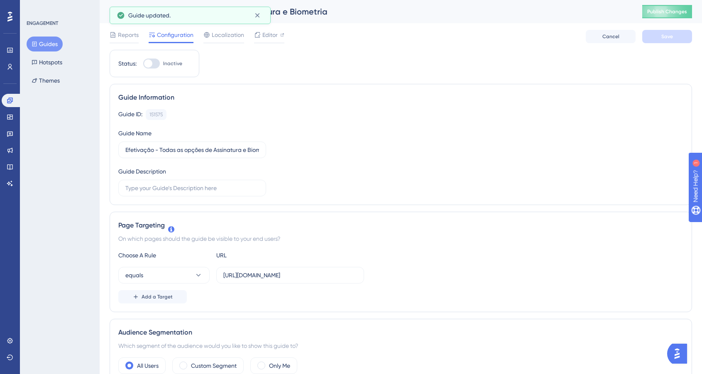
click at [49, 42] on button "Guides" at bounding box center [45, 44] width 36 height 15
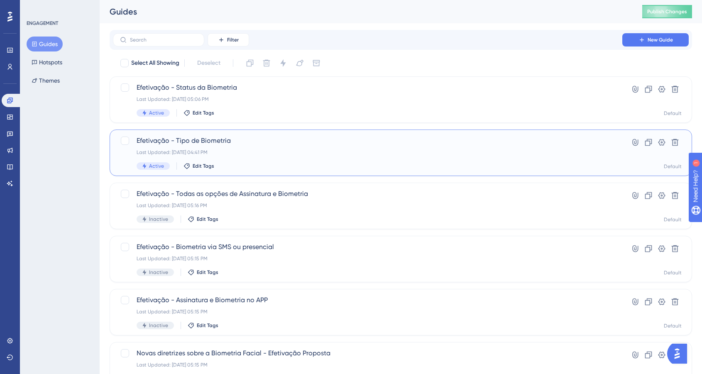
click at [378, 149] on div "Last Updated: [DATE] 04:41 PM" at bounding box center [367, 152] width 462 height 7
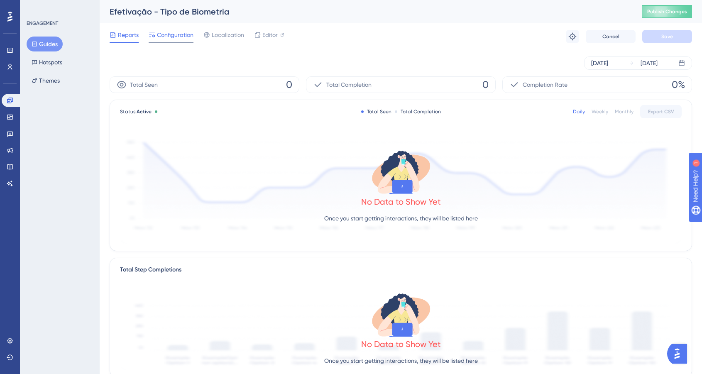
click at [166, 37] on span "Configuration" at bounding box center [175, 35] width 37 height 10
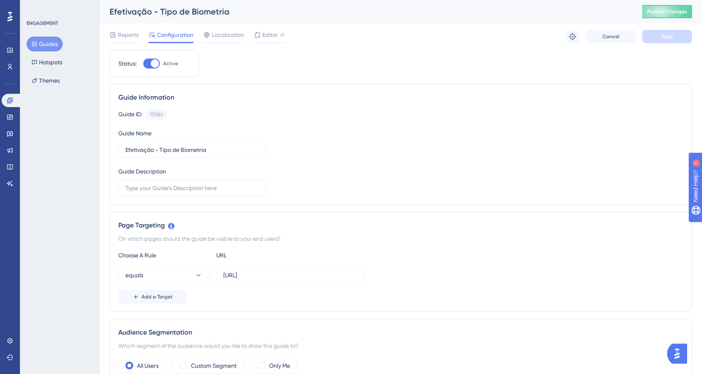
click at [154, 61] on div at bounding box center [155, 63] width 8 height 8
click at [143, 63] on input "Active" at bounding box center [143, 63] width 0 height 0
checkbox input "false"
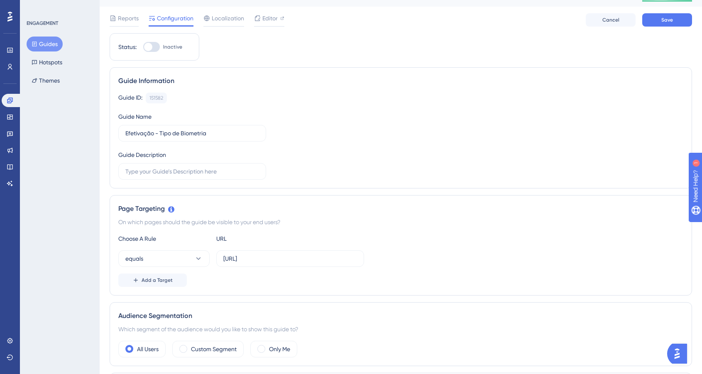
scroll to position [17, 0]
drag, startPoint x: 282, startPoint y: 257, endPoint x: 138, endPoint y: 248, distance: 144.3
click at [138, 248] on div "Choose A Rule URL equals [URL] Add a Target" at bounding box center [400, 259] width 565 height 53
paste input "s://[DOMAIN_NAME]"
type input "[URL][DOMAIN_NAME]"
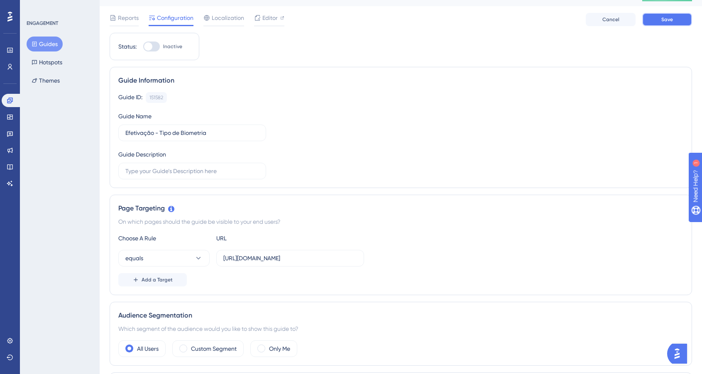
click at [652, 24] on button "Save" at bounding box center [667, 19] width 50 height 13
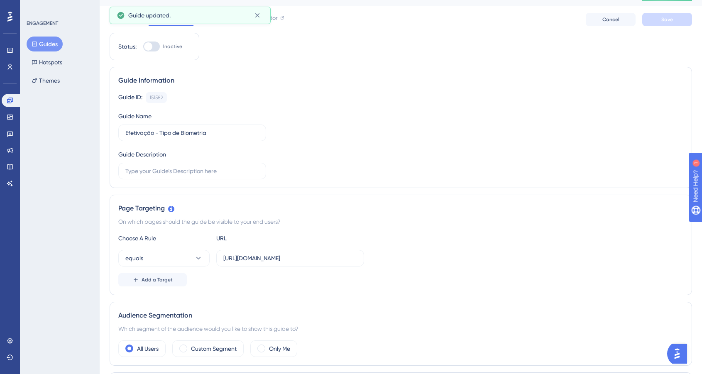
click at [34, 46] on icon at bounding box center [34, 43] width 5 height 5
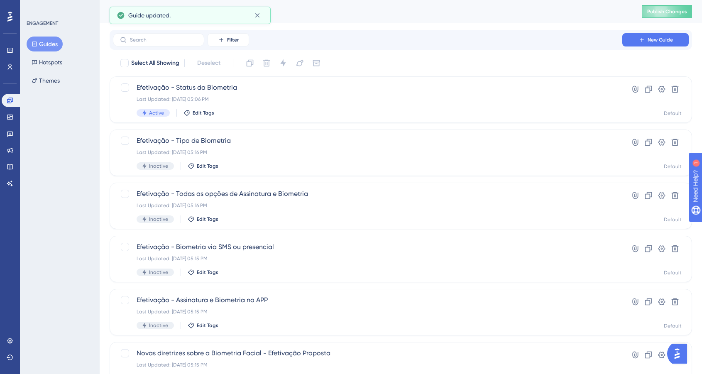
click at [34, 46] on icon at bounding box center [35, 44] width 6 height 6
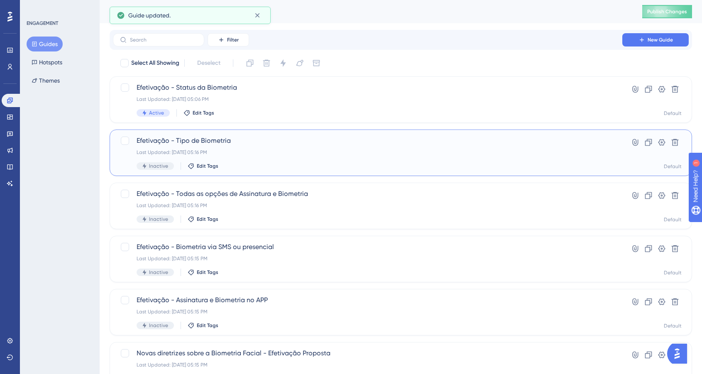
click at [295, 148] on div "Efetivação - Tipo de Biometria Last Updated: [DATE] 05:16 PM Inactive Edit Tags" at bounding box center [367, 153] width 462 height 34
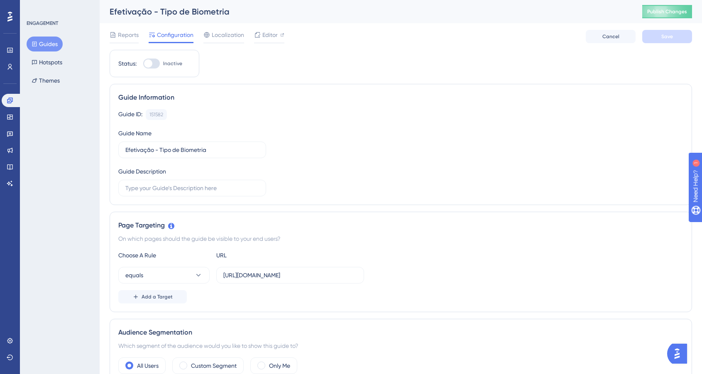
click at [38, 43] on button "Guides" at bounding box center [45, 44] width 36 height 15
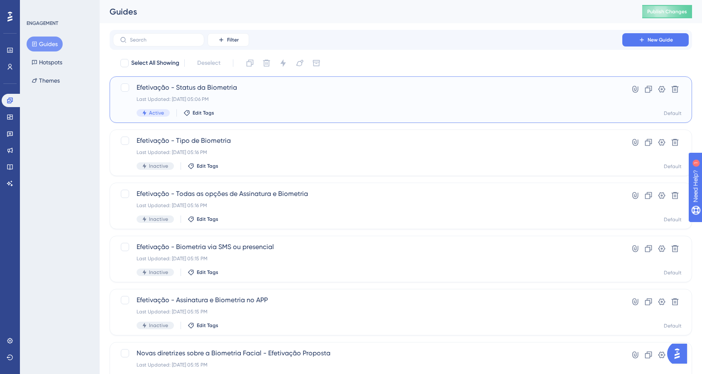
click at [275, 97] on div "Last Updated: [DATE] 05:06 PM" at bounding box center [367, 99] width 462 height 7
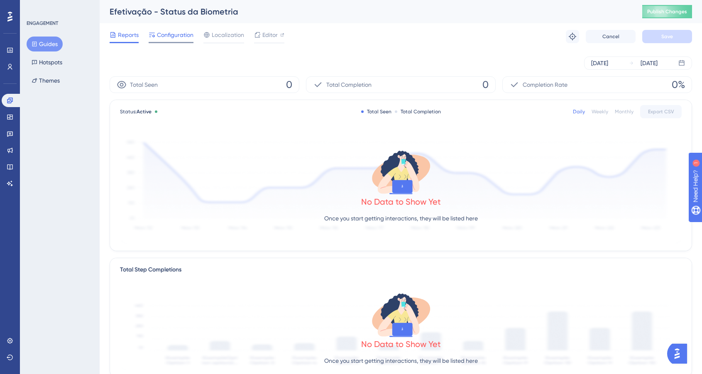
click at [162, 37] on span "Configuration" at bounding box center [175, 35] width 37 height 10
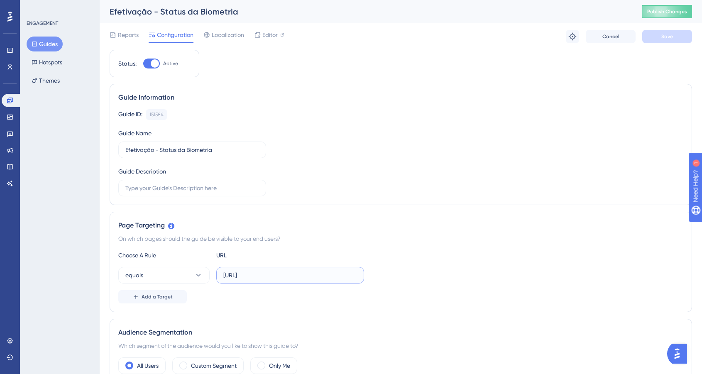
drag, startPoint x: 282, startPoint y: 276, endPoint x: 77, endPoint y: 268, distance: 204.7
click at [100, 268] on div "Performance Users Engagement Widgets Feedback Product Updates Knowledge Base AI…" at bounding box center [401, 369] width 602 height 738
paste input "s://[DOMAIN_NAME]"
type input "[URL][DOMAIN_NAME]"
click at [160, 62] on div at bounding box center [151, 63] width 17 height 10
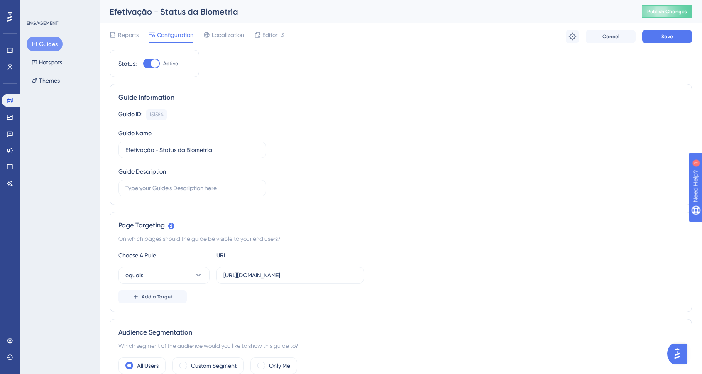
click at [143, 63] on input "Active" at bounding box center [143, 63] width 0 height 0
checkbox input "false"
click at [650, 39] on button "Save" at bounding box center [667, 36] width 50 height 13
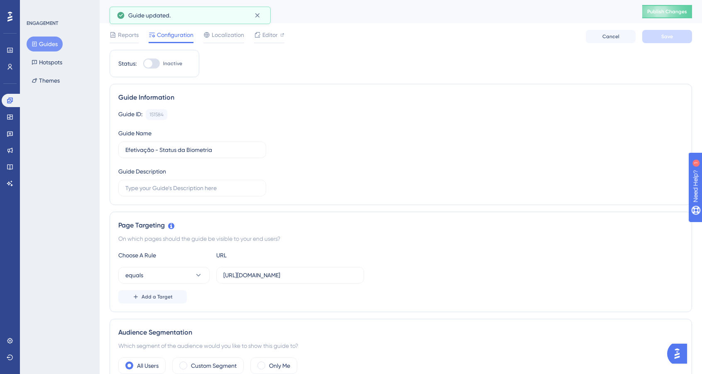
click at [41, 43] on button "Guides" at bounding box center [45, 44] width 36 height 15
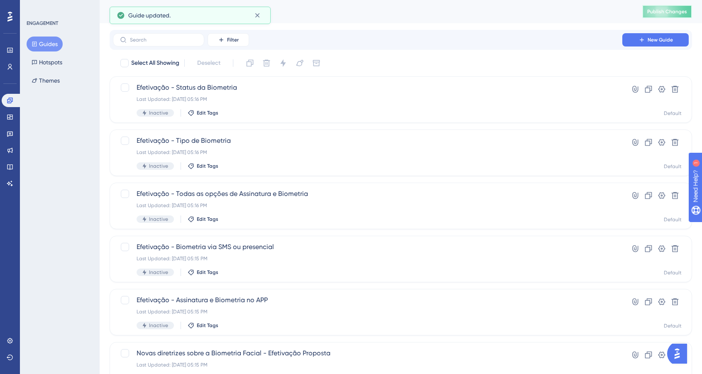
click at [658, 15] on span "Publish Changes" at bounding box center [667, 11] width 40 height 7
